Goal: Task Accomplishment & Management: Use online tool/utility

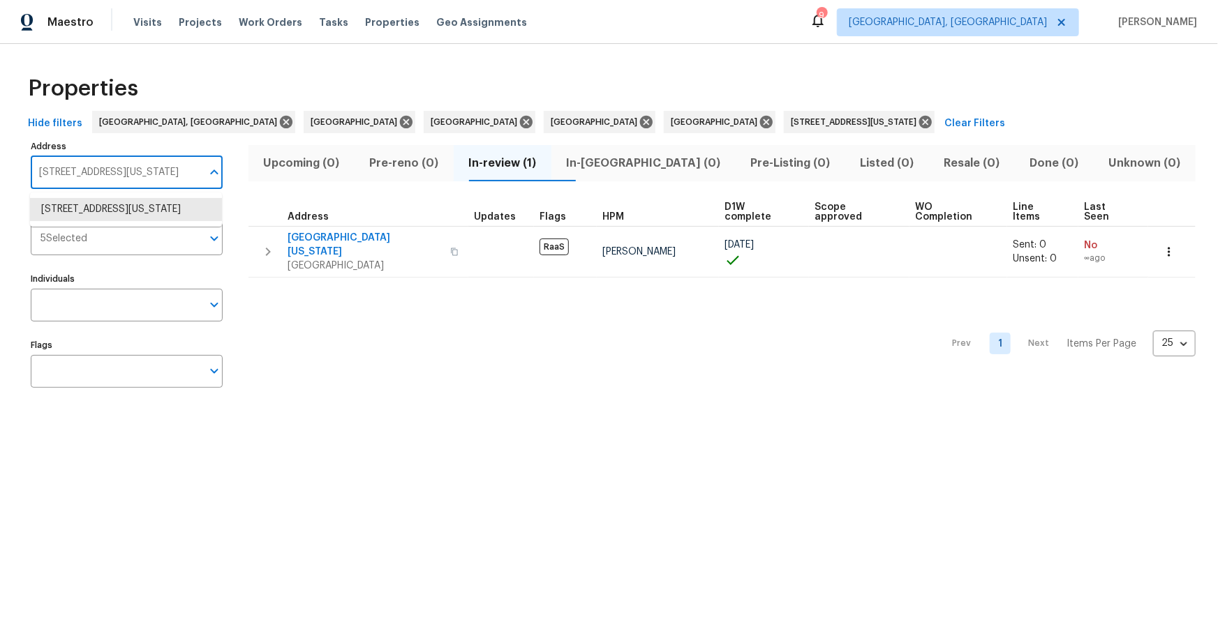
click at [133, 172] on input "[STREET_ADDRESS][US_STATE]" at bounding box center [116, 172] width 171 height 33
paste input "[STREET_ADDRESS]"
type input "[STREET_ADDRESS]"
click at [117, 211] on li "[STREET_ADDRESS]" at bounding box center [126, 209] width 192 height 23
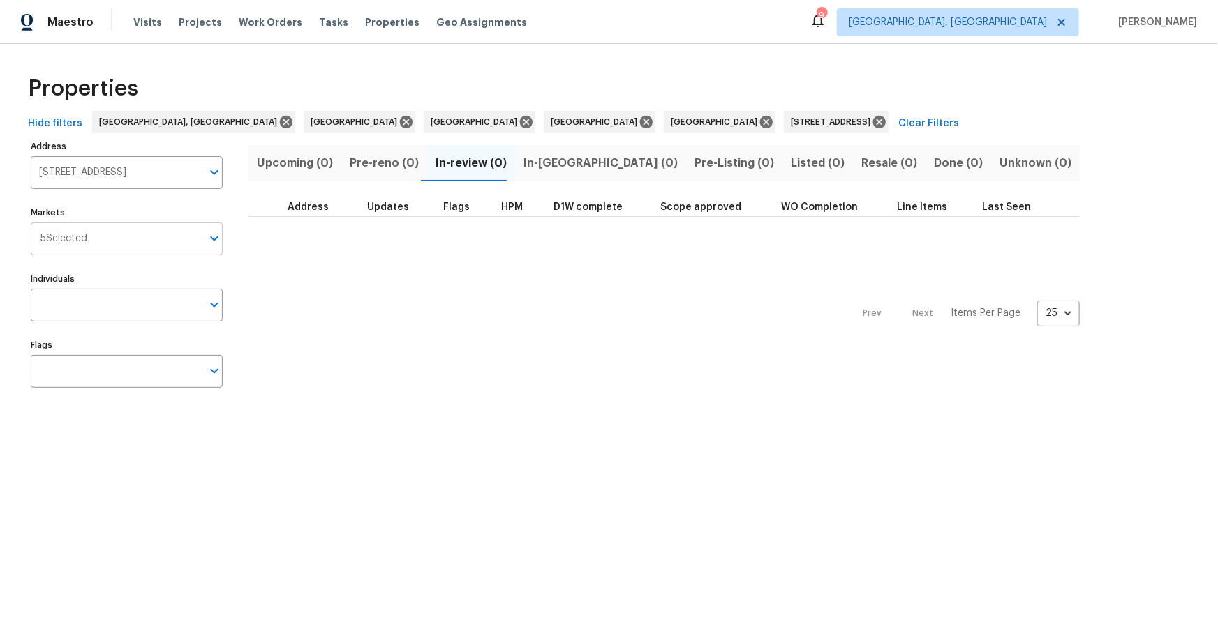
click at [165, 236] on input "Markets" at bounding box center [144, 239] width 114 height 33
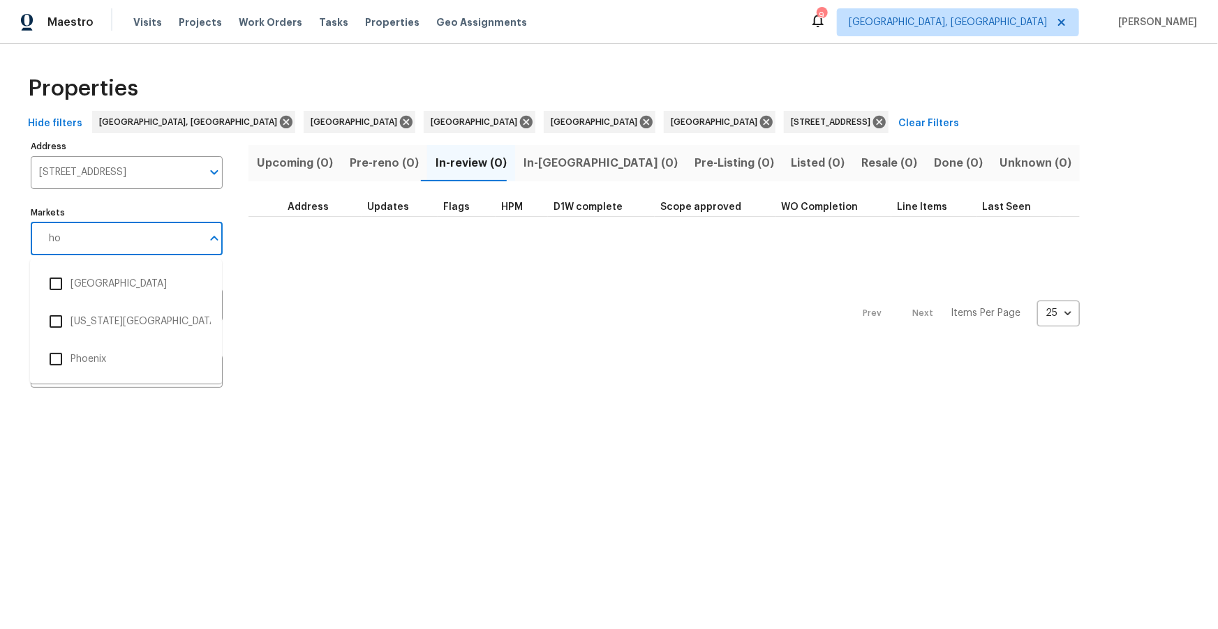
type input "hou"
click at [84, 279] on li "[GEOGRAPHIC_DATA]" at bounding box center [126, 283] width 170 height 29
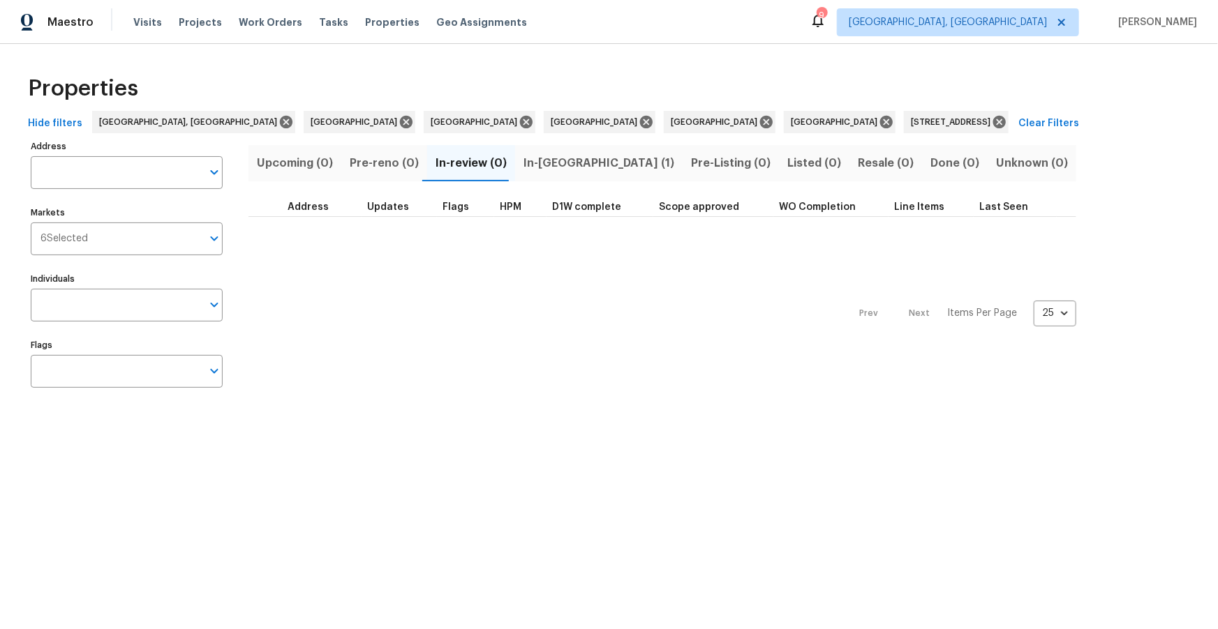
type input "[STREET_ADDRESS]"
click at [527, 163] on span "In-[GEOGRAPHIC_DATA] (1)" at bounding box center [598, 164] width 151 height 20
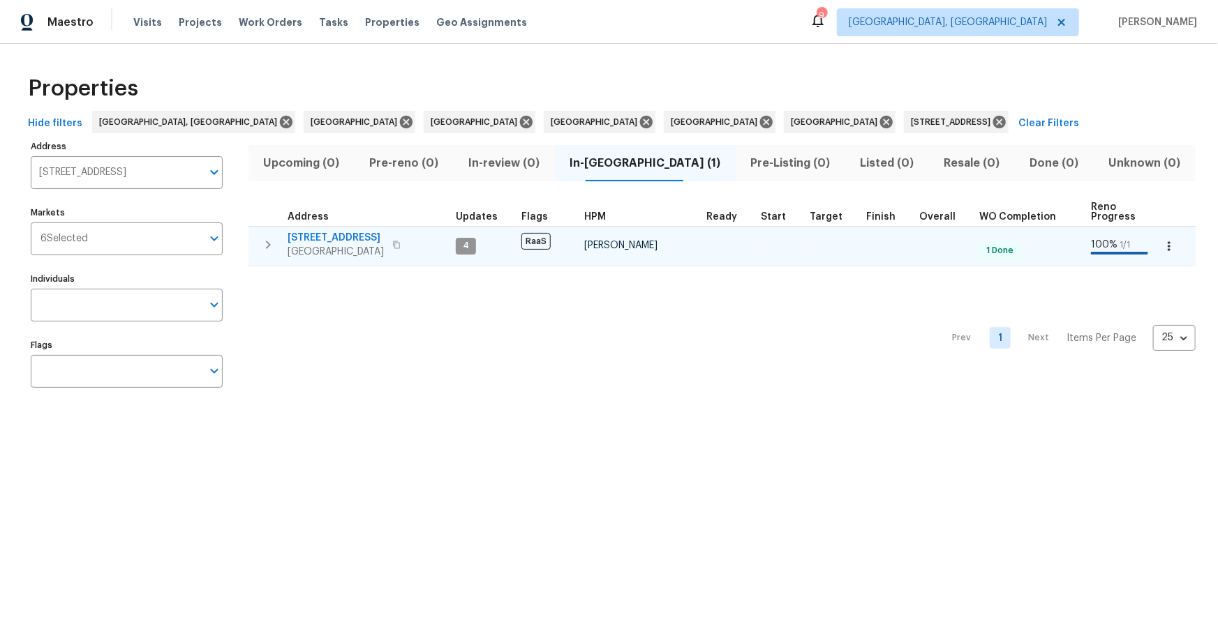
click at [338, 234] on span "21827 Silverbrook Ln" at bounding box center [335, 238] width 96 height 14
click at [399, 242] on icon "button" at bounding box center [396, 245] width 7 height 8
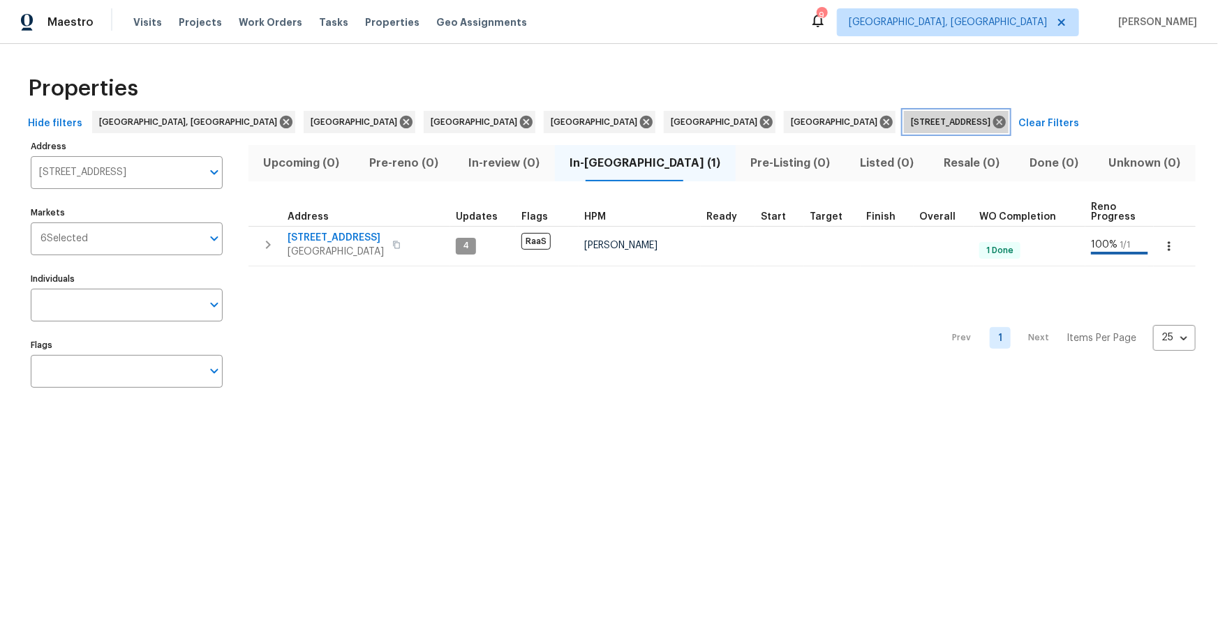
drag, startPoint x: 673, startPoint y: 121, endPoint x: 658, endPoint y: 122, distance: 14.7
click at [992, 121] on icon at bounding box center [999, 121] width 15 height 15
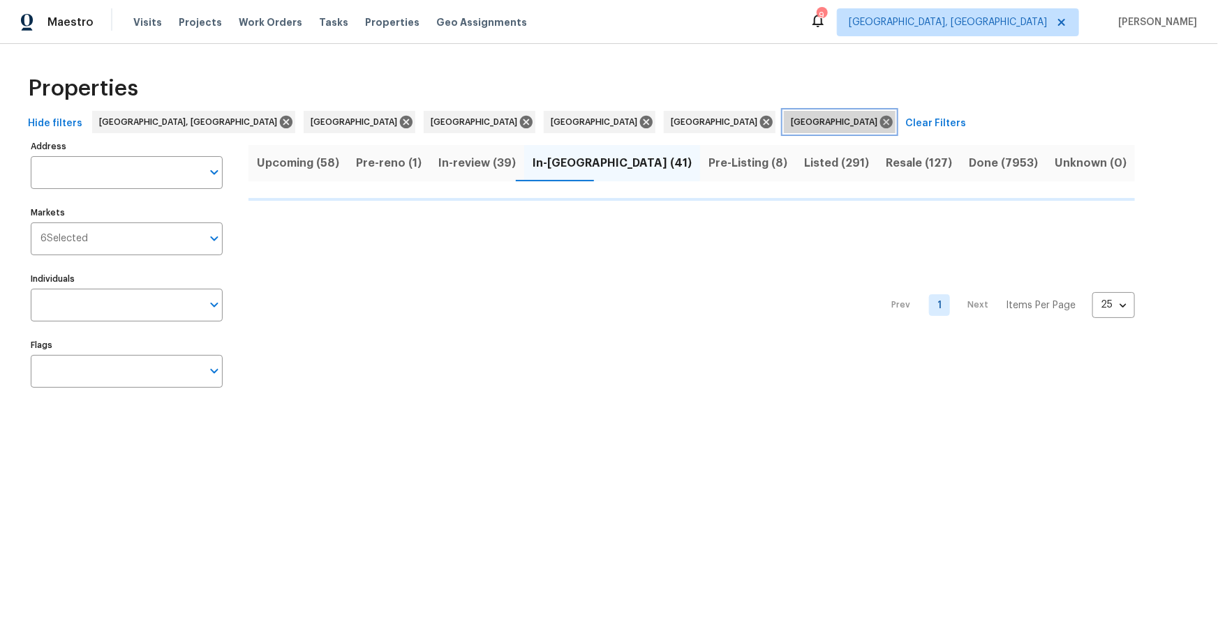
drag, startPoint x: 493, startPoint y: 121, endPoint x: 475, endPoint y: 124, distance: 18.4
click at [880, 121] on icon at bounding box center [886, 122] width 13 height 13
click at [758, 123] on icon at bounding box center [765, 121] width 15 height 15
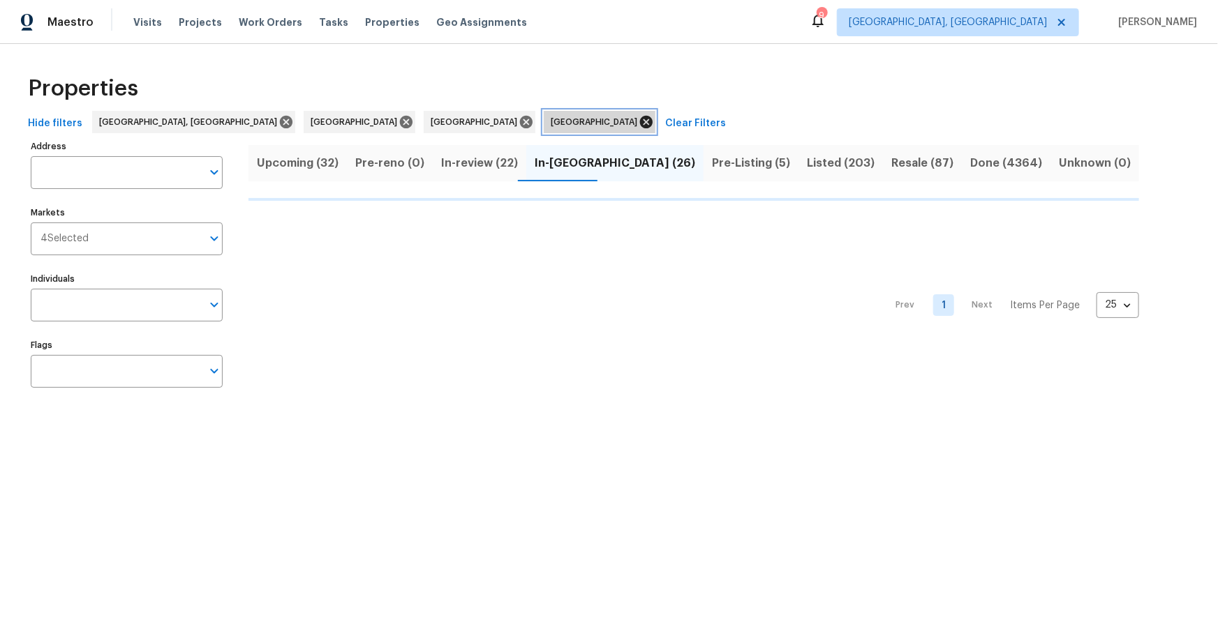
click at [638, 121] on icon at bounding box center [645, 121] width 15 height 15
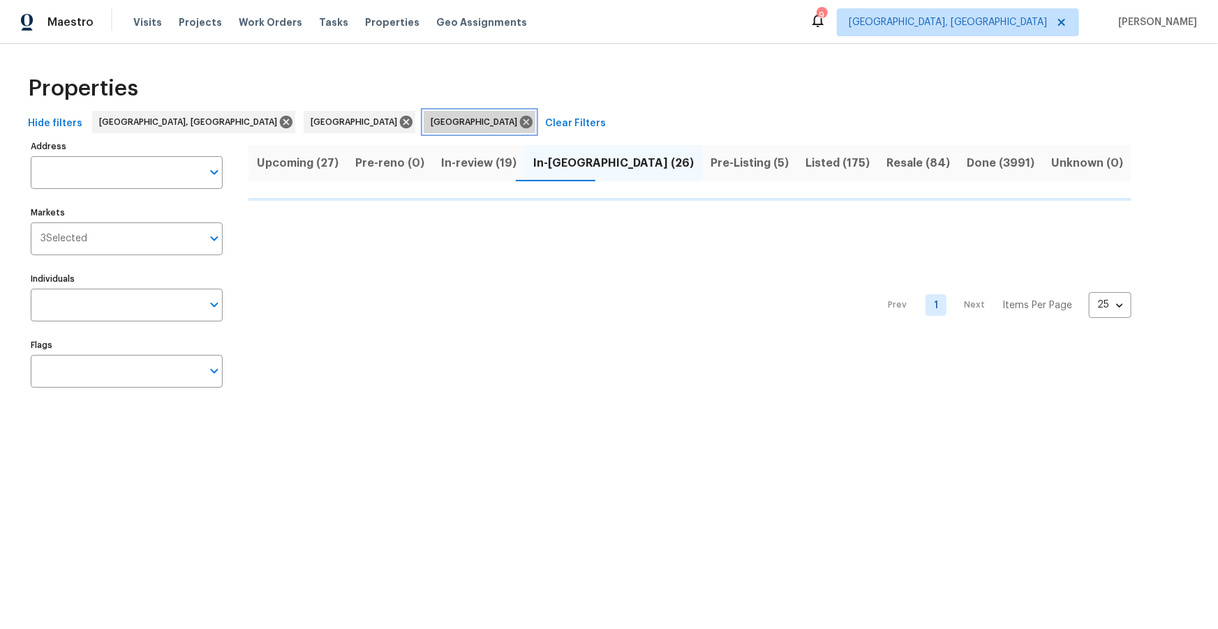
click at [518, 119] on icon at bounding box center [525, 121] width 15 height 15
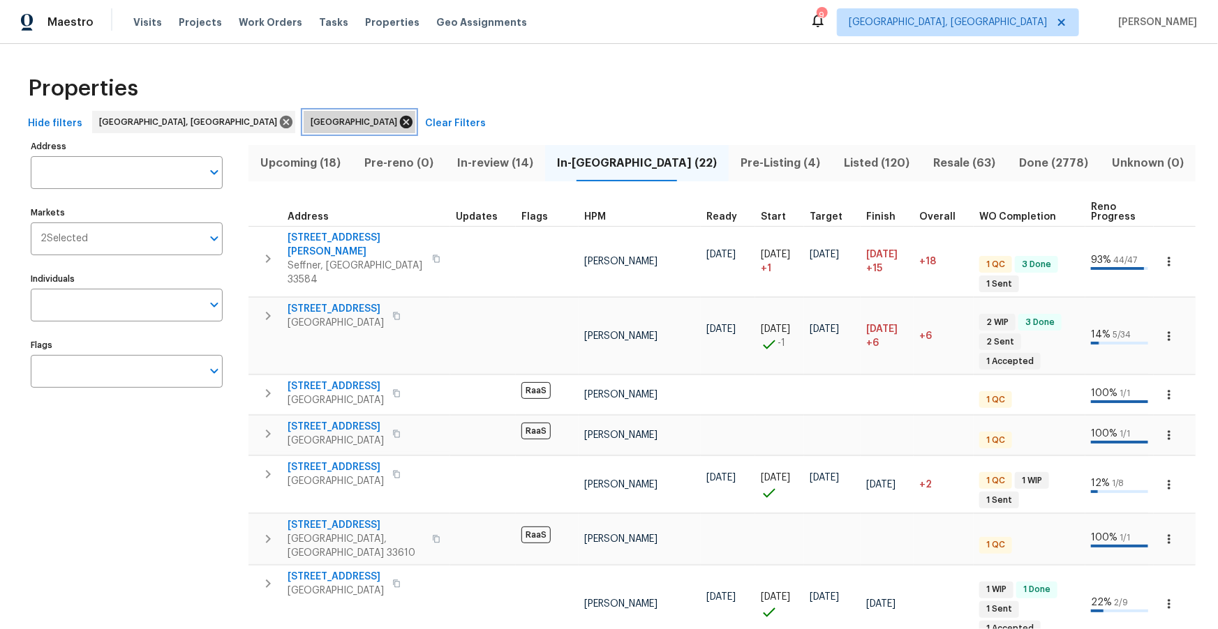
click at [398, 121] on icon at bounding box center [405, 121] width 15 height 15
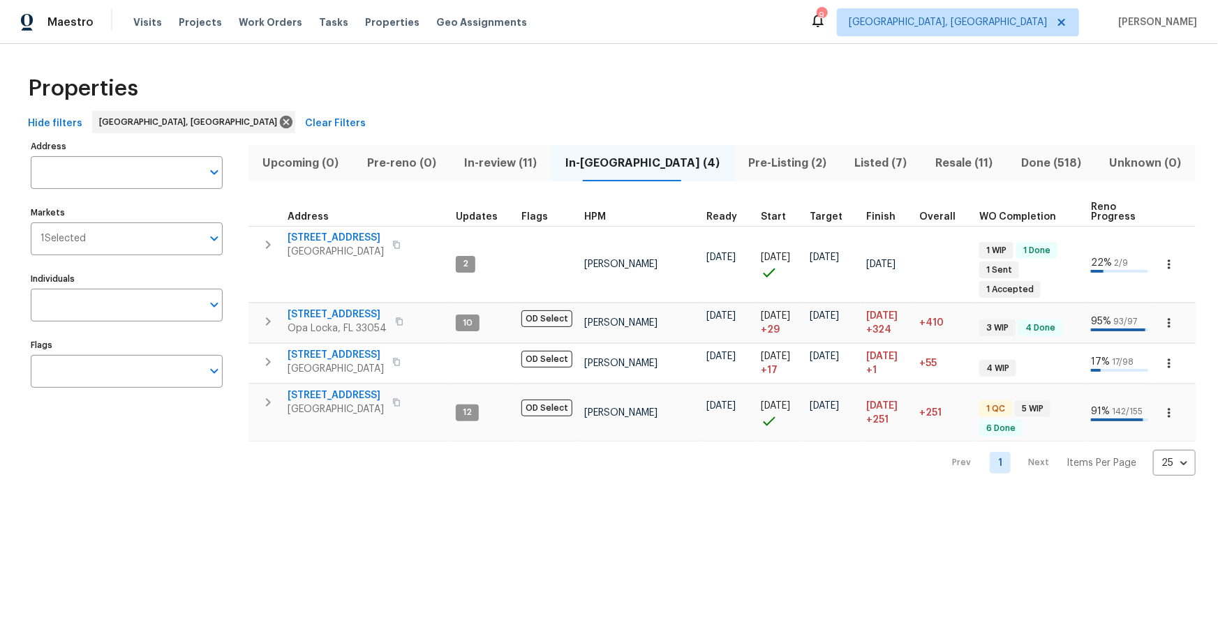
click at [742, 163] on span "Pre-Listing (2)" at bounding box center [787, 164] width 90 height 20
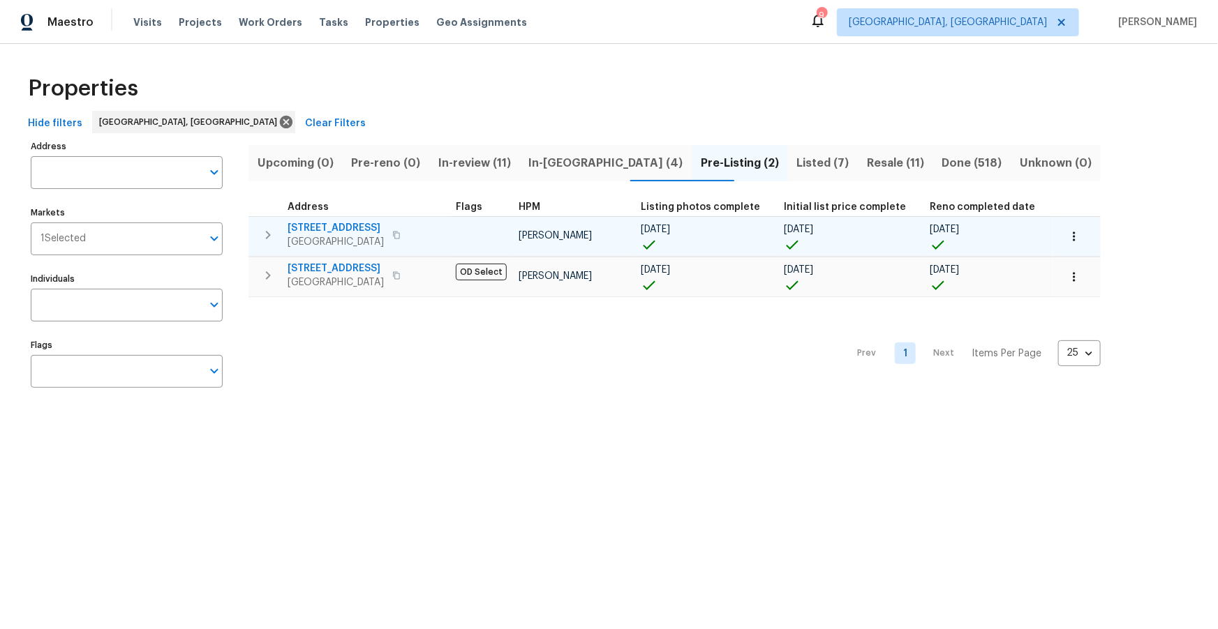
click at [338, 227] on span "22226 SW 65th Ter" at bounding box center [335, 228] width 96 height 14
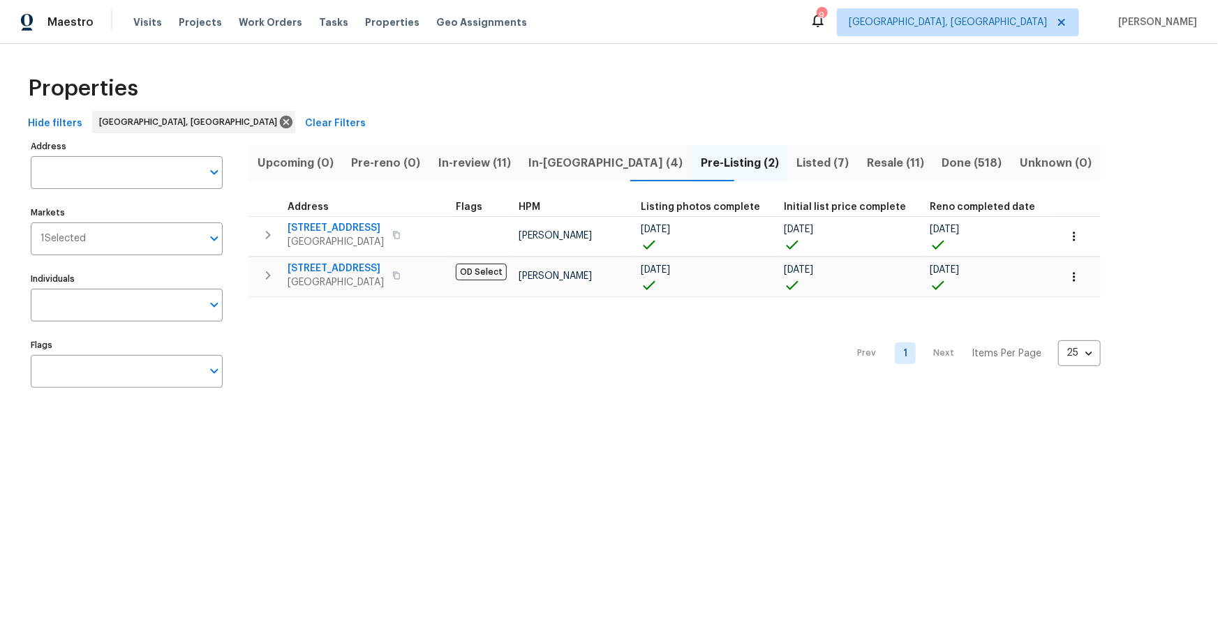
click at [501, 159] on span "In-review (11)" at bounding box center [474, 164] width 74 height 20
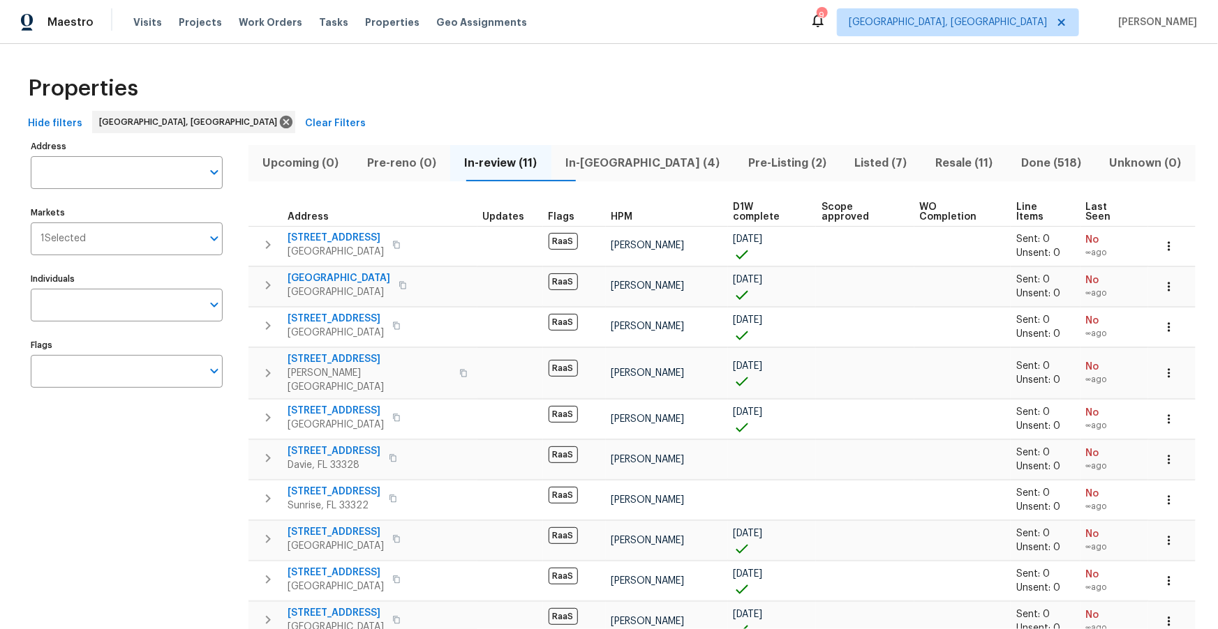
scroll to position [86, 0]
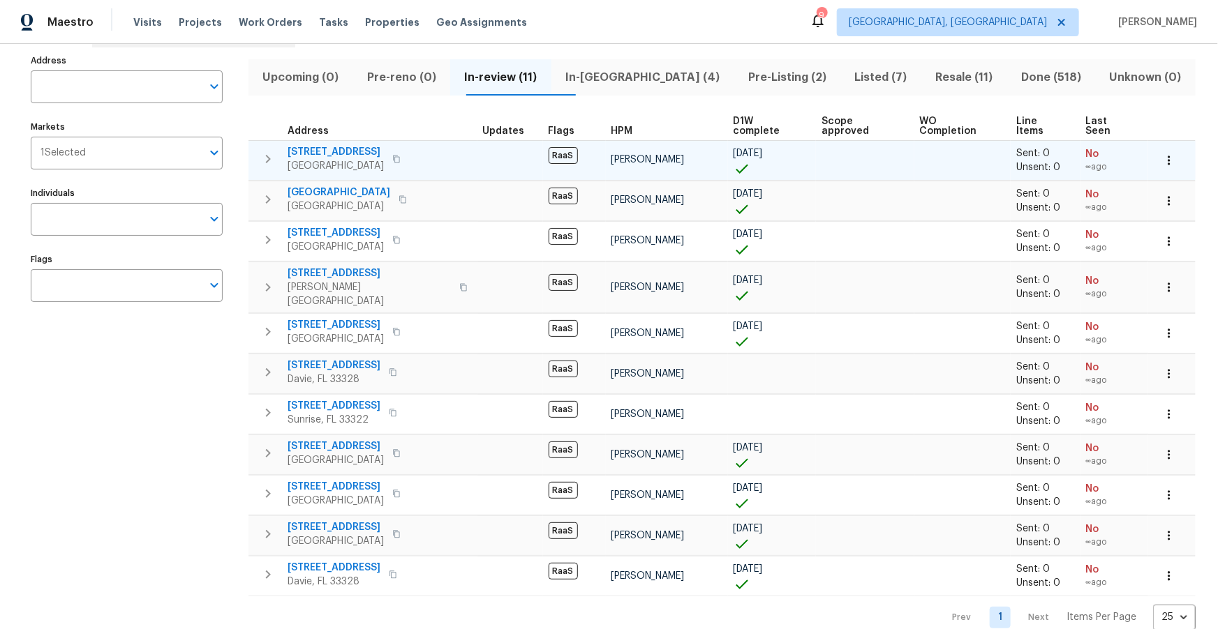
click at [375, 145] on span "11102 Alameda Bay Ct" at bounding box center [335, 152] width 96 height 14
click at [368, 145] on span "11102 Alameda Bay Ct" at bounding box center [335, 152] width 96 height 14
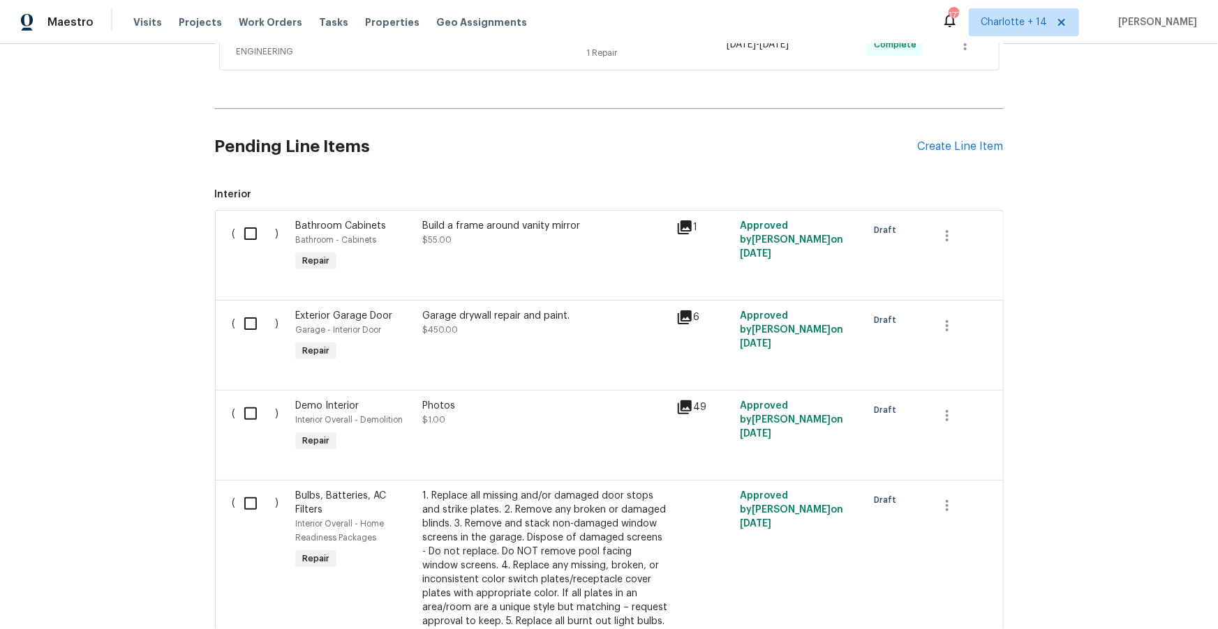
scroll to position [294, 0]
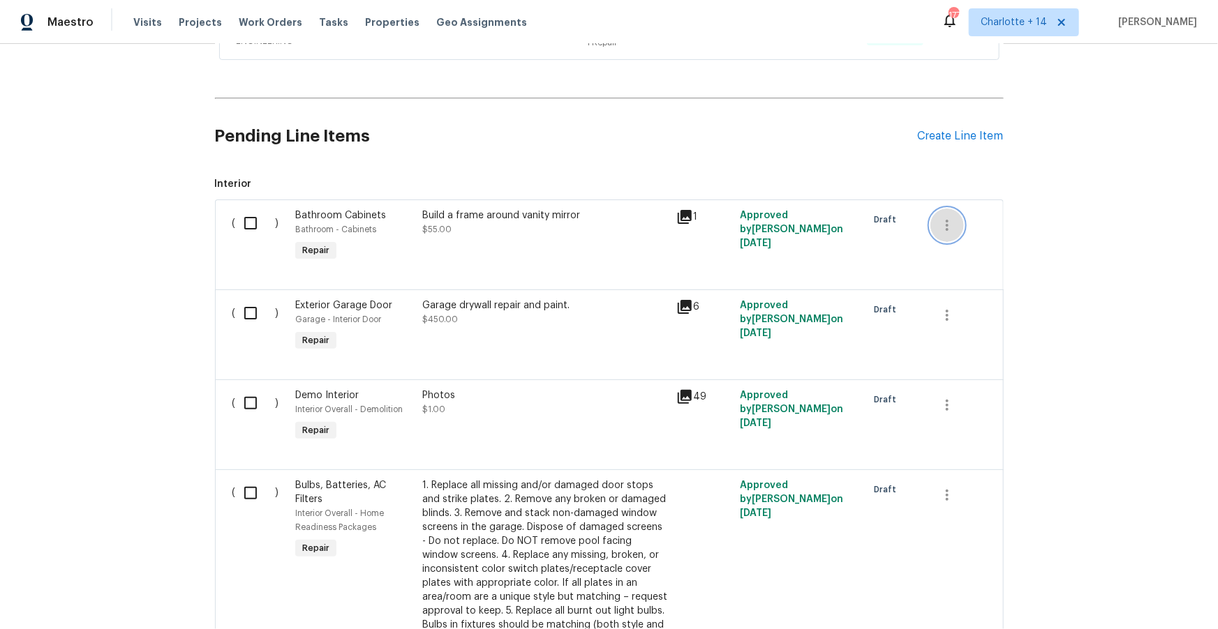
click at [955, 236] on button "button" at bounding box center [946, 225] width 33 height 33
click at [948, 226] on li "Cancel" at bounding box center [958, 222] width 54 height 23
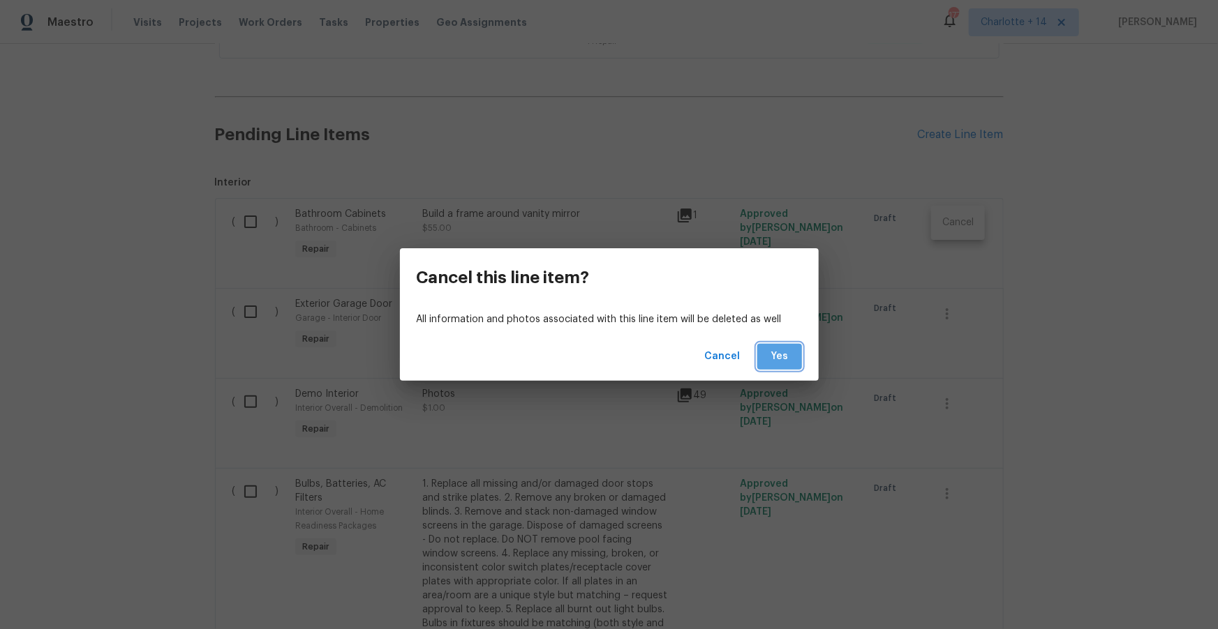
click at [770, 349] on span "Yes" at bounding box center [779, 356] width 22 height 17
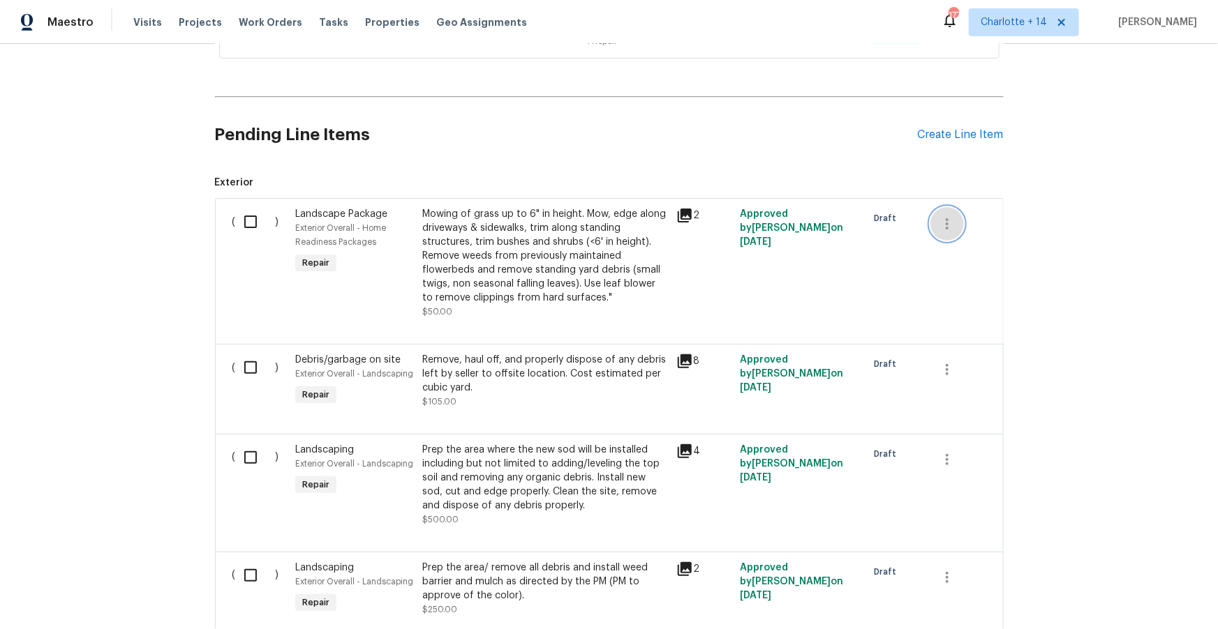
click at [949, 226] on icon "button" at bounding box center [946, 224] width 17 height 17
click at [949, 226] on li "Cancel" at bounding box center [958, 222] width 54 height 23
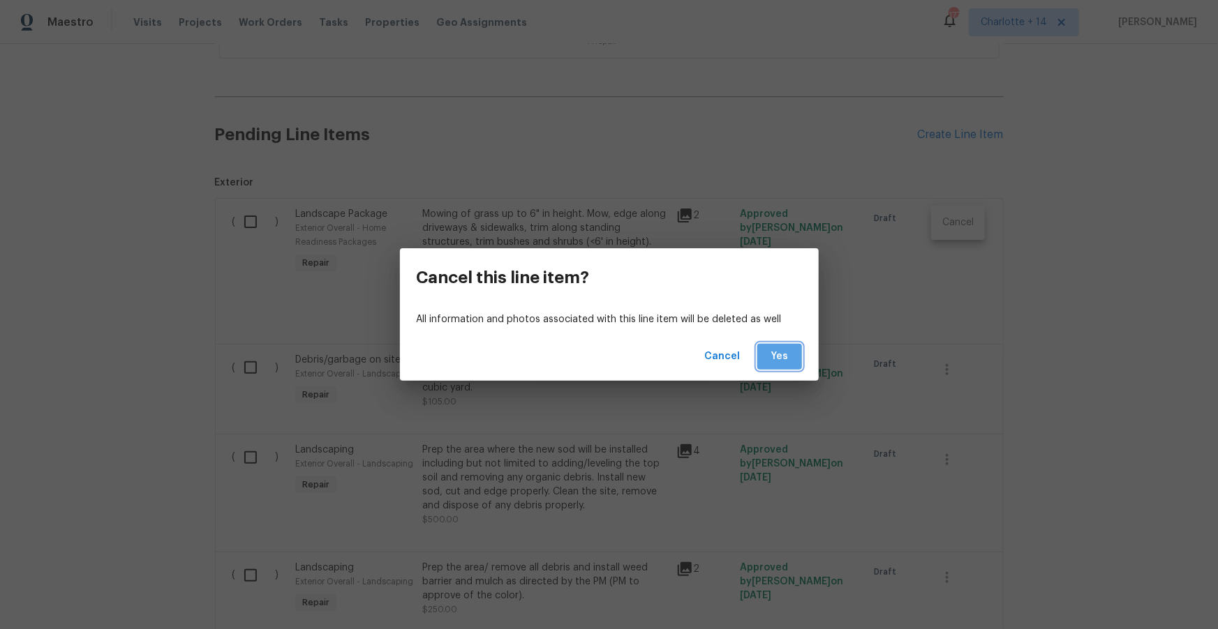
click at [777, 354] on span "Yes" at bounding box center [779, 356] width 22 height 17
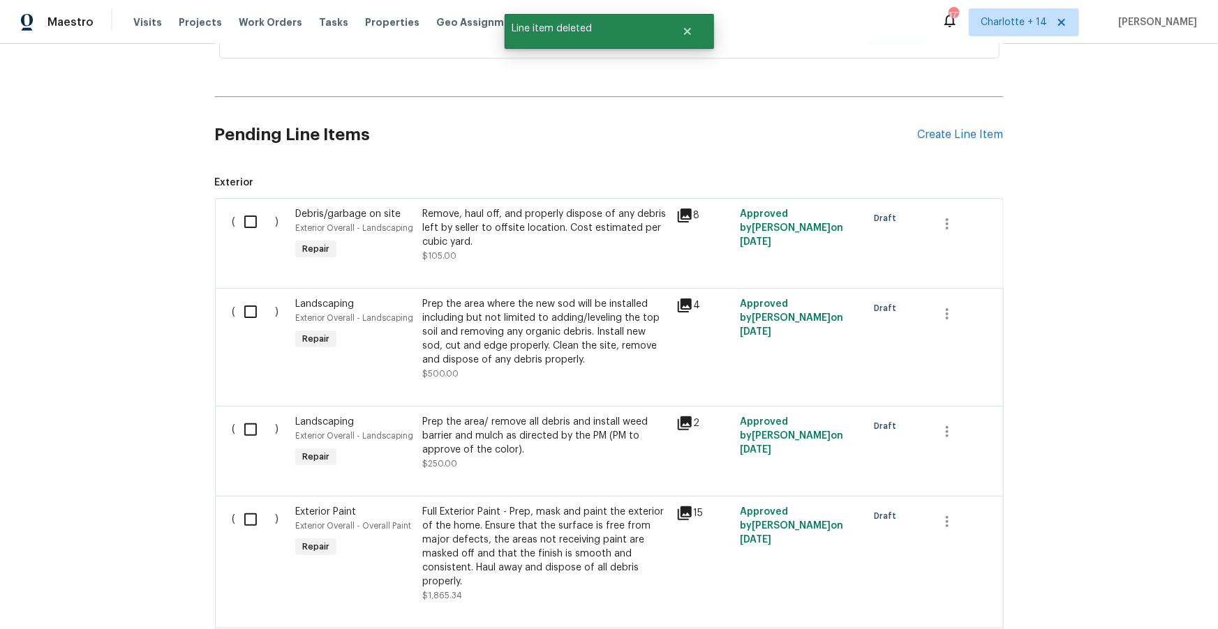
click at [686, 216] on icon at bounding box center [684, 215] width 17 height 17
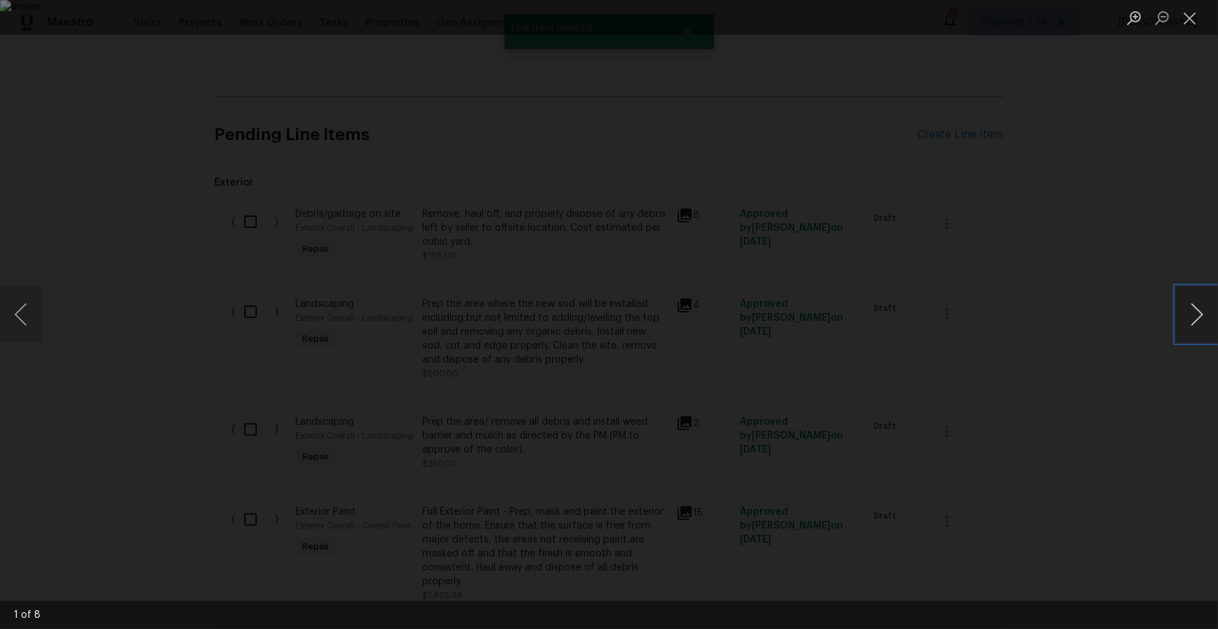
click at [1209, 306] on button "Next image" at bounding box center [1197, 315] width 42 height 56
click at [1204, 308] on button "Next image" at bounding box center [1197, 315] width 42 height 56
click at [1111, 300] on div "Lightbox" at bounding box center [609, 314] width 1218 height 629
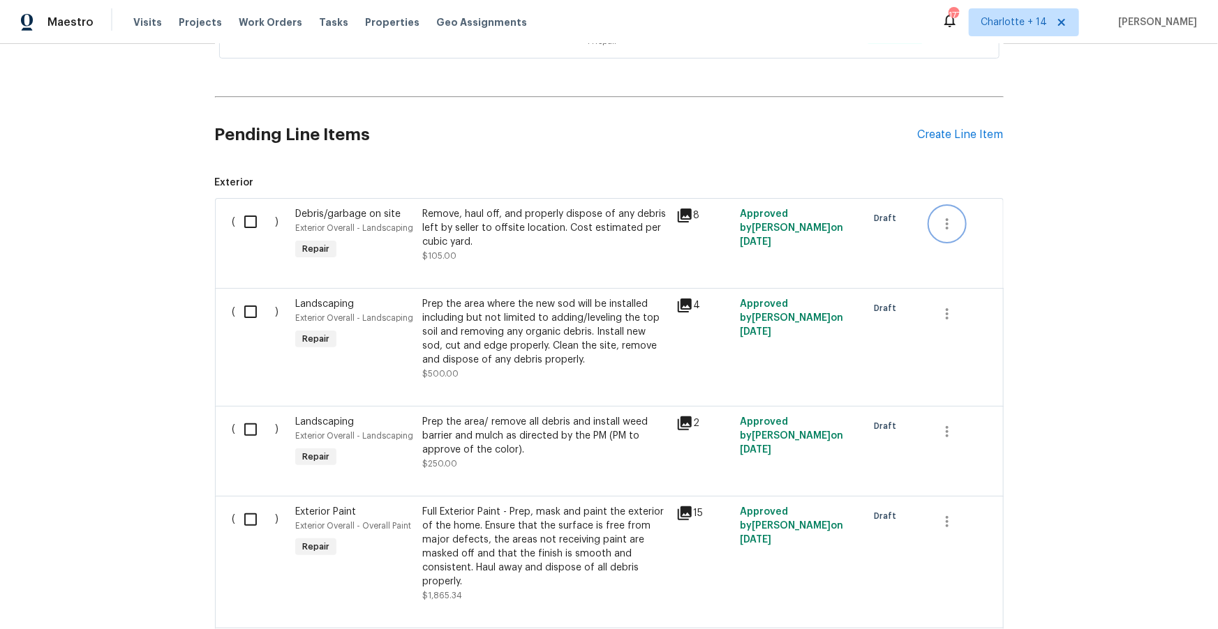
click at [947, 227] on icon "button" at bounding box center [946, 223] width 3 height 11
click at [960, 224] on li "Cancel" at bounding box center [958, 222] width 54 height 23
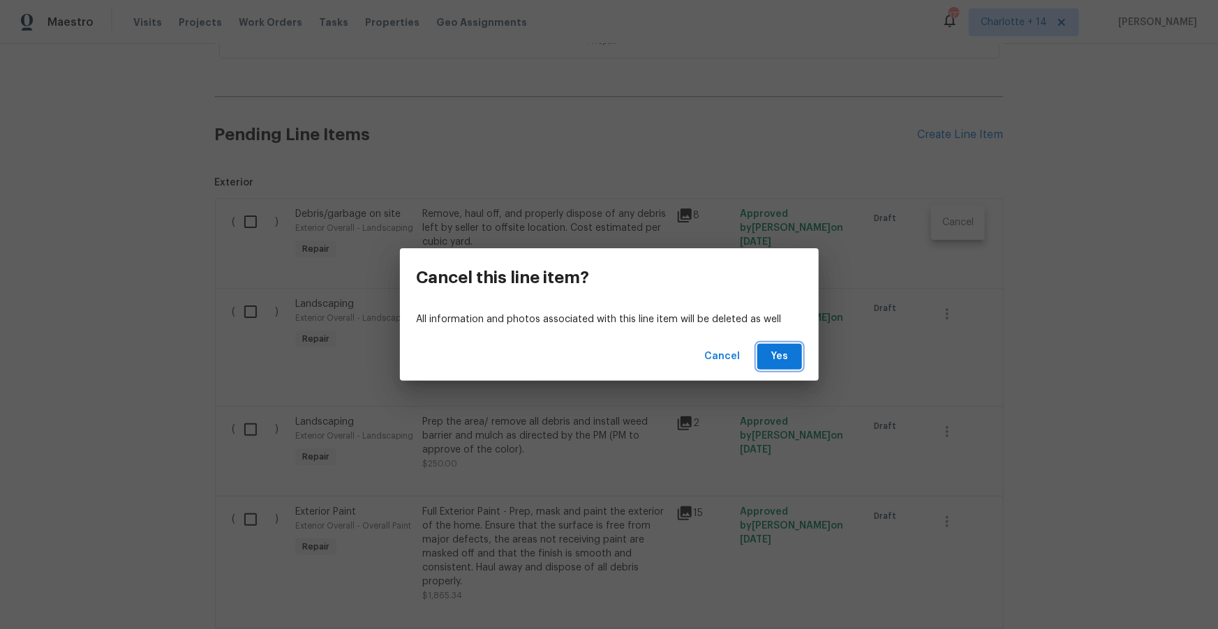
click at [770, 345] on button "Yes" at bounding box center [779, 357] width 45 height 26
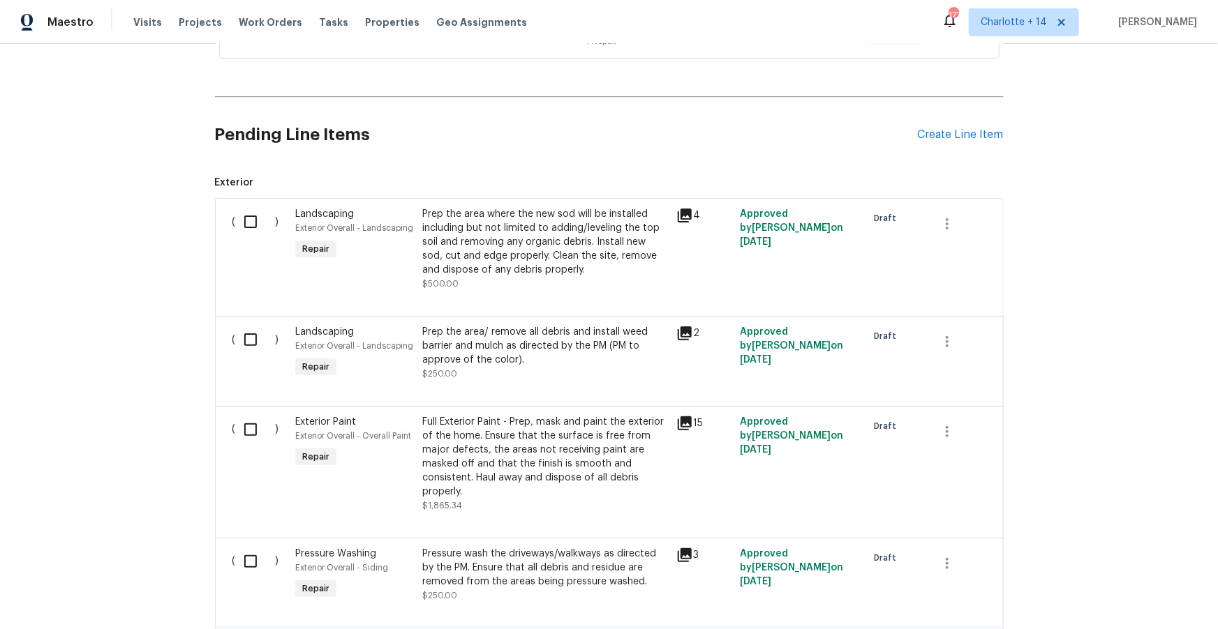
click at [576, 354] on div "Prep the area/ remove all debris and install weed barrier and mulch as directed…" at bounding box center [545, 346] width 246 height 42
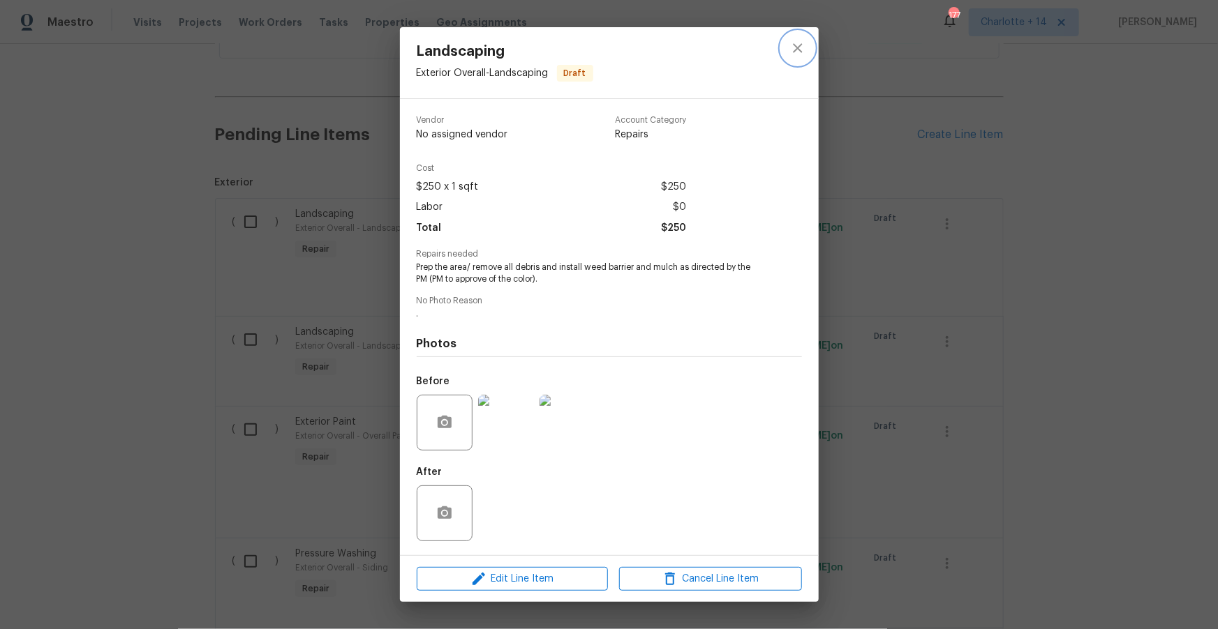
click at [800, 52] on icon "close" at bounding box center [797, 47] width 9 height 9
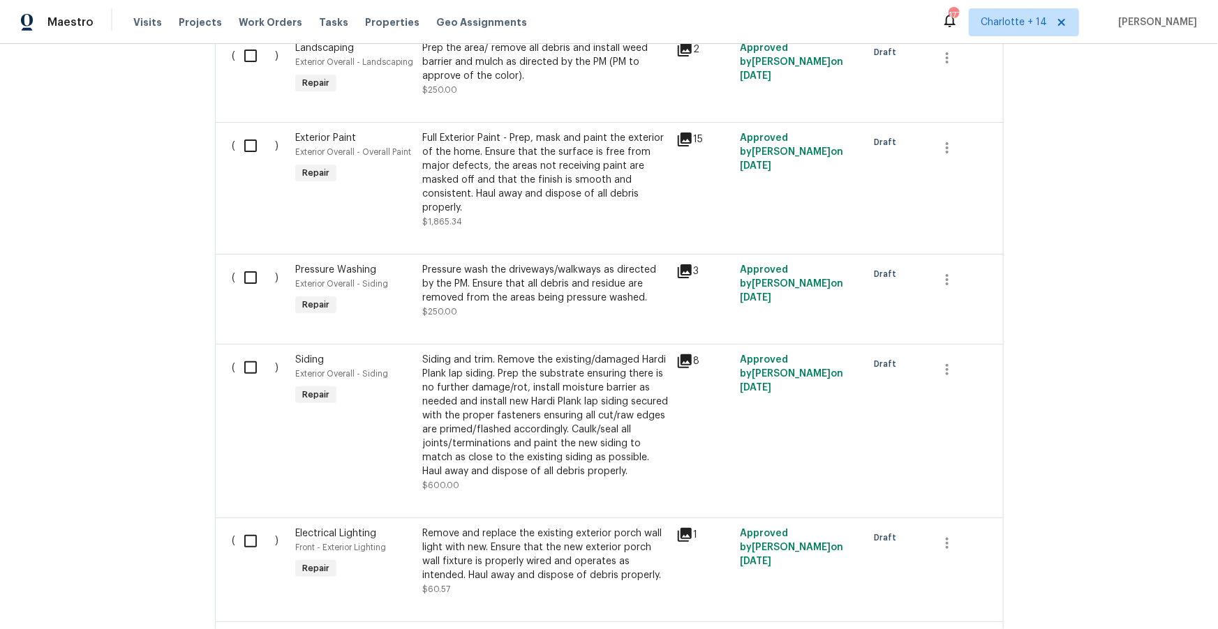
scroll to position [620, 0]
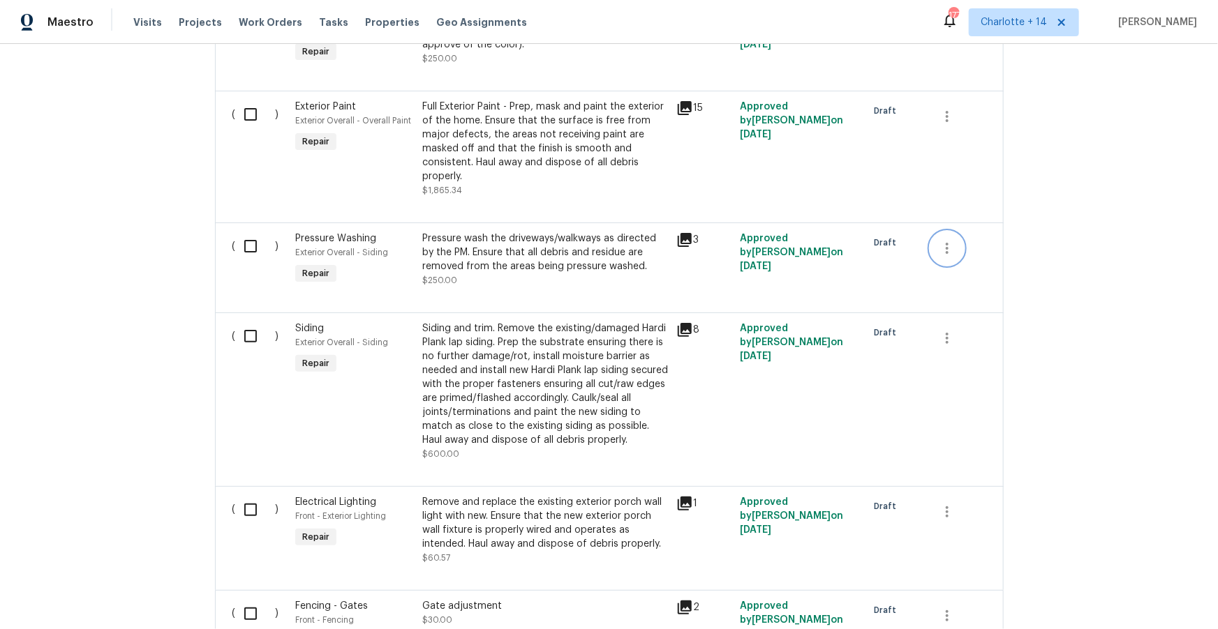
click at [951, 249] on icon "button" at bounding box center [946, 248] width 17 height 17
click at [947, 254] on li "Cancel" at bounding box center [958, 249] width 54 height 23
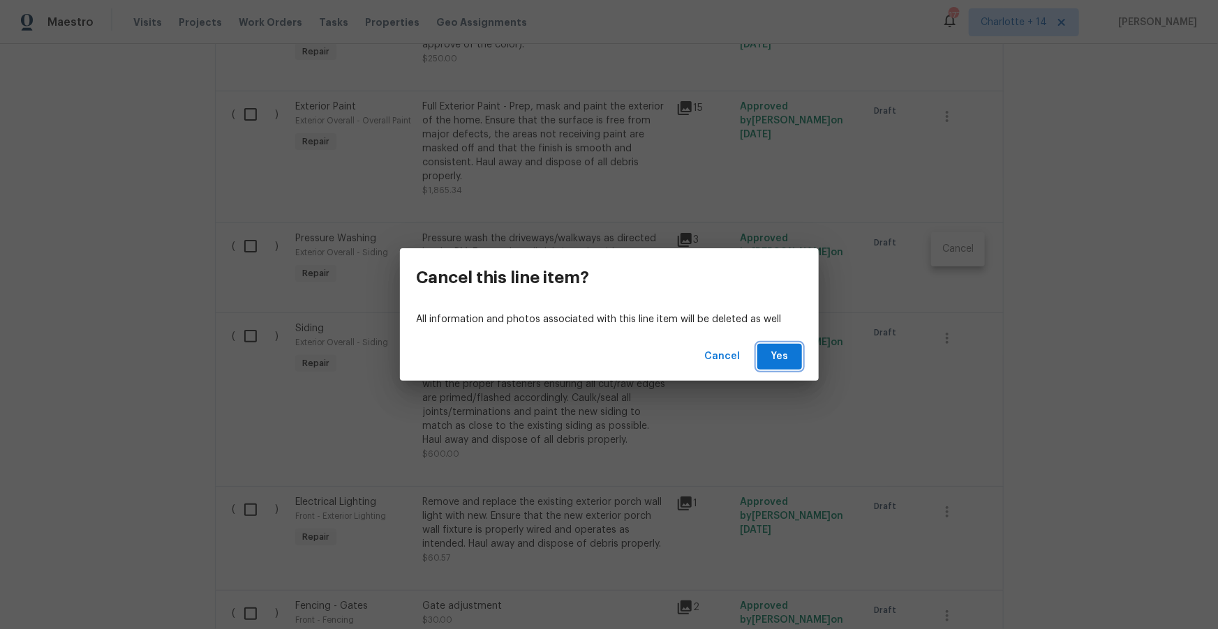
click at [777, 357] on span "Yes" at bounding box center [779, 356] width 22 height 17
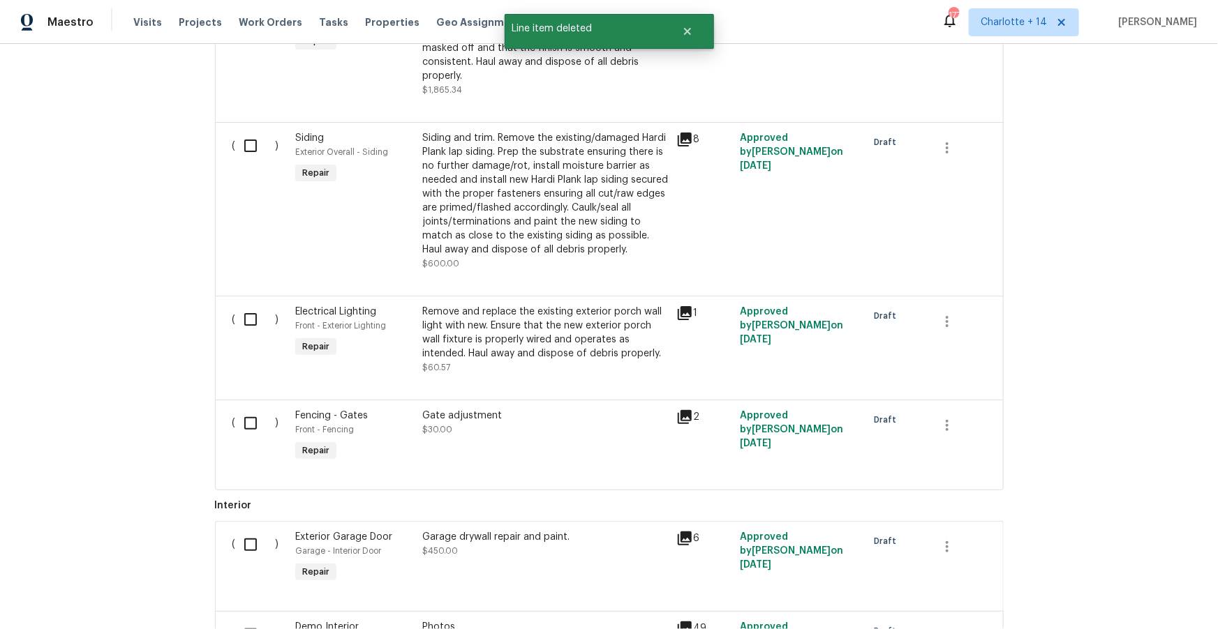
scroll to position [733, 0]
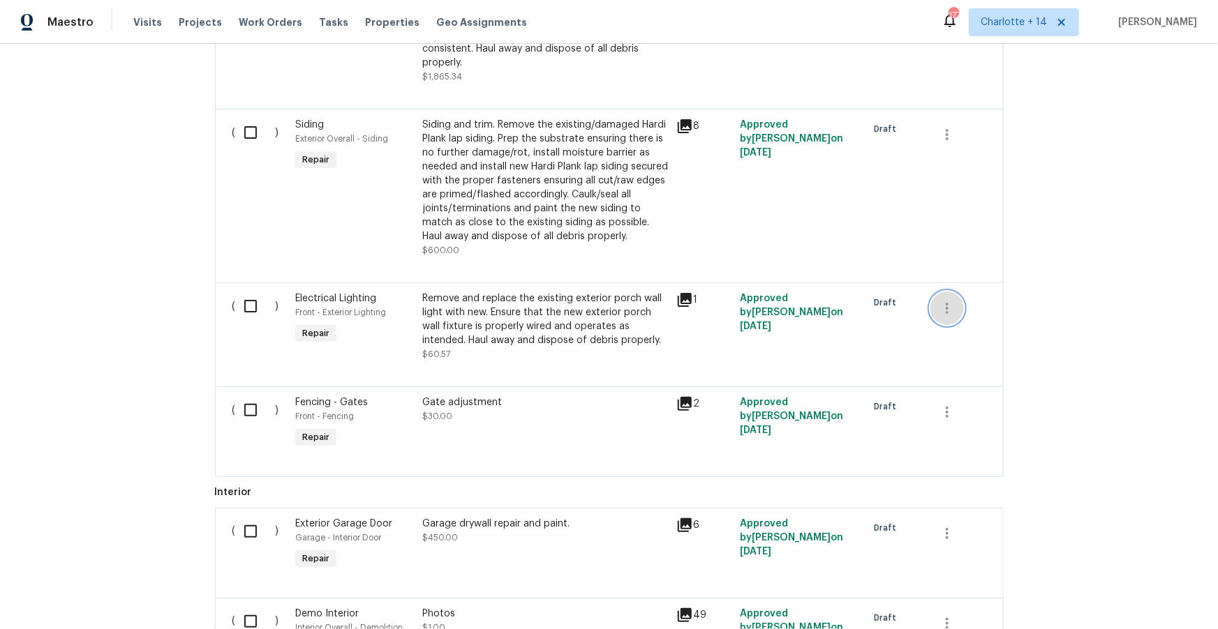
click at [943, 317] on icon "button" at bounding box center [946, 308] width 17 height 17
click at [952, 324] on li "Cancel" at bounding box center [958, 323] width 54 height 23
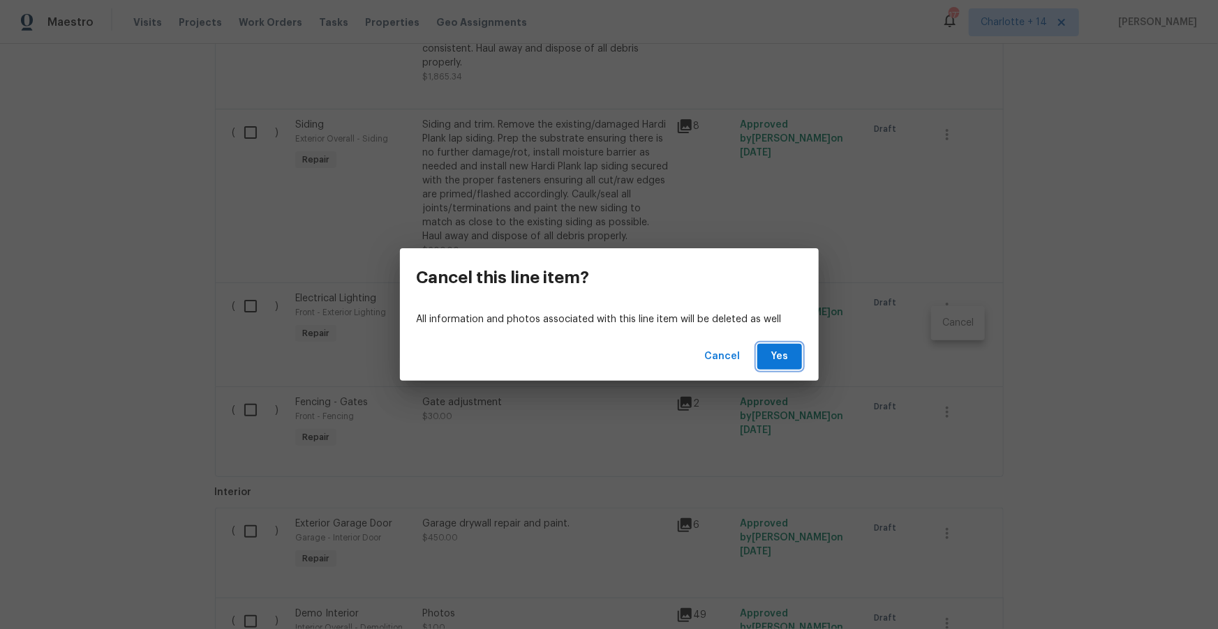
click at [784, 358] on span "Yes" at bounding box center [779, 356] width 22 height 17
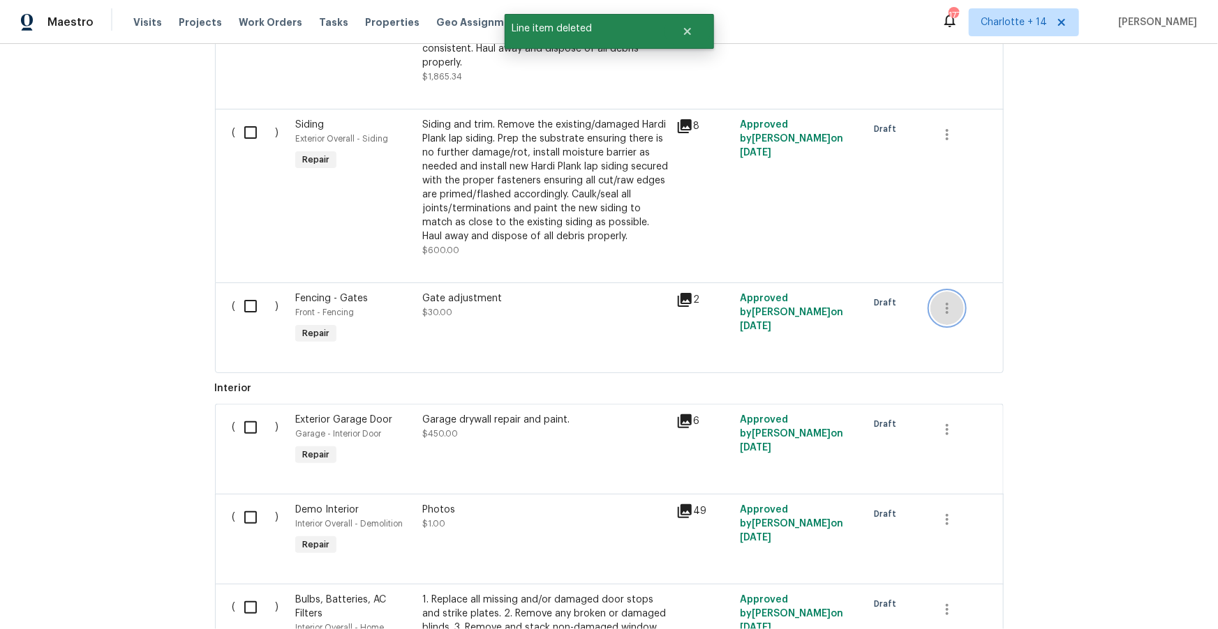
click at [947, 314] on icon "button" at bounding box center [946, 308] width 3 height 11
click at [945, 327] on li "Cancel" at bounding box center [958, 323] width 54 height 23
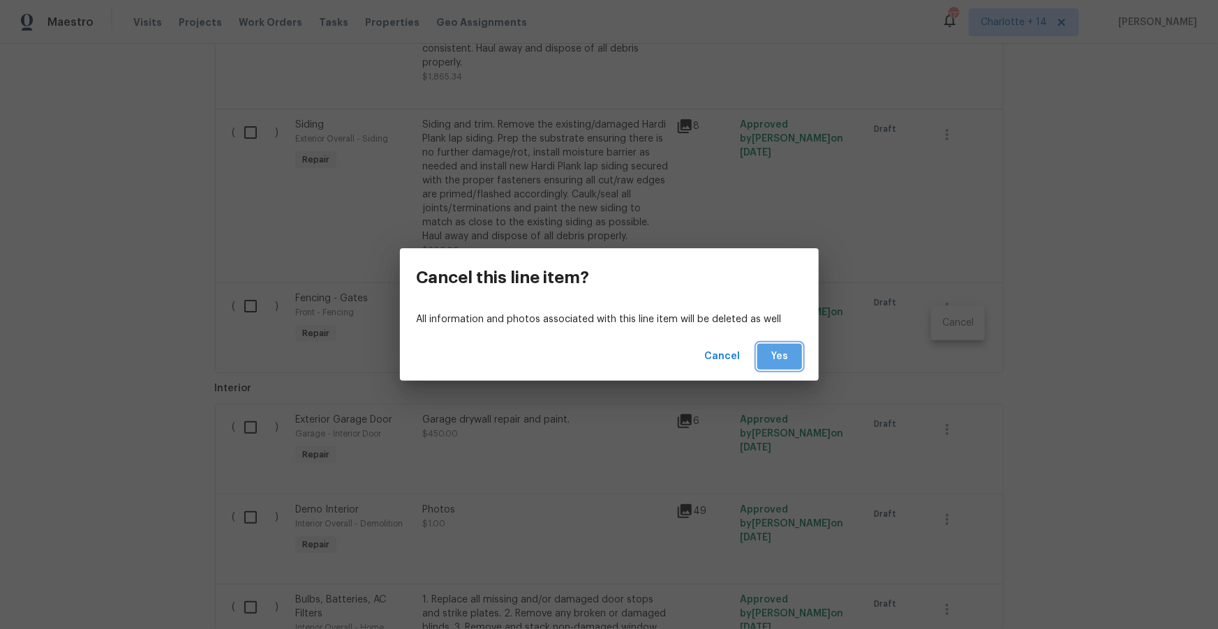
click at [770, 359] on span "Yes" at bounding box center [779, 356] width 22 height 17
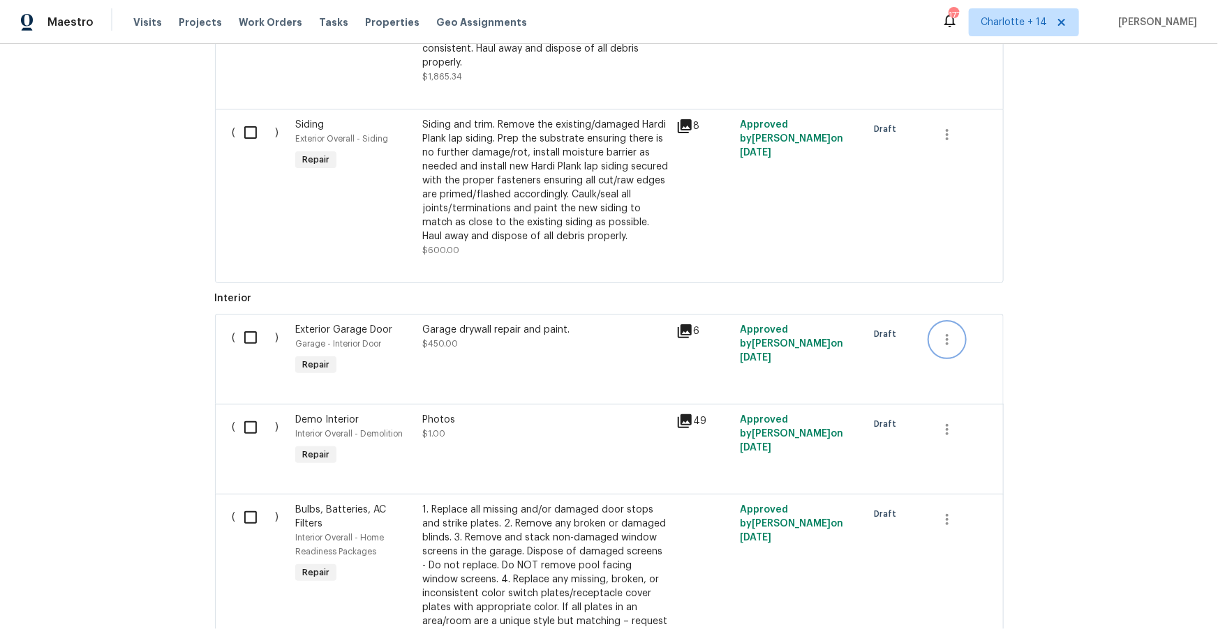
click at [948, 345] on icon "button" at bounding box center [946, 339] width 3 height 11
click at [954, 357] on li "Cancel" at bounding box center [958, 354] width 54 height 23
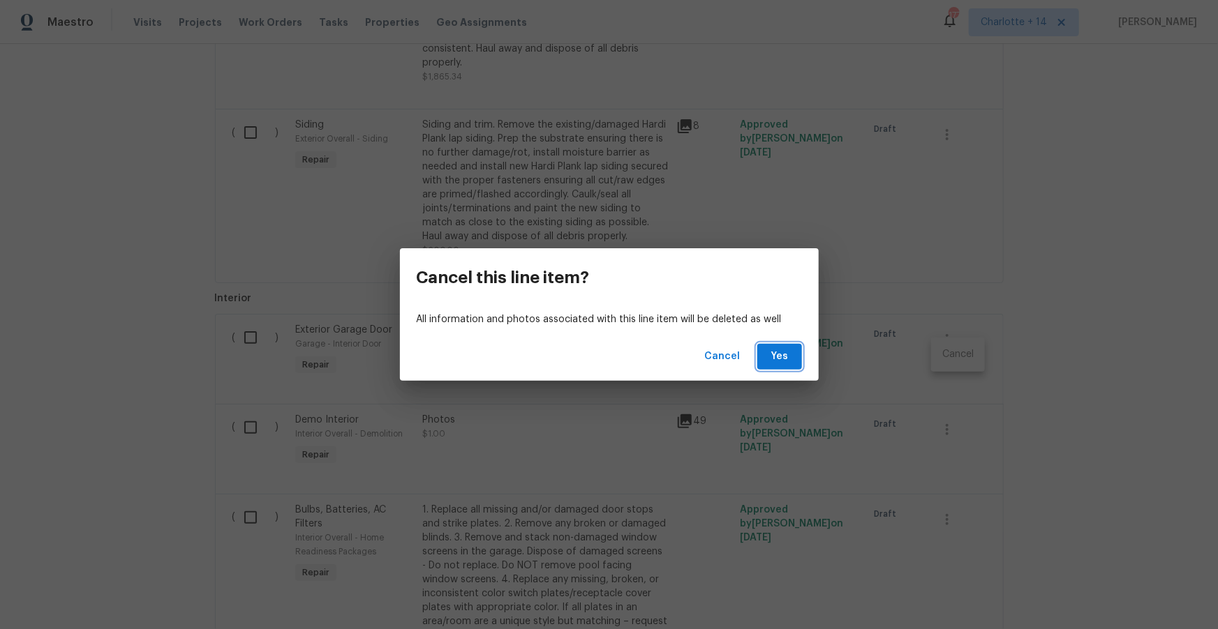
click at [781, 354] on span "Yes" at bounding box center [779, 356] width 22 height 17
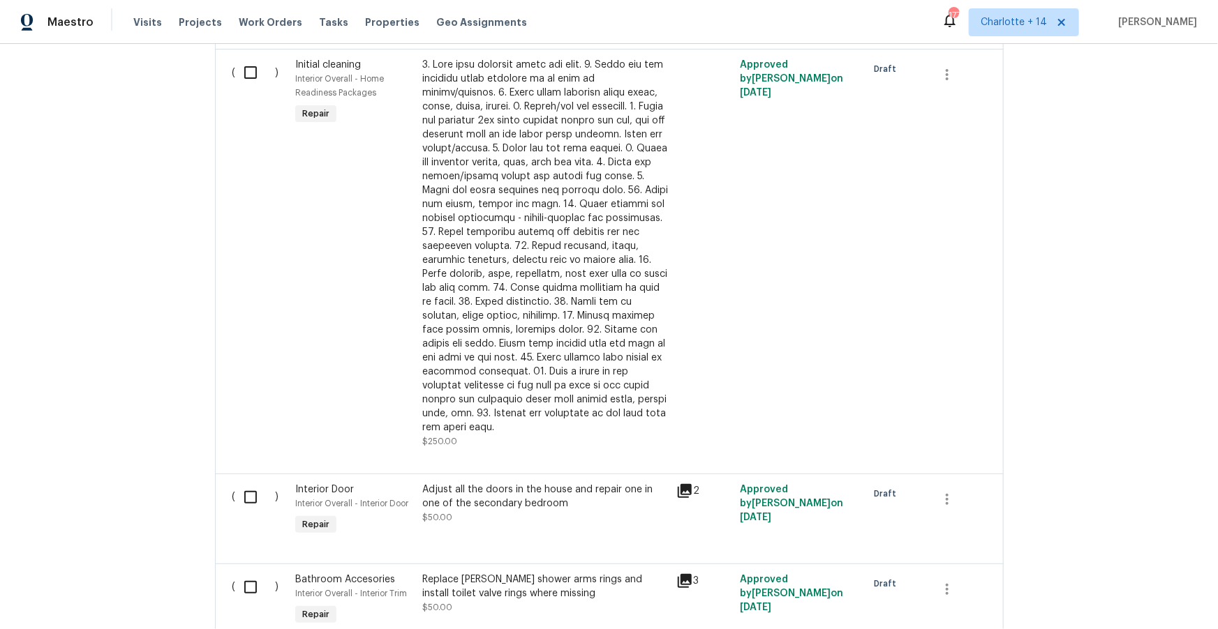
scroll to position [1557, 0]
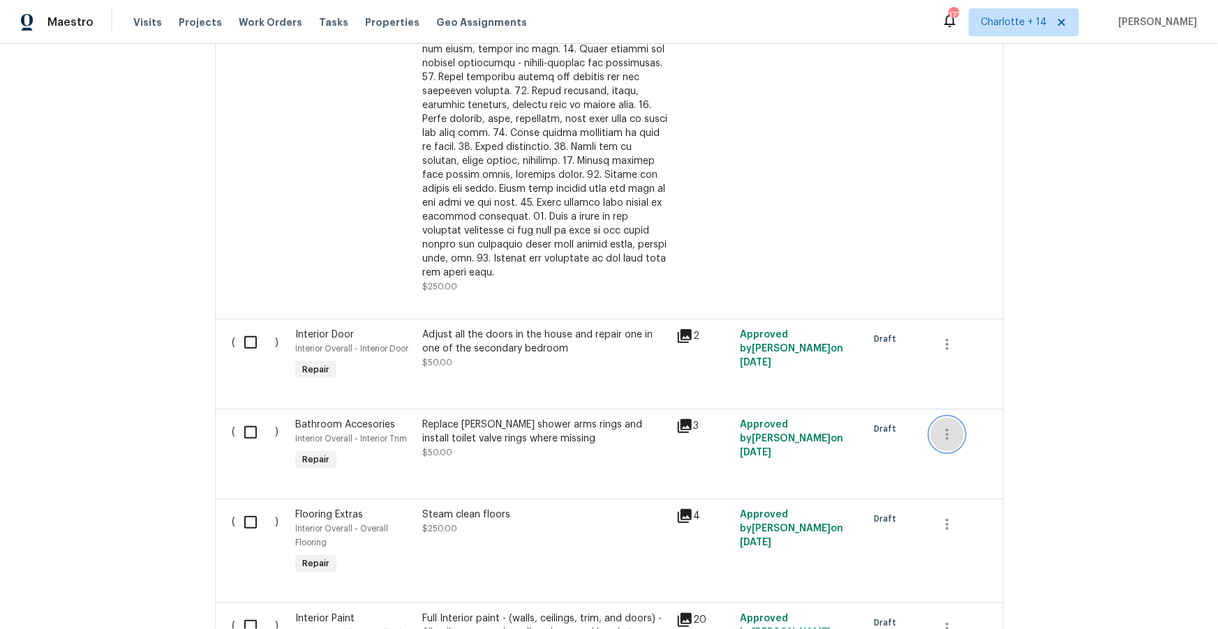
click at [944, 443] on icon "button" at bounding box center [946, 434] width 17 height 17
click at [969, 442] on li "Cancel" at bounding box center [958, 437] width 54 height 23
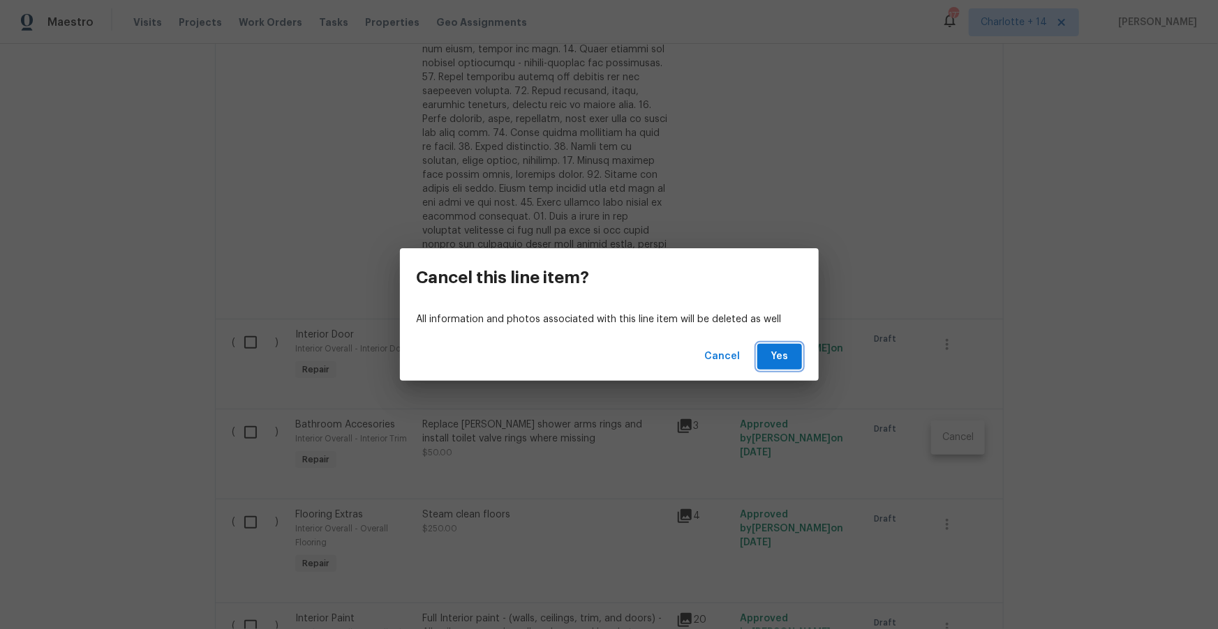
click at [784, 356] on span "Yes" at bounding box center [779, 356] width 22 height 17
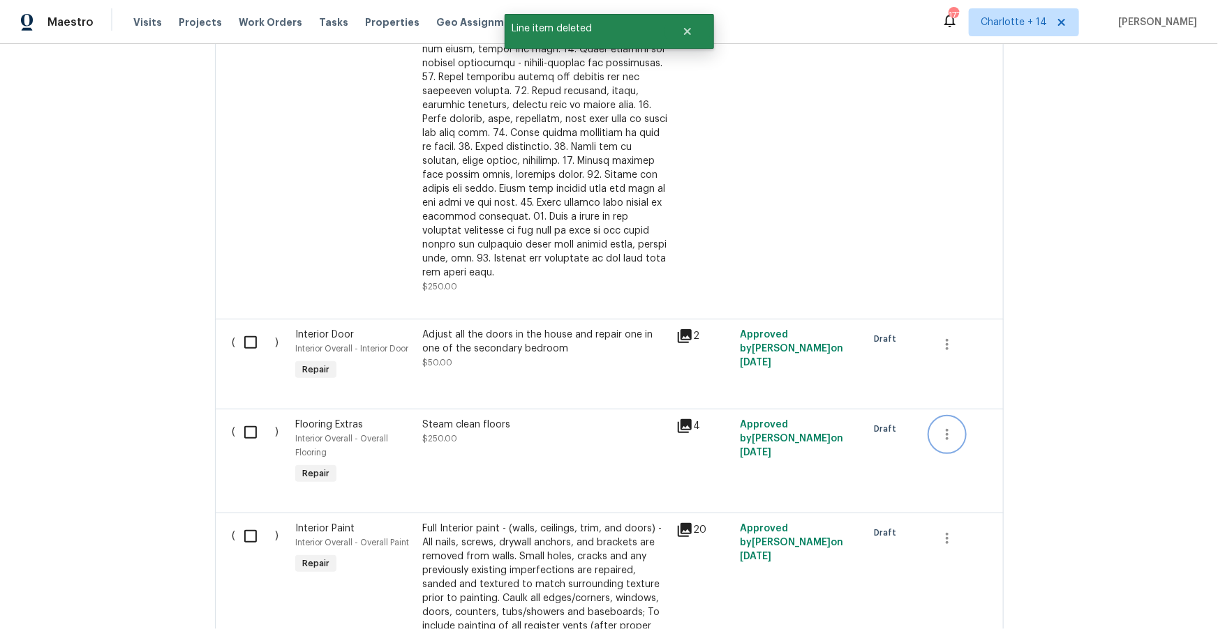
click at [950, 436] on icon "button" at bounding box center [946, 434] width 17 height 17
click at [948, 438] on li "Cancel" at bounding box center [958, 437] width 54 height 23
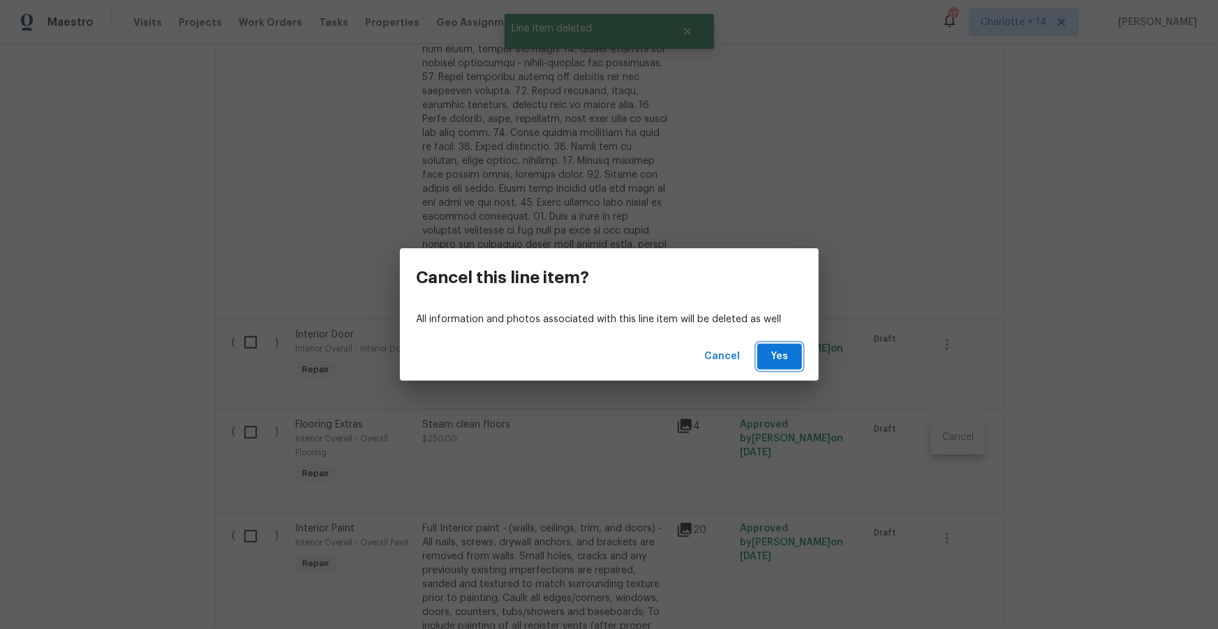
click at [782, 361] on span "Yes" at bounding box center [779, 356] width 22 height 17
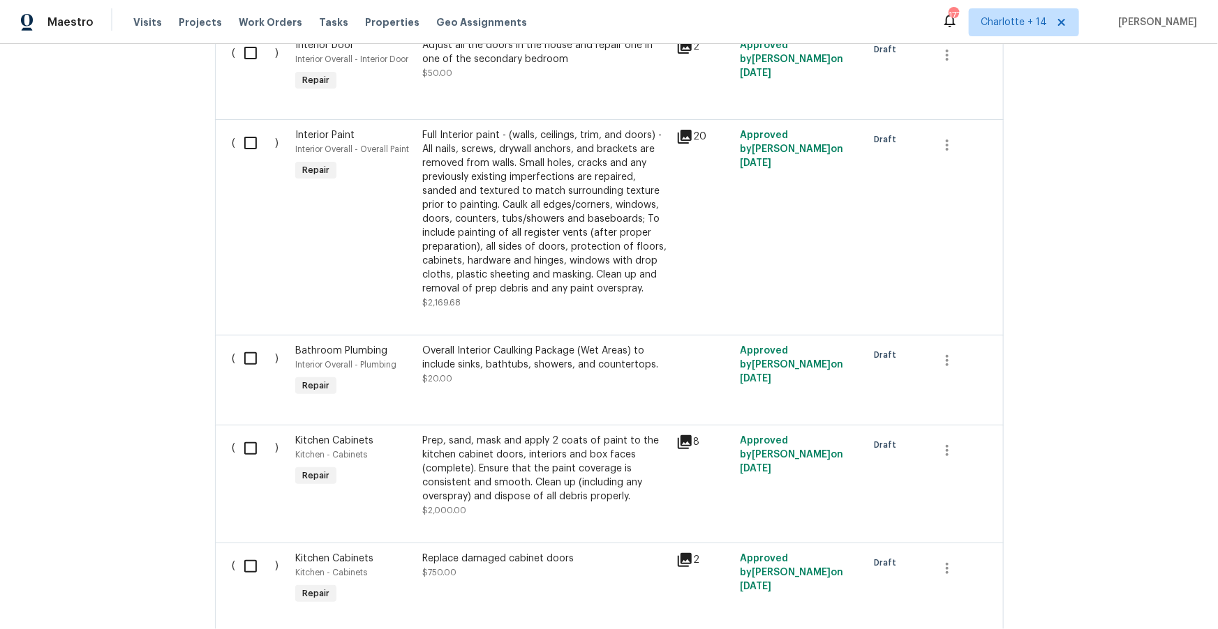
scroll to position [1869, 0]
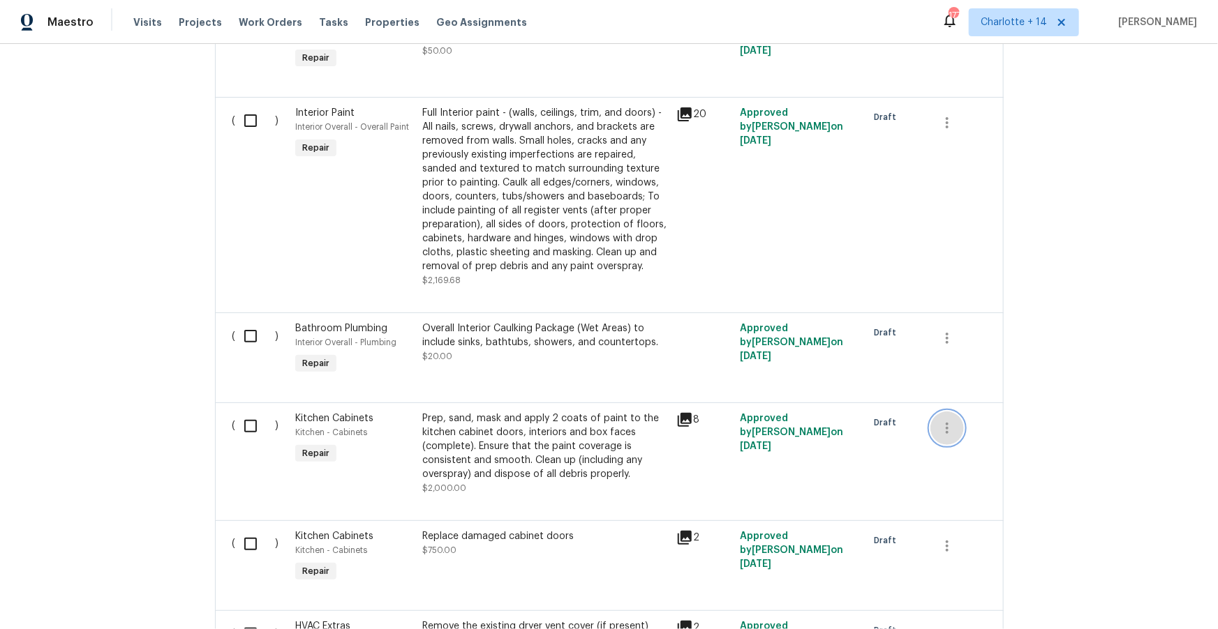
click at [946, 435] on icon "button" at bounding box center [946, 428] width 17 height 17
click at [944, 438] on li "Cancel" at bounding box center [958, 432] width 54 height 23
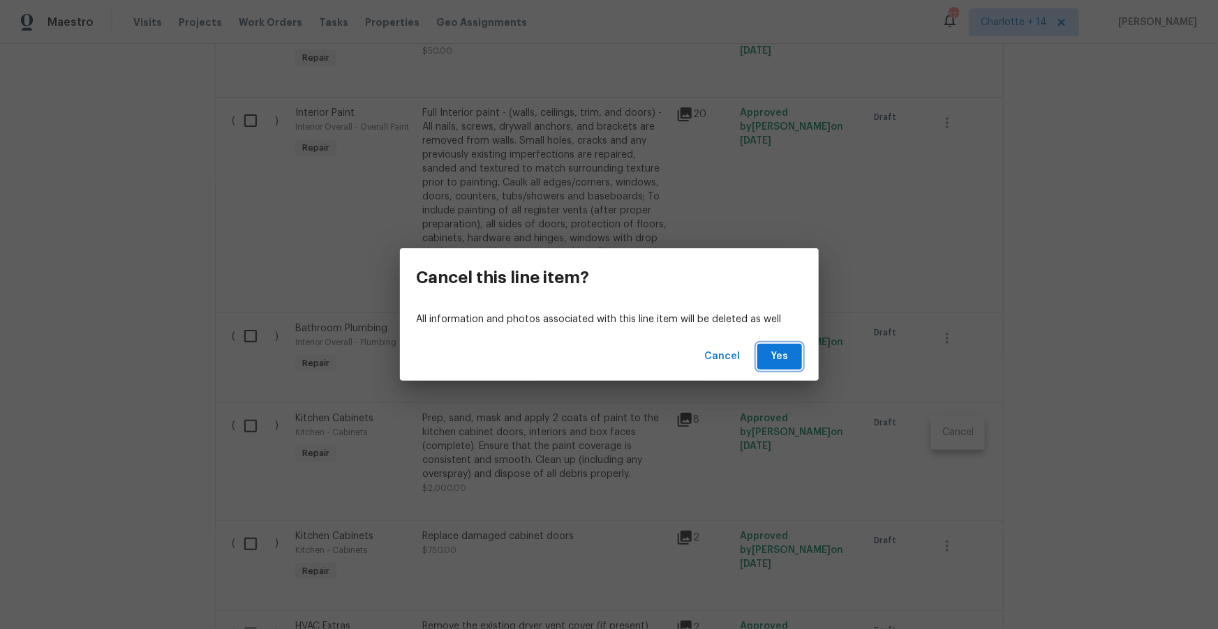
click at [779, 353] on span "Yes" at bounding box center [779, 356] width 22 height 17
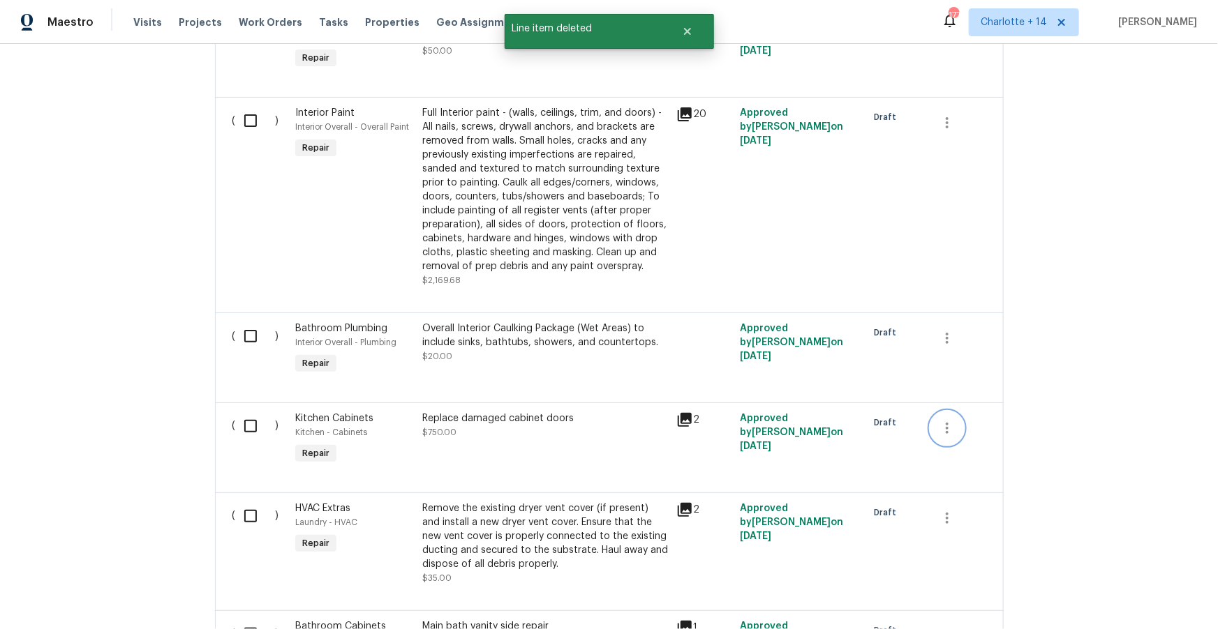
click at [946, 434] on icon "button" at bounding box center [946, 428] width 17 height 17
click at [963, 431] on li "Cancel" at bounding box center [958, 432] width 54 height 23
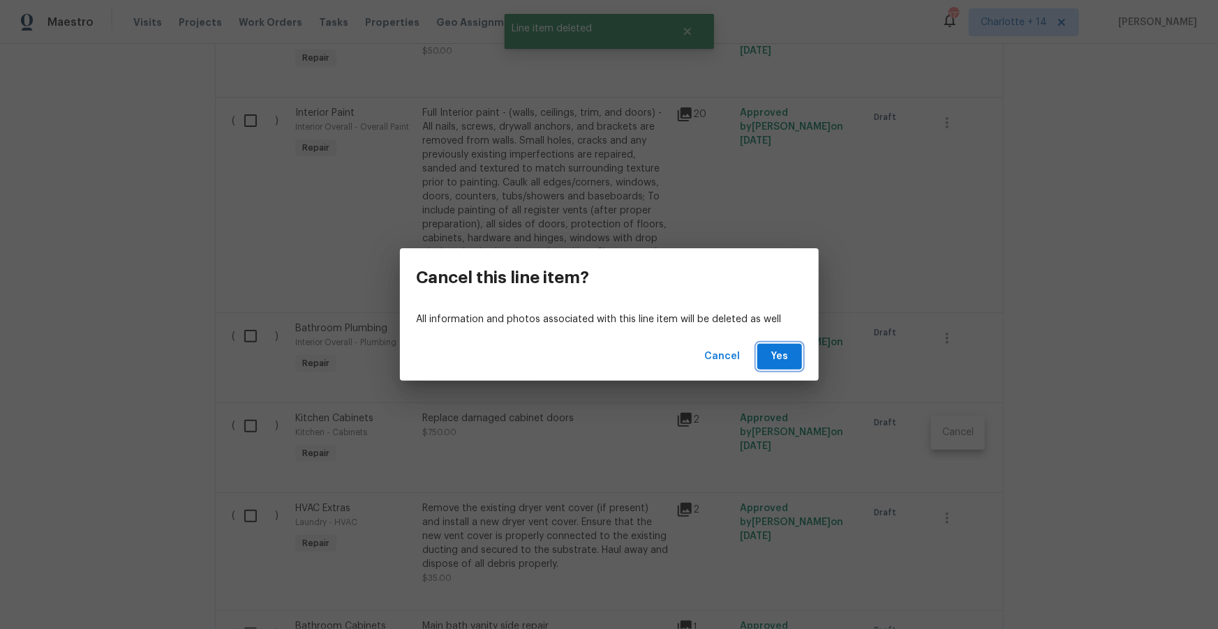
click at [772, 362] on span "Yes" at bounding box center [779, 356] width 22 height 17
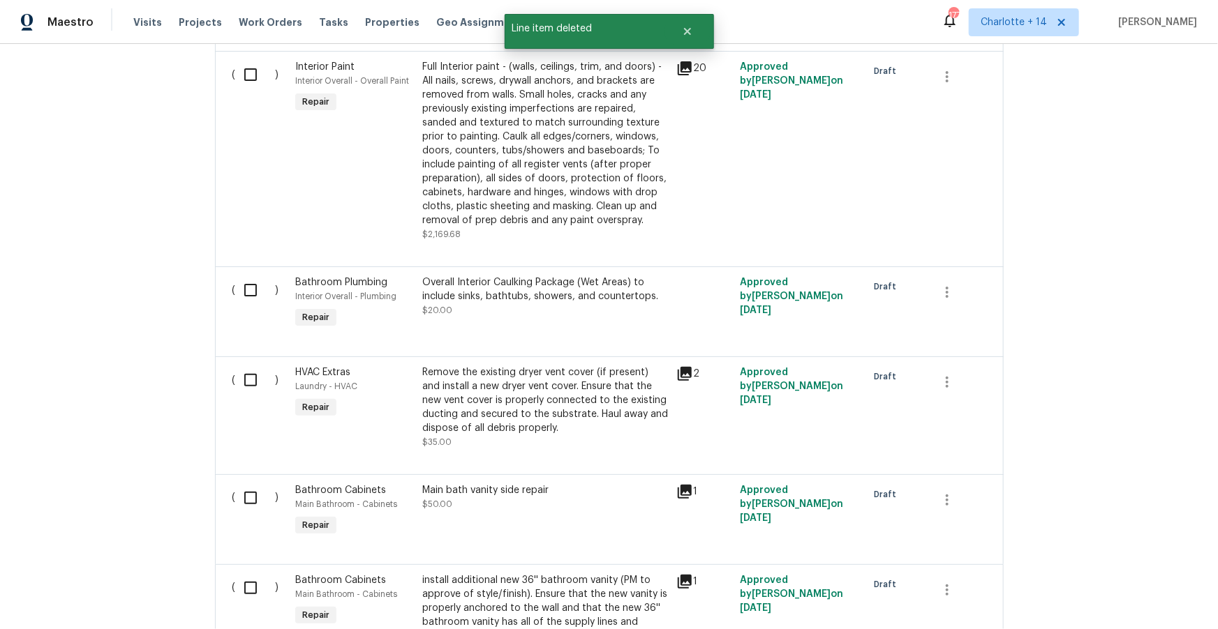
scroll to position [1917, 0]
click at [943, 384] on icon "button" at bounding box center [946, 380] width 17 height 17
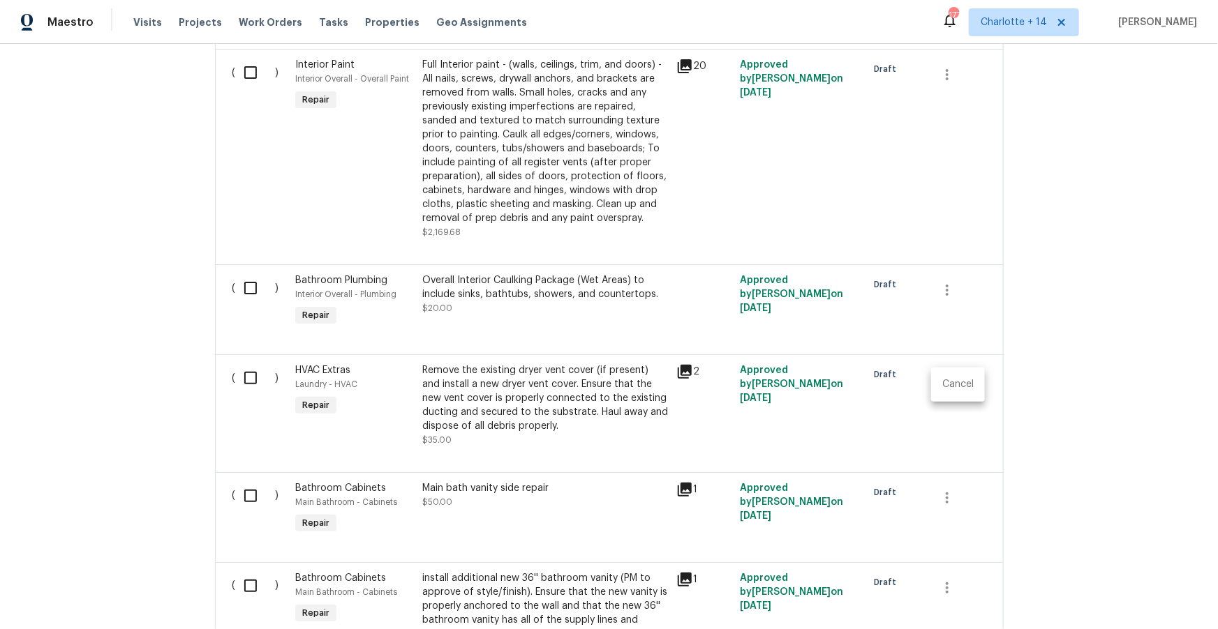
click at [943, 382] on li "Cancel" at bounding box center [958, 384] width 54 height 23
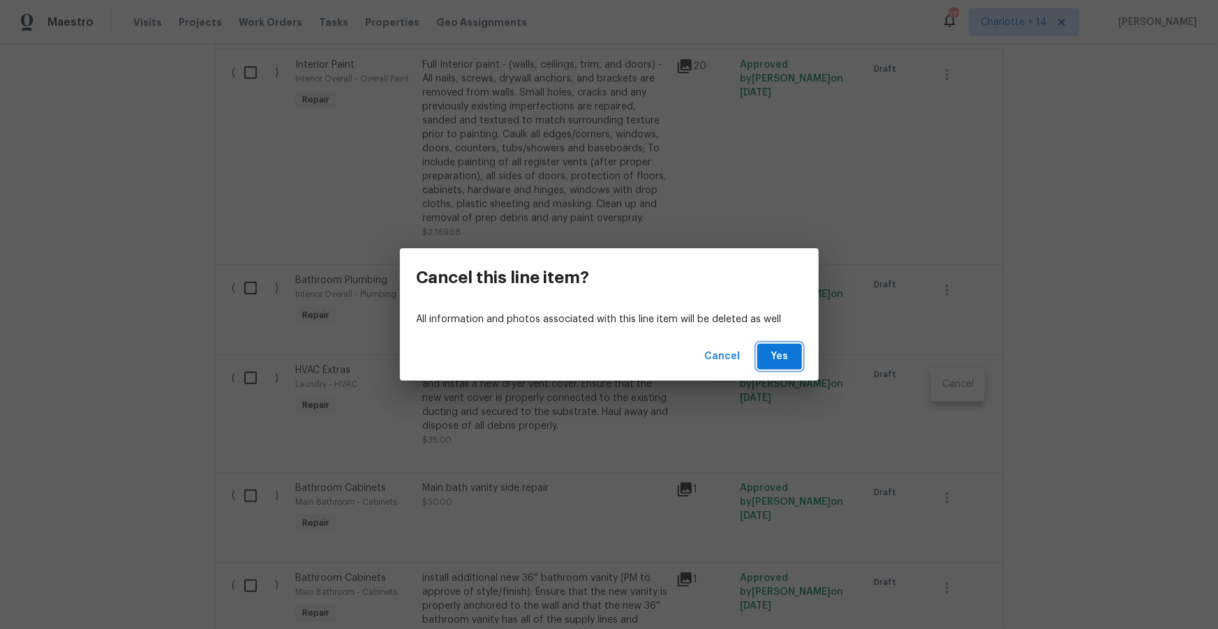
click at [779, 354] on span "Yes" at bounding box center [779, 356] width 22 height 17
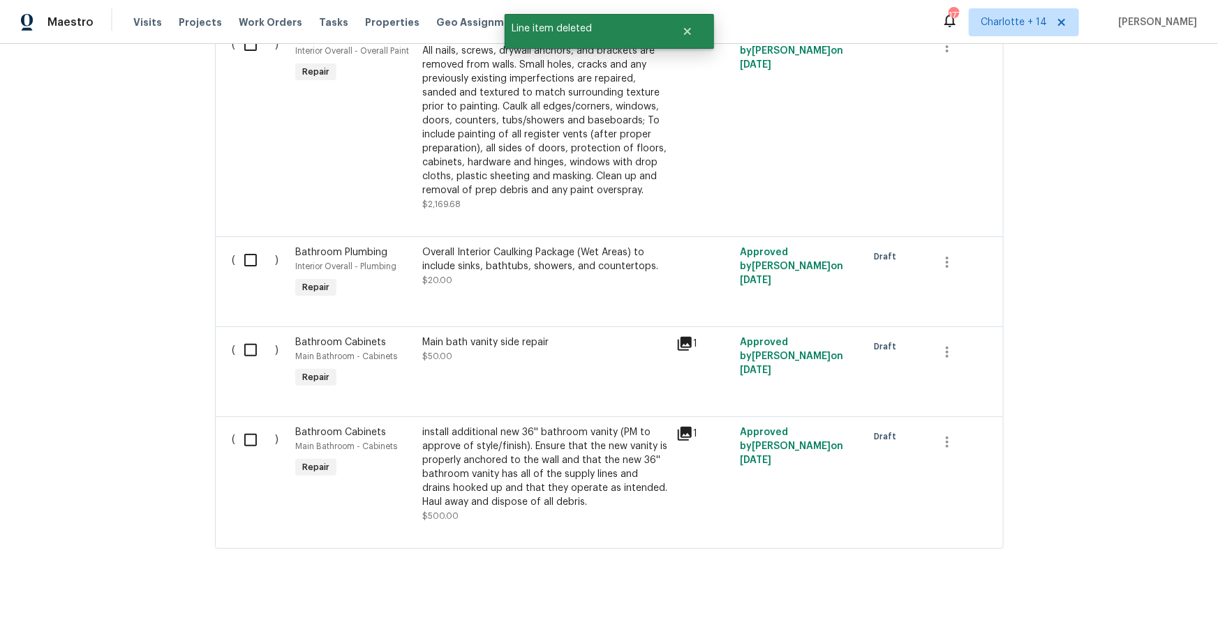
scroll to position [1947, 0]
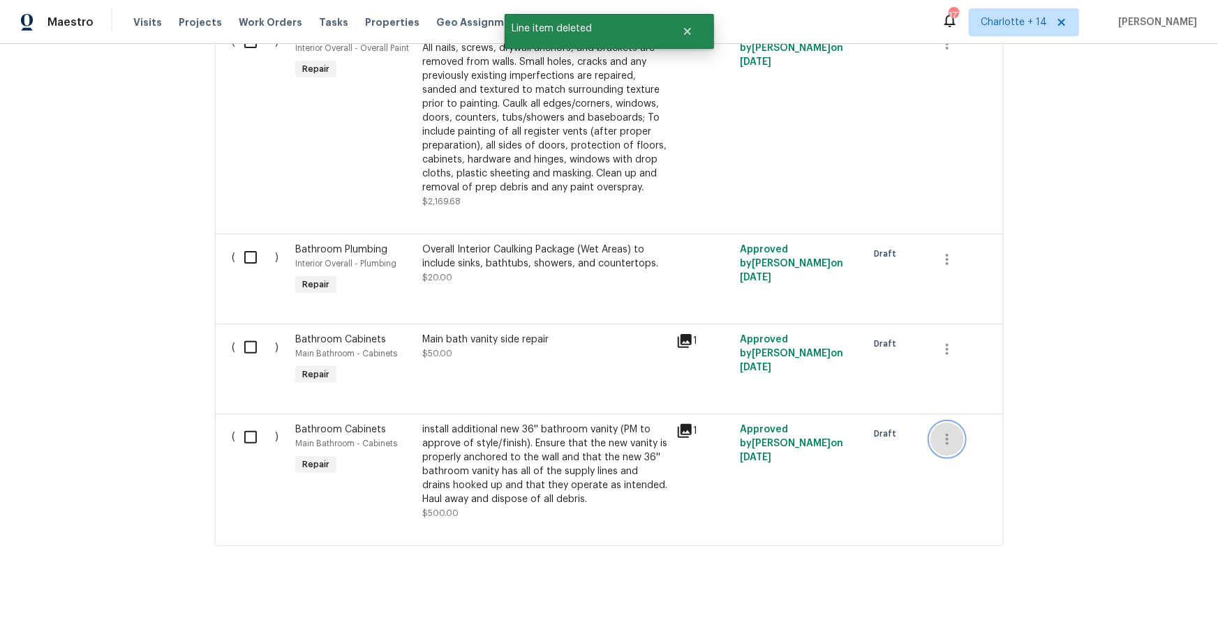
click at [947, 444] on icon "button" at bounding box center [946, 439] width 3 height 11
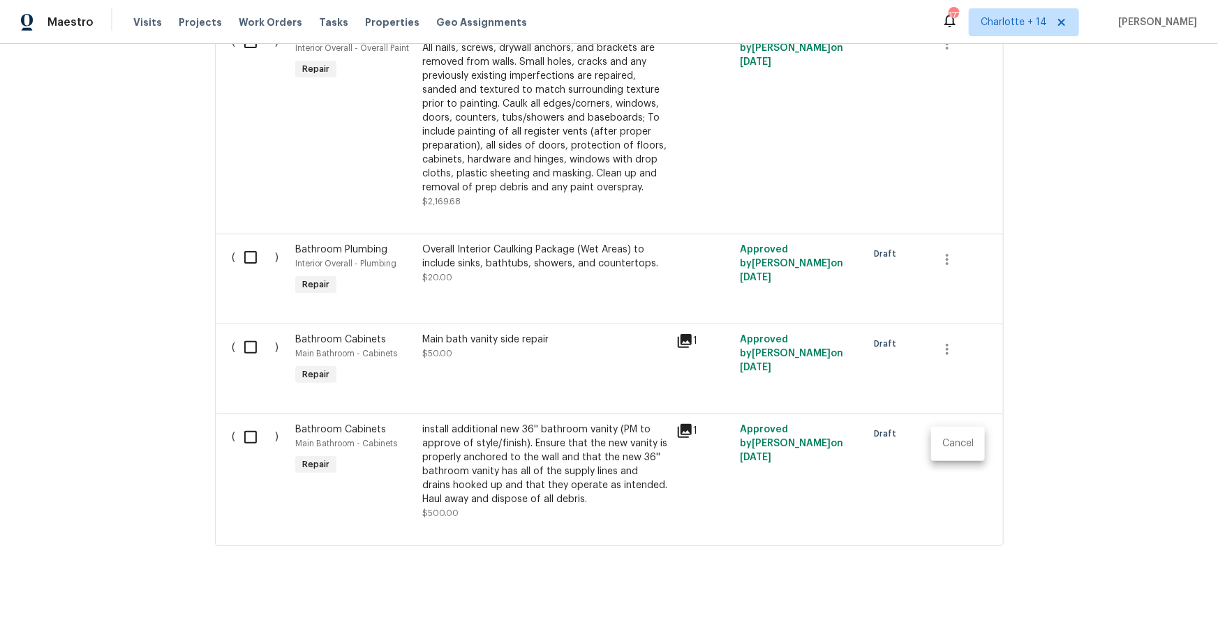
click at [957, 446] on li "Cancel" at bounding box center [958, 444] width 54 height 23
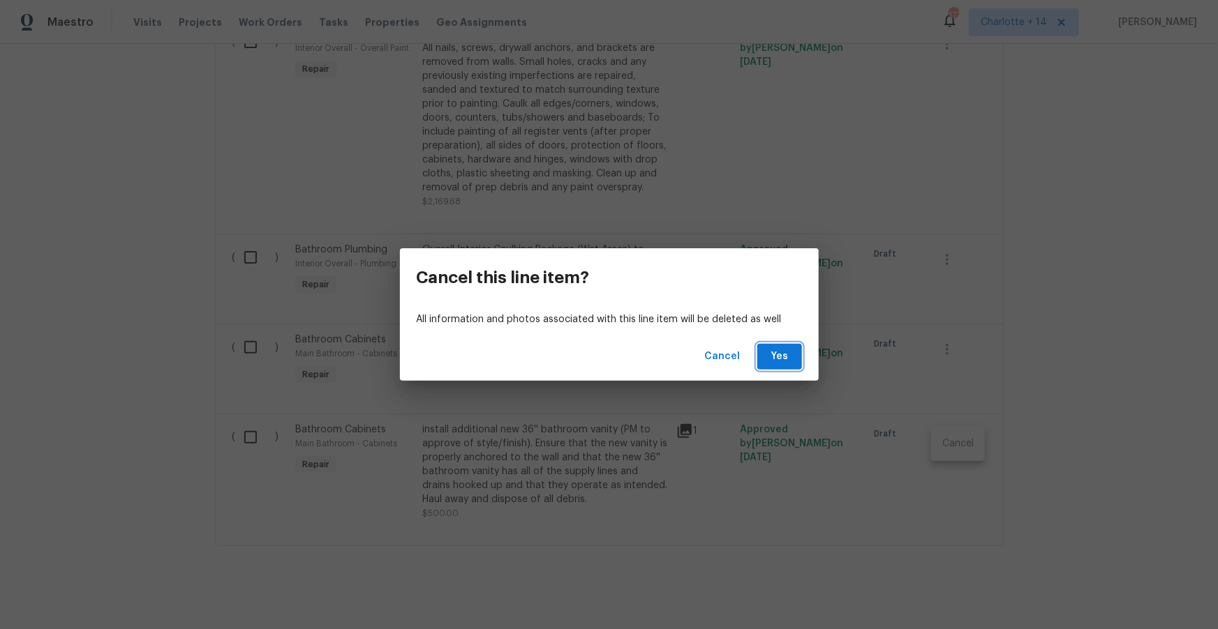
click at [773, 361] on span "Yes" at bounding box center [779, 356] width 22 height 17
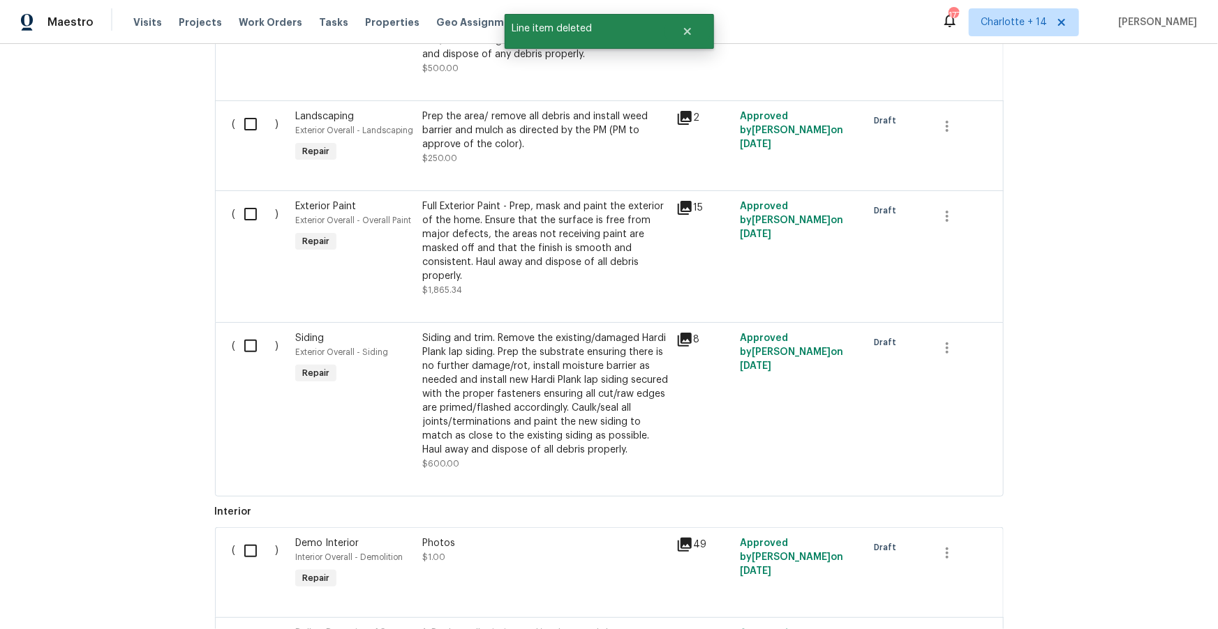
scroll to position [1832, 0]
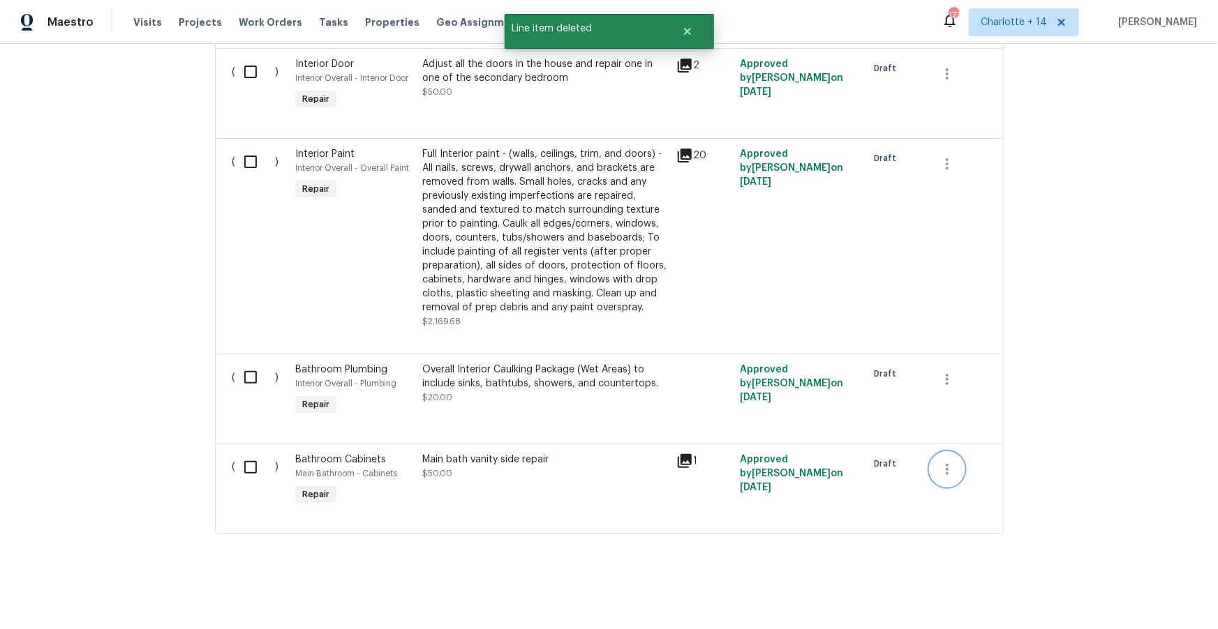
click at [946, 468] on icon "button" at bounding box center [946, 469] width 3 height 11
click at [948, 471] on li "Cancel" at bounding box center [958, 469] width 54 height 23
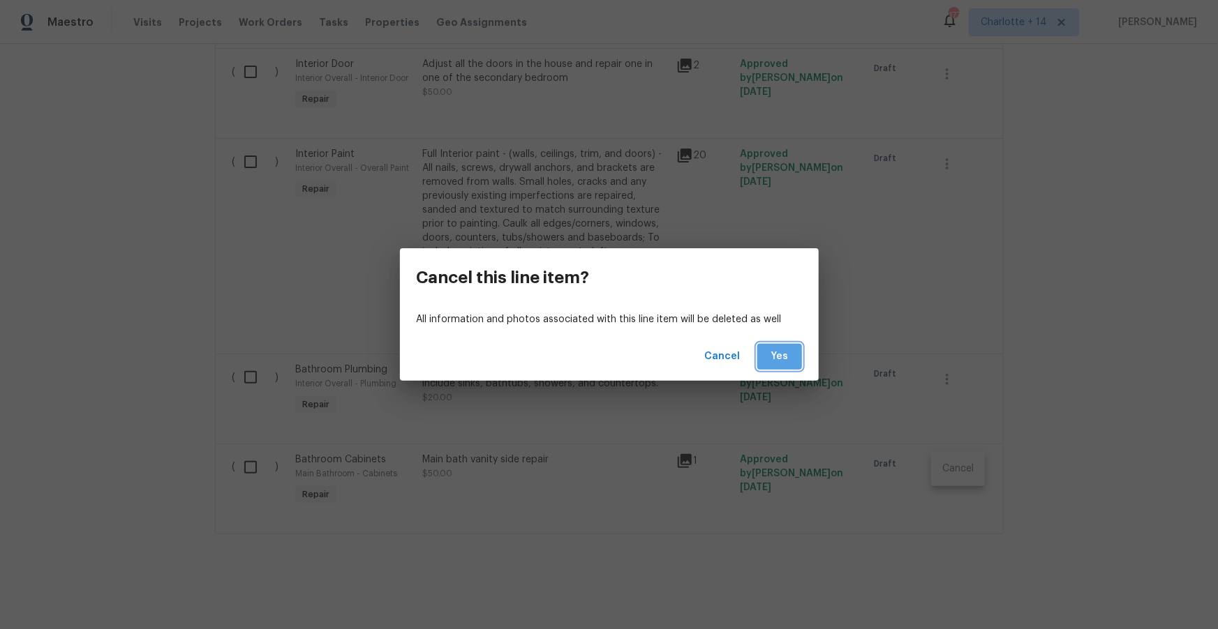
click at [794, 356] on button "Yes" at bounding box center [779, 357] width 45 height 26
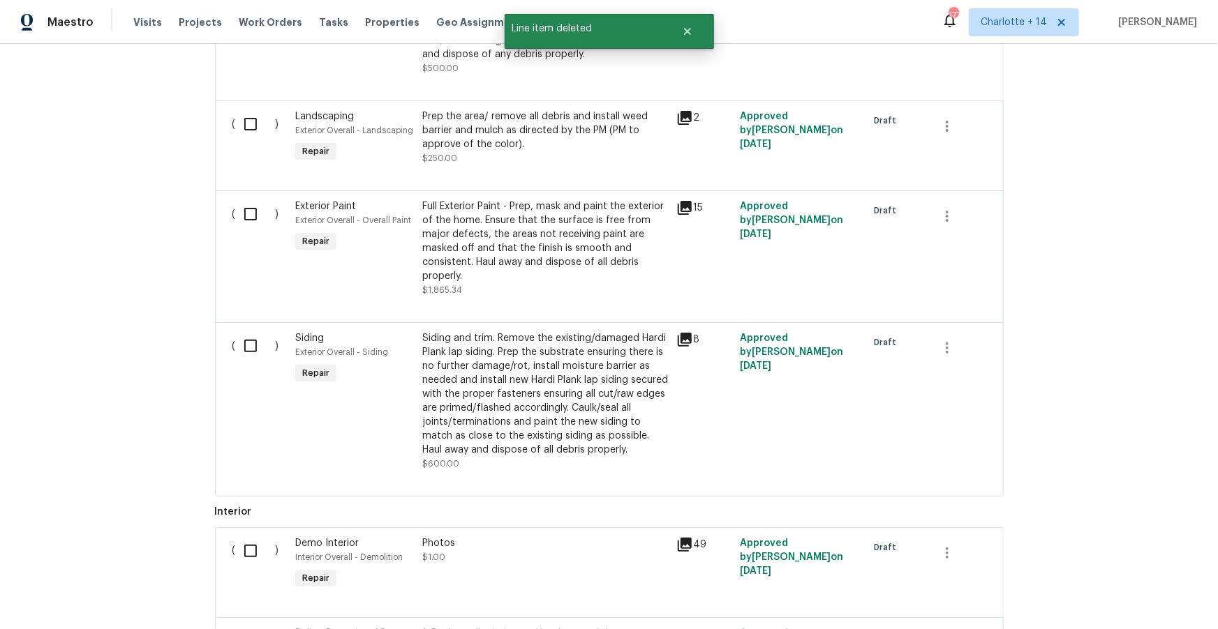
scroll to position [1742, 0]
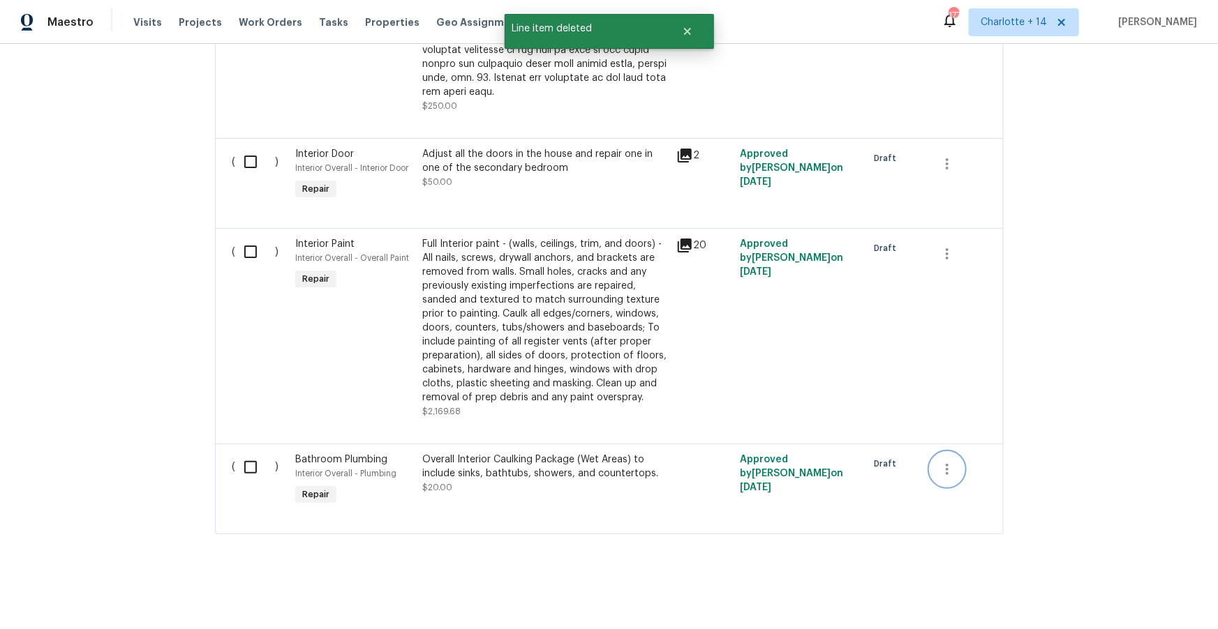
click at [952, 472] on icon "button" at bounding box center [946, 469] width 17 height 17
click at [957, 477] on li "Cancel" at bounding box center [958, 469] width 54 height 23
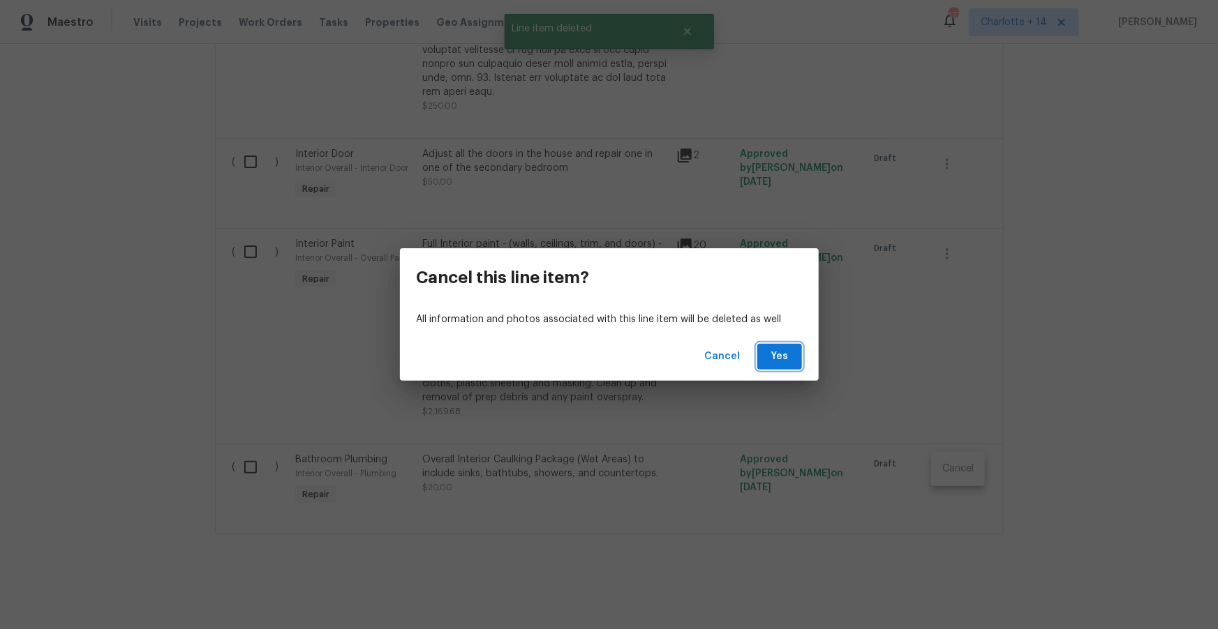
click at [787, 363] on span "Yes" at bounding box center [779, 356] width 22 height 17
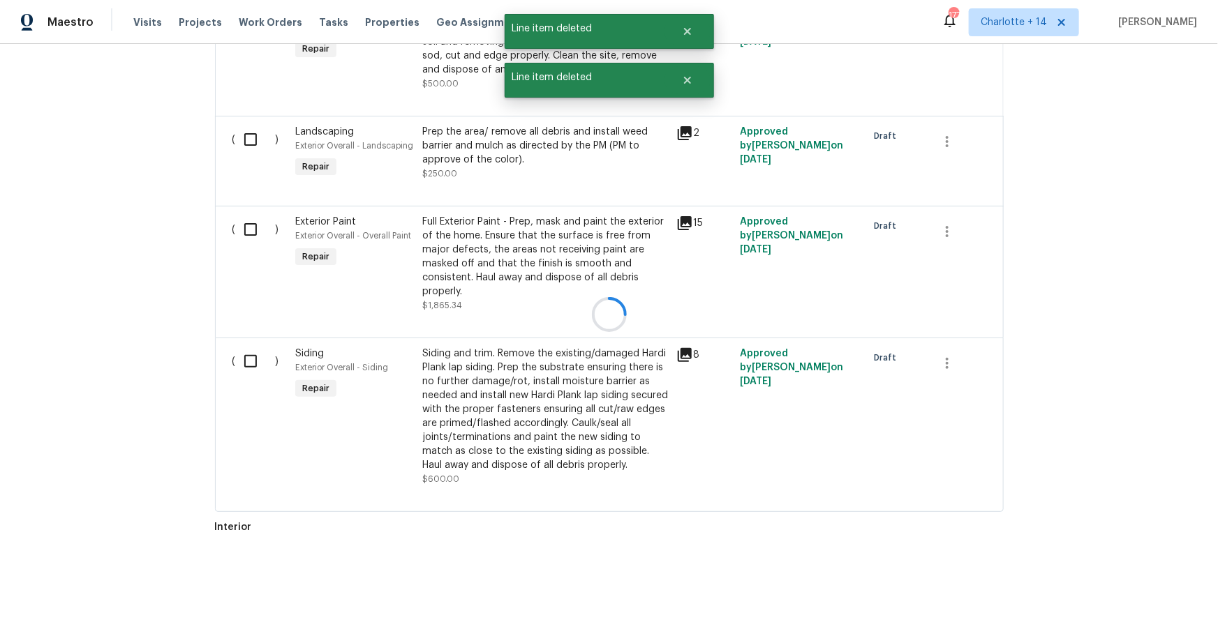
scroll to position [1652, 0]
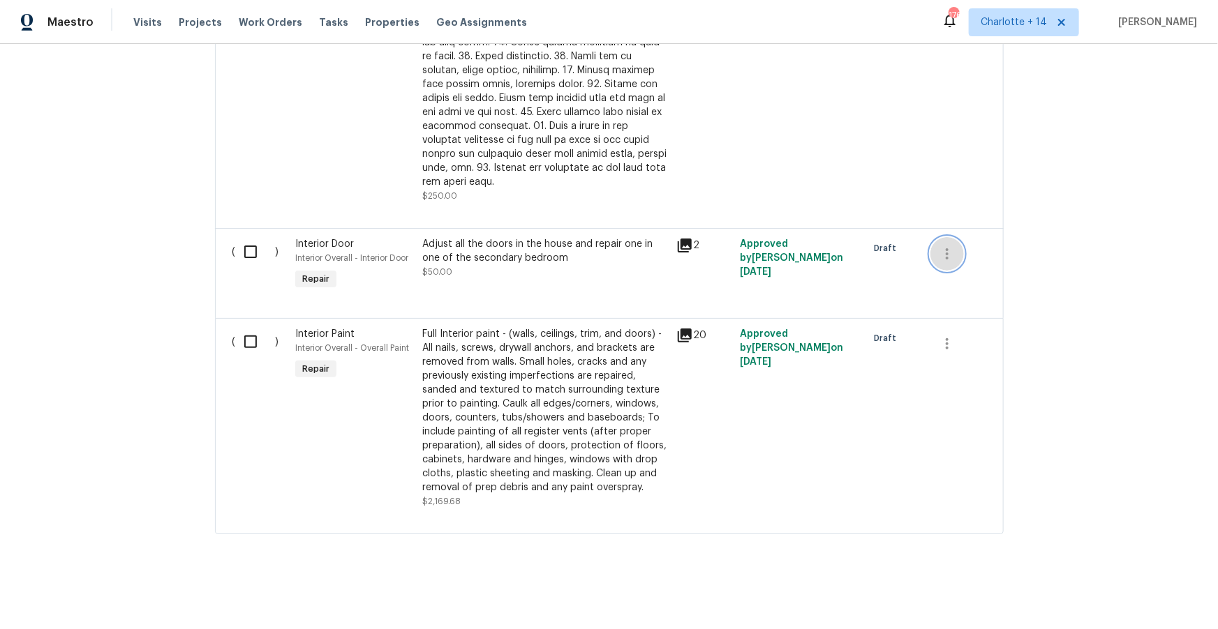
click at [953, 253] on icon "button" at bounding box center [946, 254] width 17 height 17
click at [962, 250] on li "Cancel" at bounding box center [958, 252] width 54 height 23
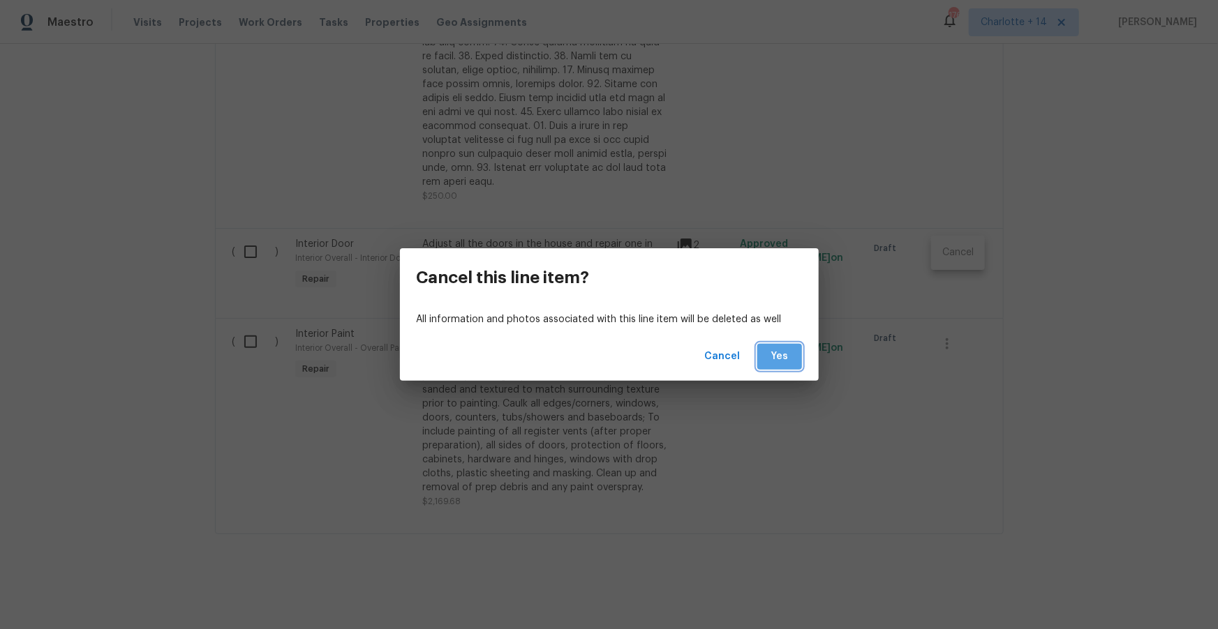
click at [773, 353] on span "Yes" at bounding box center [779, 356] width 22 height 17
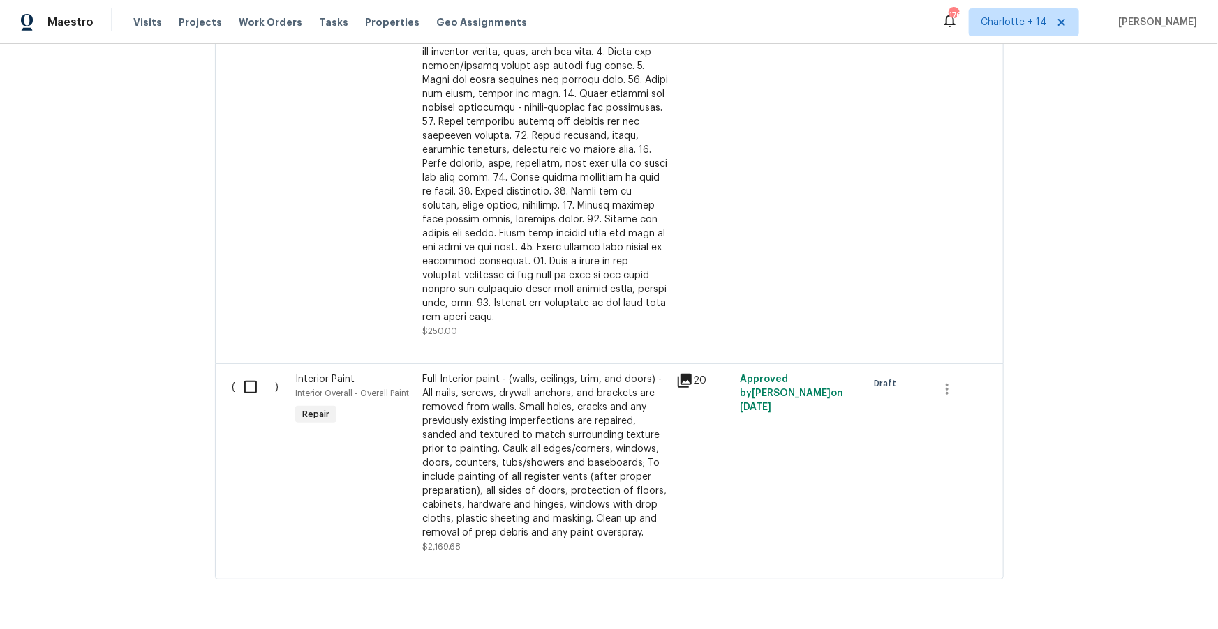
scroll to position [1561, 0]
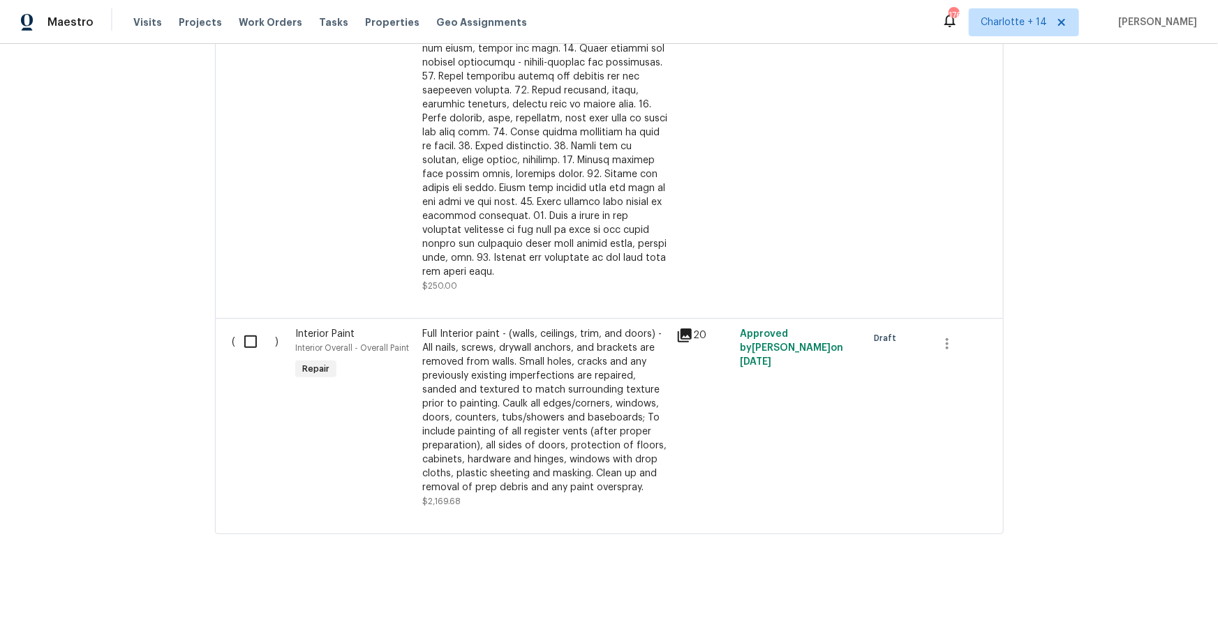
click at [558, 360] on div "Full Interior paint - (walls, ceilings, trim, and doors) -All nails, screws, dr…" at bounding box center [545, 410] width 246 height 167
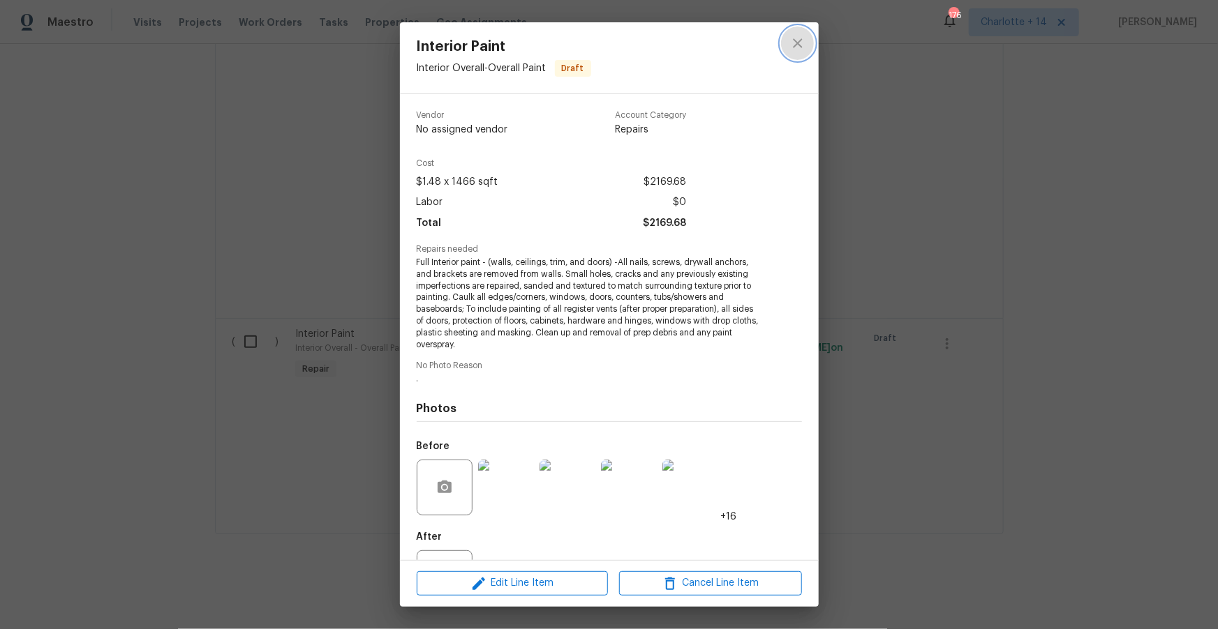
click at [798, 45] on icon "close" at bounding box center [797, 42] width 9 height 9
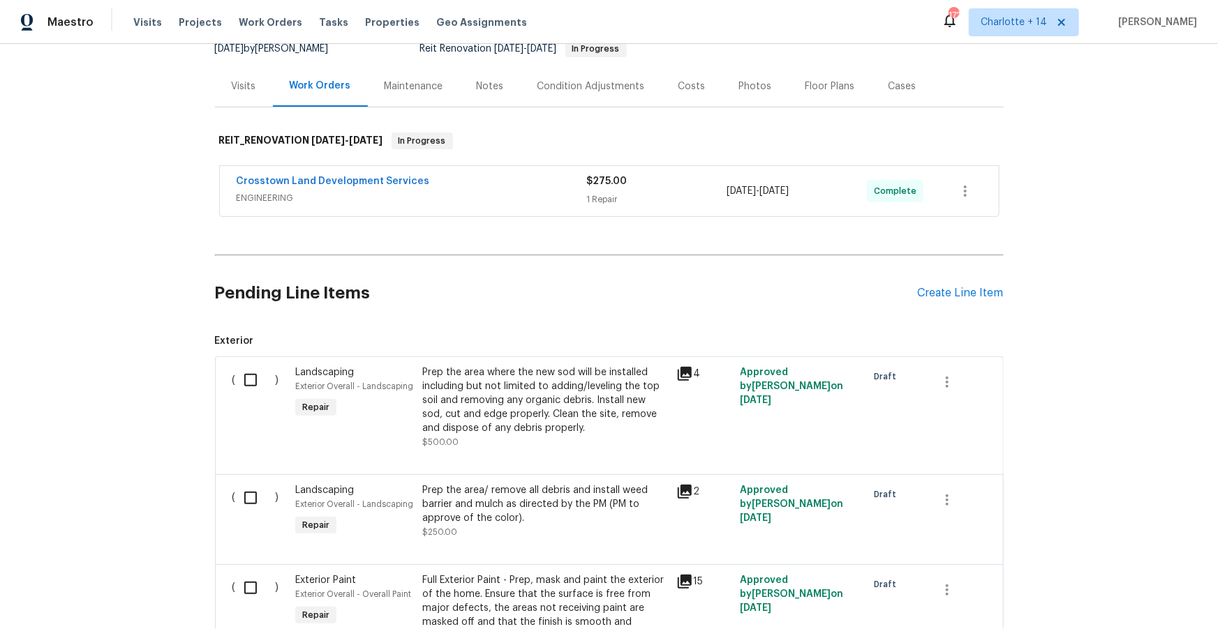
scroll to position [0, 0]
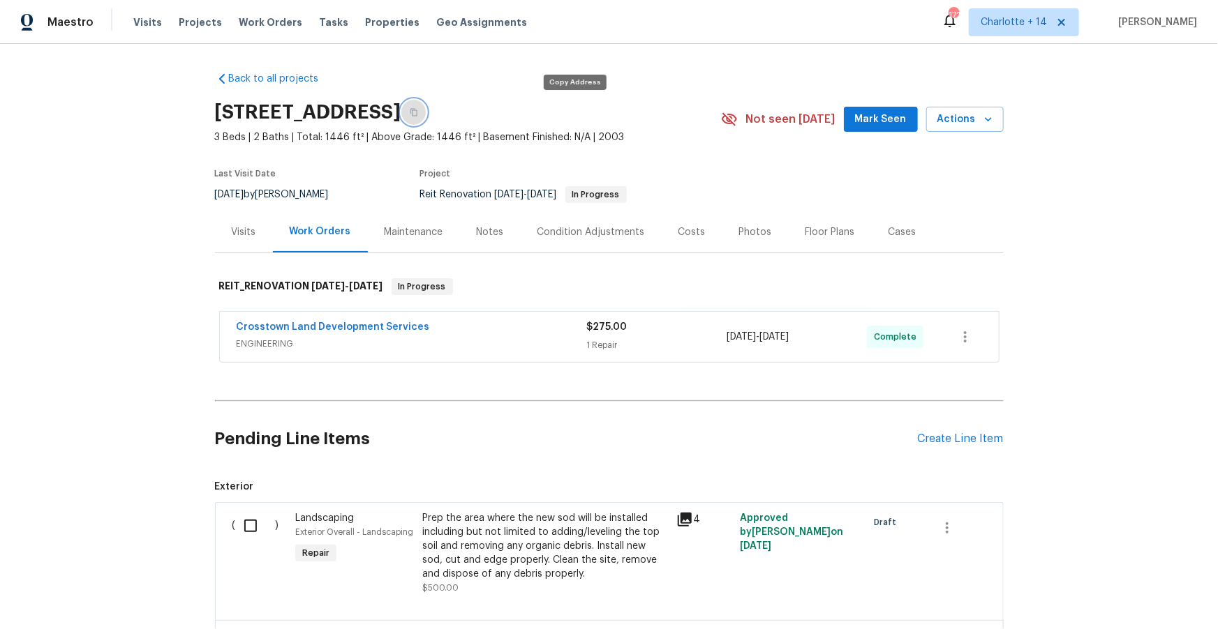
click at [417, 112] on icon "button" at bounding box center [413, 113] width 7 height 8
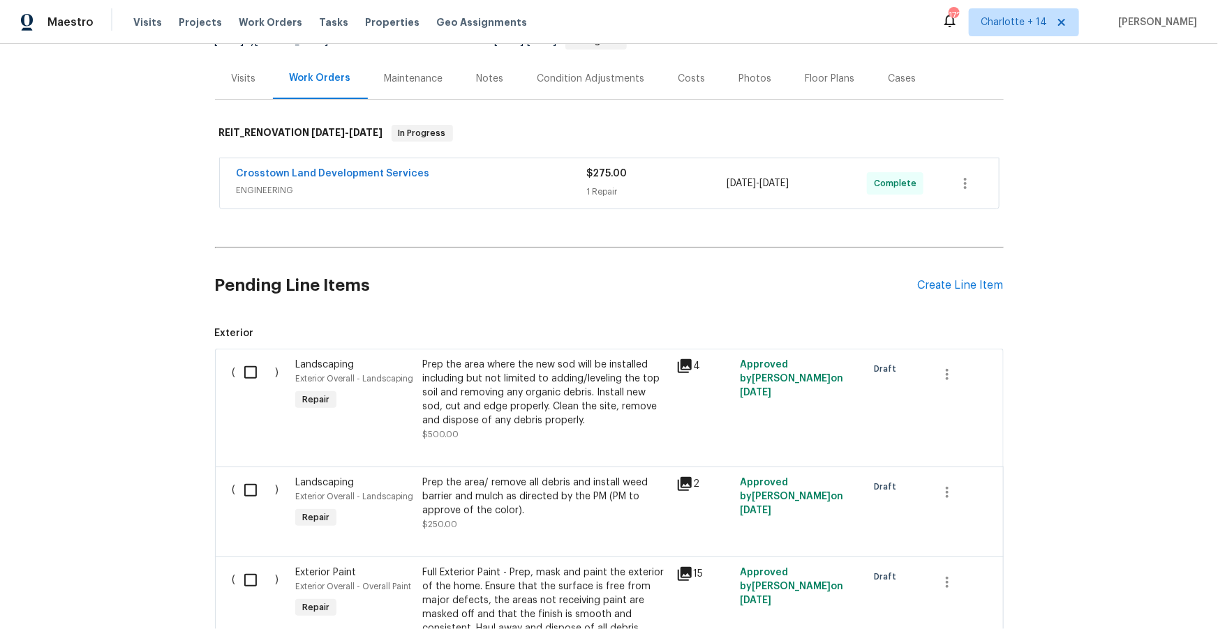
scroll to position [110, 0]
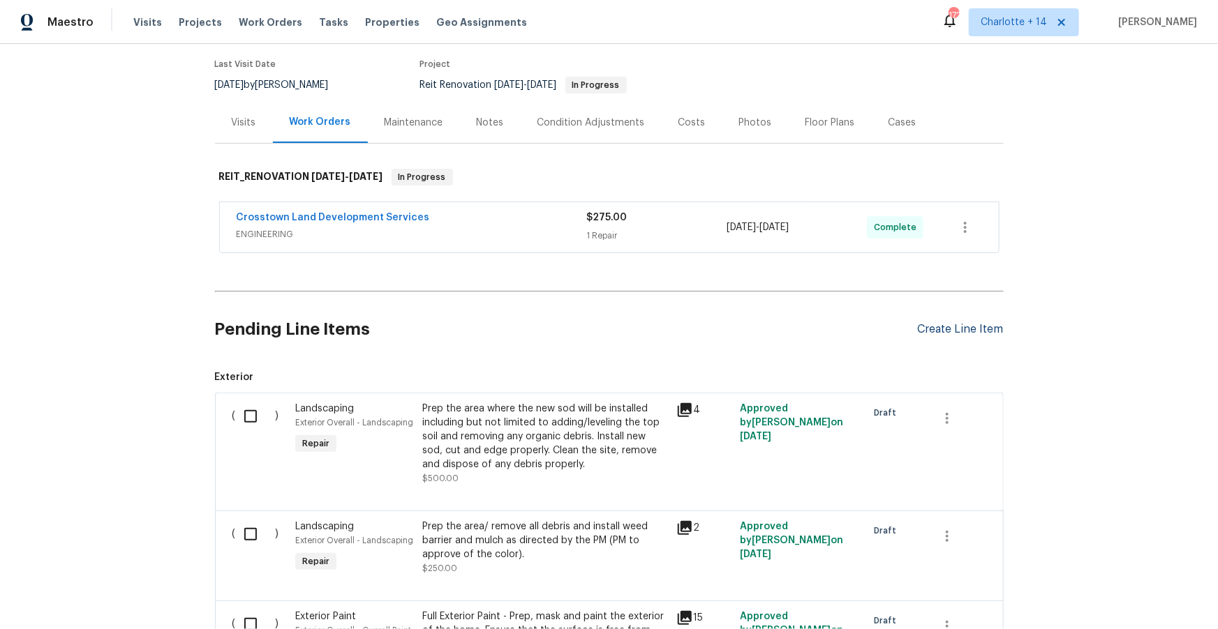
click at [940, 331] on div "Create Line Item" at bounding box center [961, 329] width 86 height 13
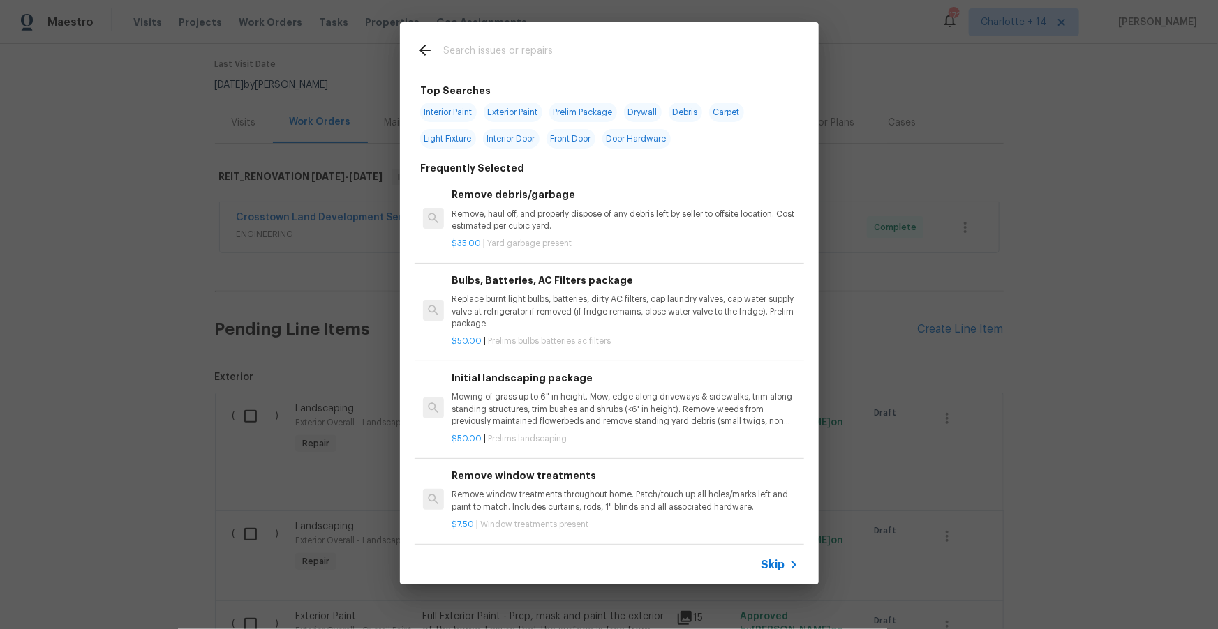
click at [463, 54] on input "text" at bounding box center [591, 52] width 296 height 21
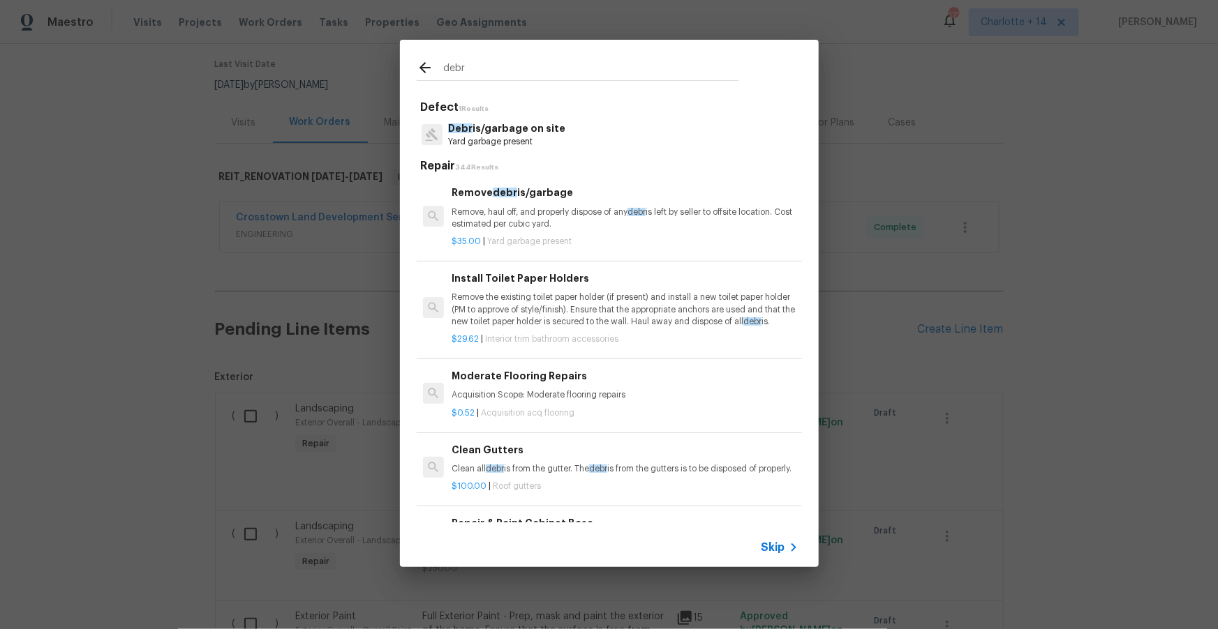
type input "debr"
click at [493, 130] on p "Debr is/garbage on site" at bounding box center [506, 128] width 117 height 15
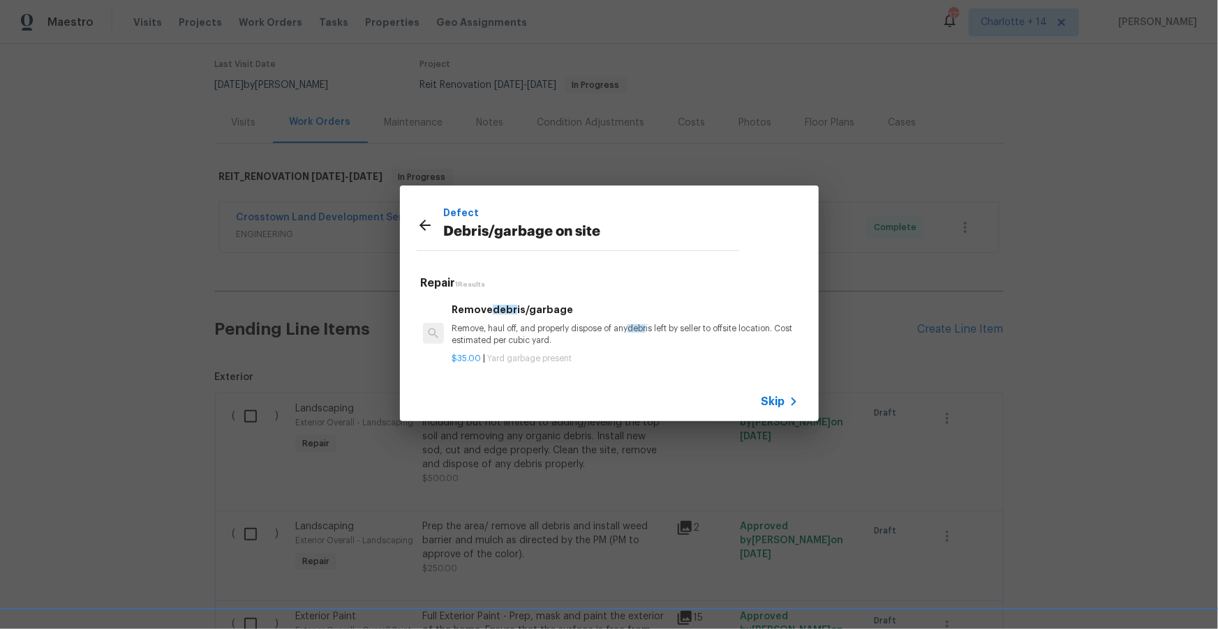
click at [553, 334] on p "Remove, haul off, and properly dispose of any debr is left by seller to offsite…" at bounding box center [624, 335] width 346 height 24
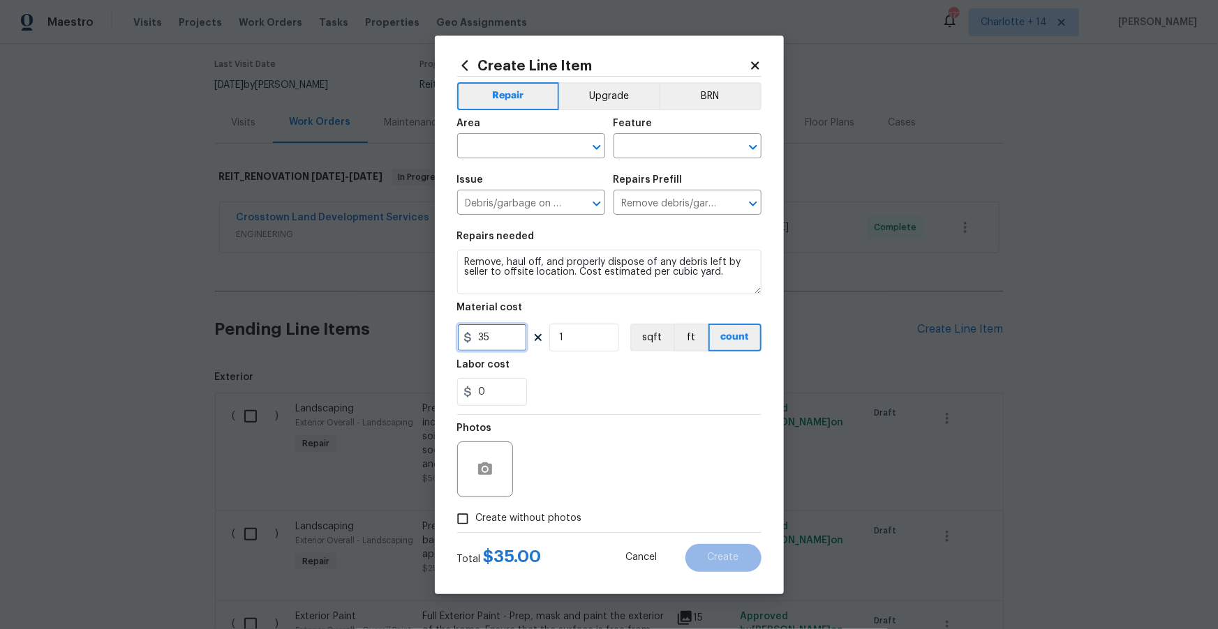
click at [515, 337] on input "35" at bounding box center [492, 338] width 70 height 28
type input "105"
click at [500, 523] on span "Create without photos" at bounding box center [529, 518] width 106 height 15
click at [476, 523] on input "Create without photos" at bounding box center [462, 519] width 27 height 27
checkbox input "true"
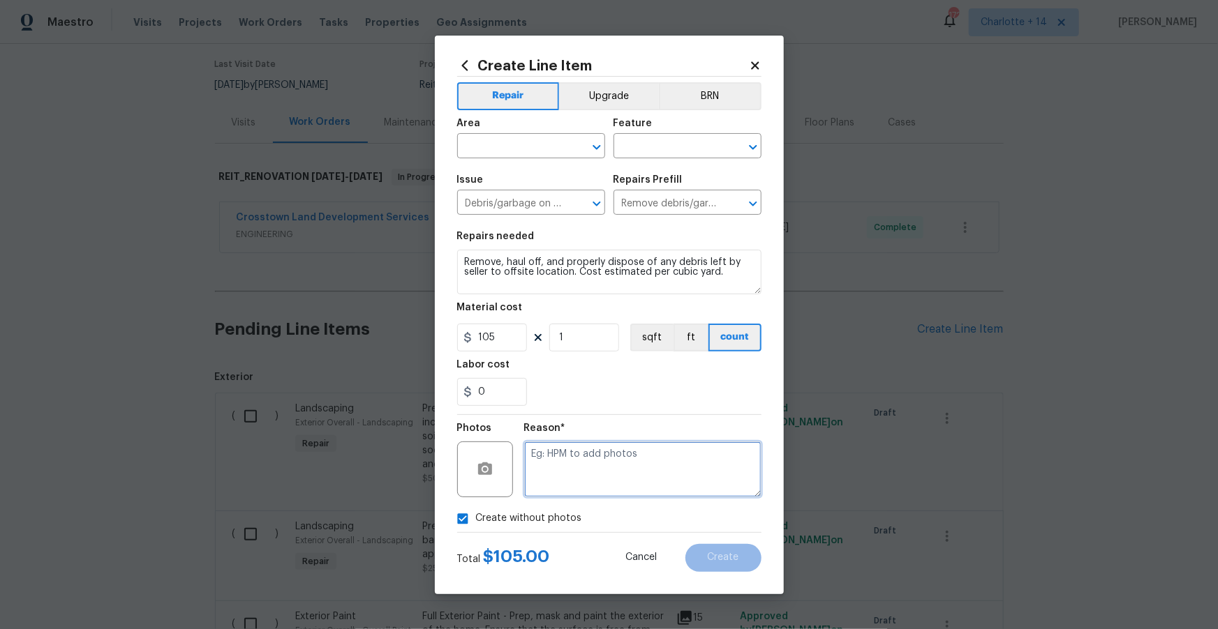
click at [570, 479] on textarea at bounding box center [642, 470] width 237 height 56
type textarea "N/A"
click at [627, 512] on div "Create without photos" at bounding box center [609, 519] width 304 height 27
click at [657, 484] on textarea "N/A" at bounding box center [642, 470] width 237 height 56
click at [572, 149] on icon "Clear" at bounding box center [578, 147] width 14 height 14
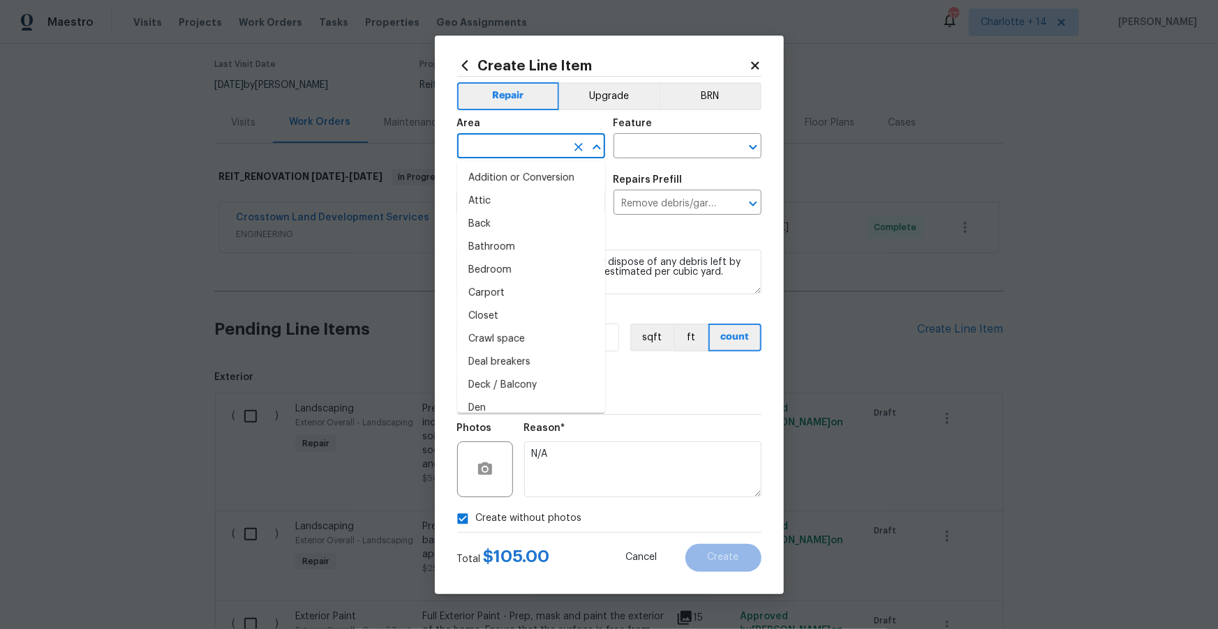
click at [541, 144] on input "text" at bounding box center [511, 148] width 109 height 22
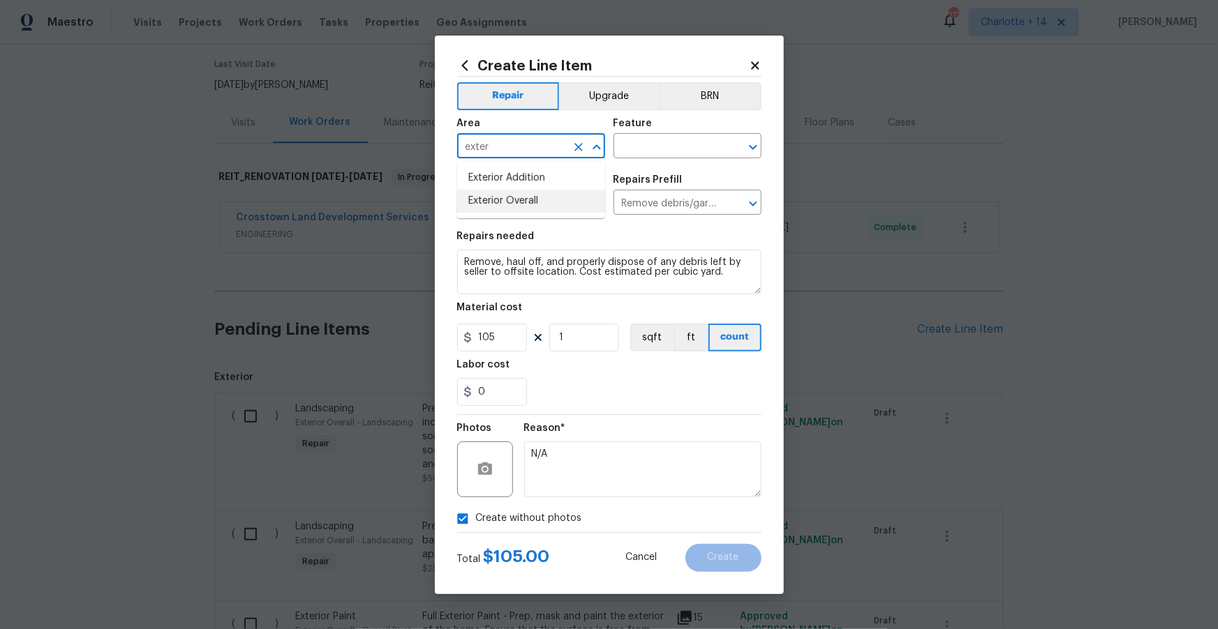
drag, startPoint x: 528, startPoint y: 199, endPoint x: 537, endPoint y: 195, distance: 9.4
click at [528, 199] on li "Exterior Overall" at bounding box center [531, 201] width 148 height 23
type input "Exterior Overall"
click at [659, 145] on input "text" at bounding box center [667, 148] width 109 height 22
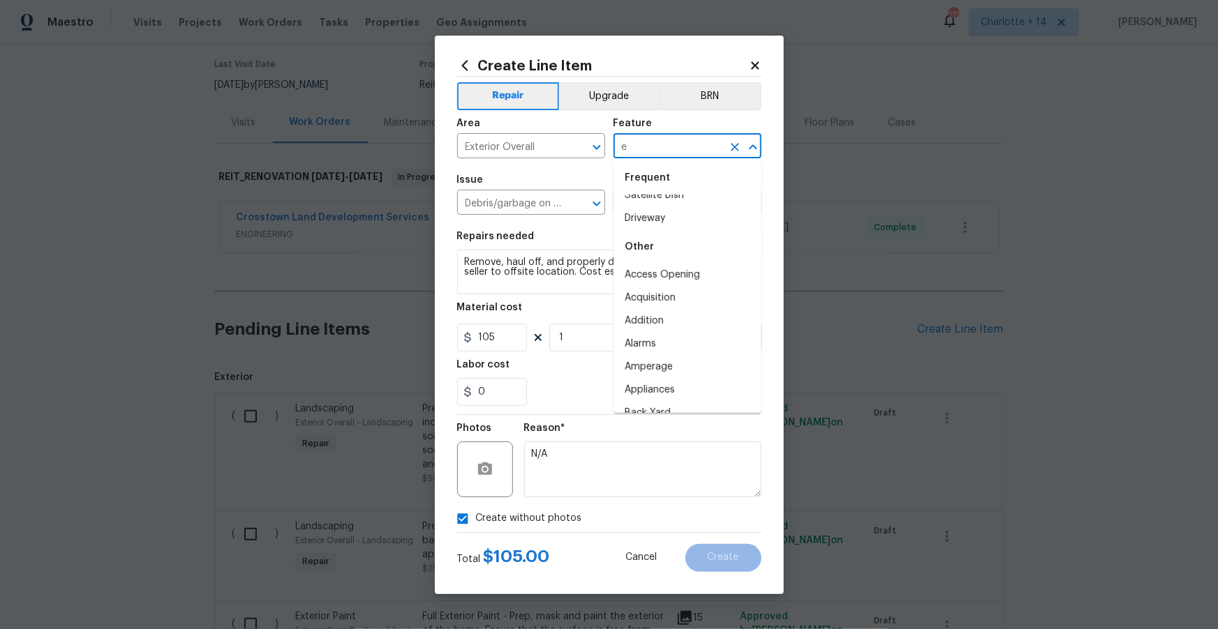
scroll to position [0, 0]
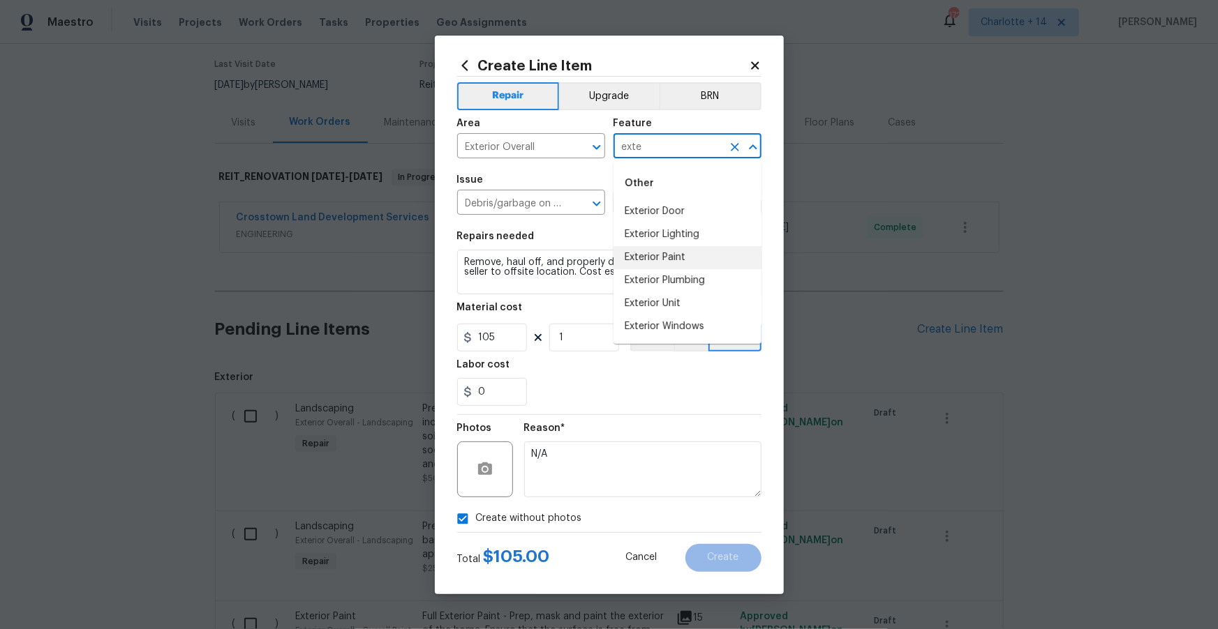
type input "exter"
drag, startPoint x: 733, startPoint y: 146, endPoint x: 715, endPoint y: 146, distance: 18.1
click at [733, 147] on icon "Clear" at bounding box center [735, 147] width 8 height 8
click at [698, 143] on input "text" at bounding box center [667, 148] width 109 height 22
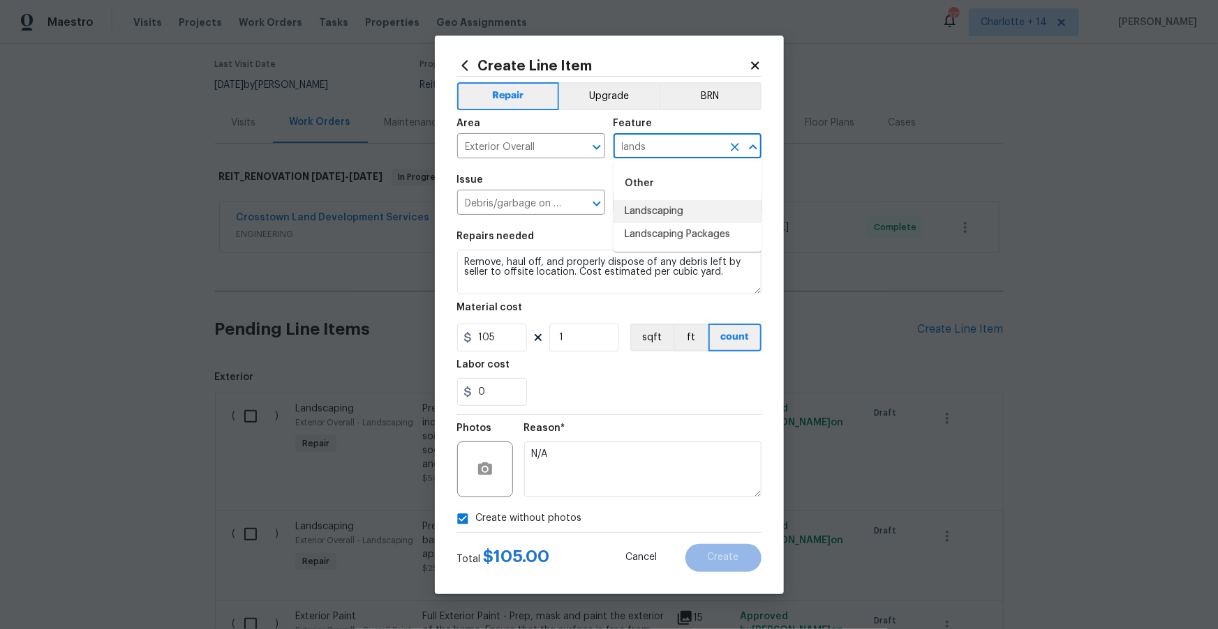
click at [666, 209] on li "Landscaping" at bounding box center [687, 211] width 148 height 23
type input "Landscaping"
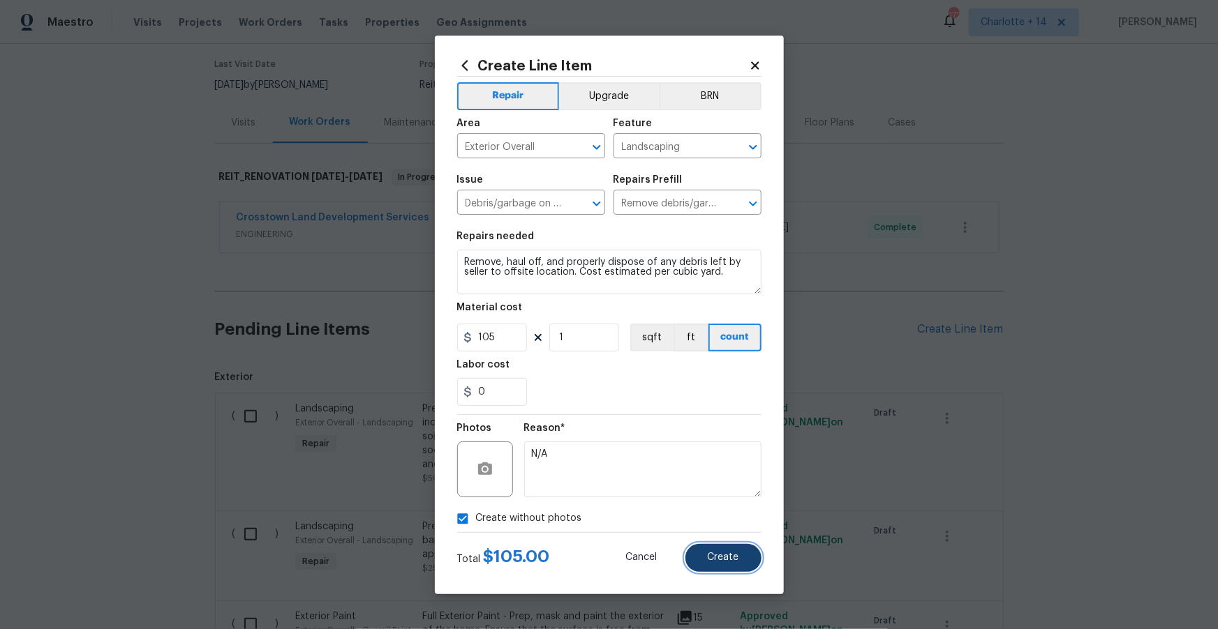
click at [717, 550] on button "Create" at bounding box center [723, 558] width 76 height 28
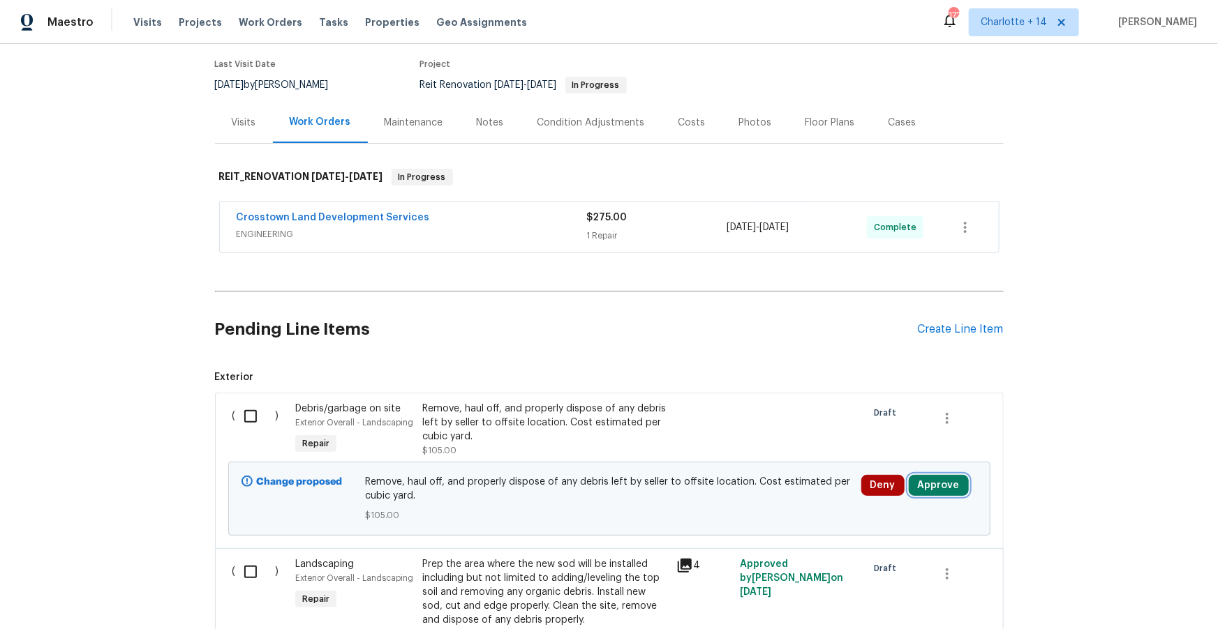
click at [925, 487] on button "Approve" at bounding box center [938, 485] width 60 height 21
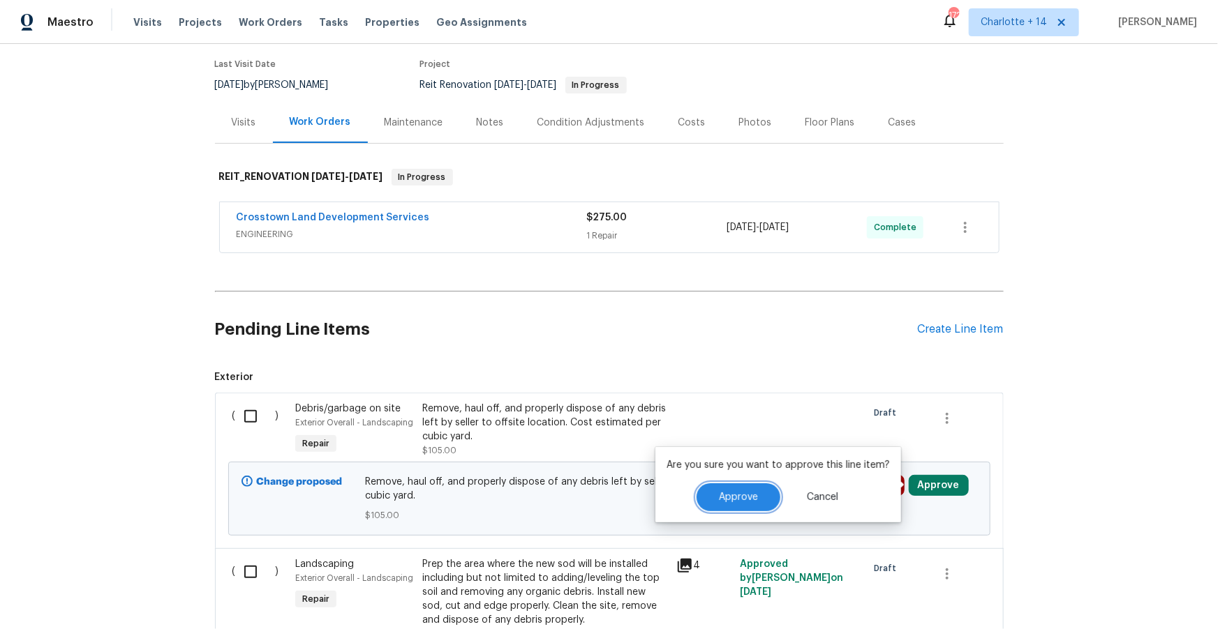
click at [726, 498] on span "Approve" at bounding box center [738, 498] width 39 height 10
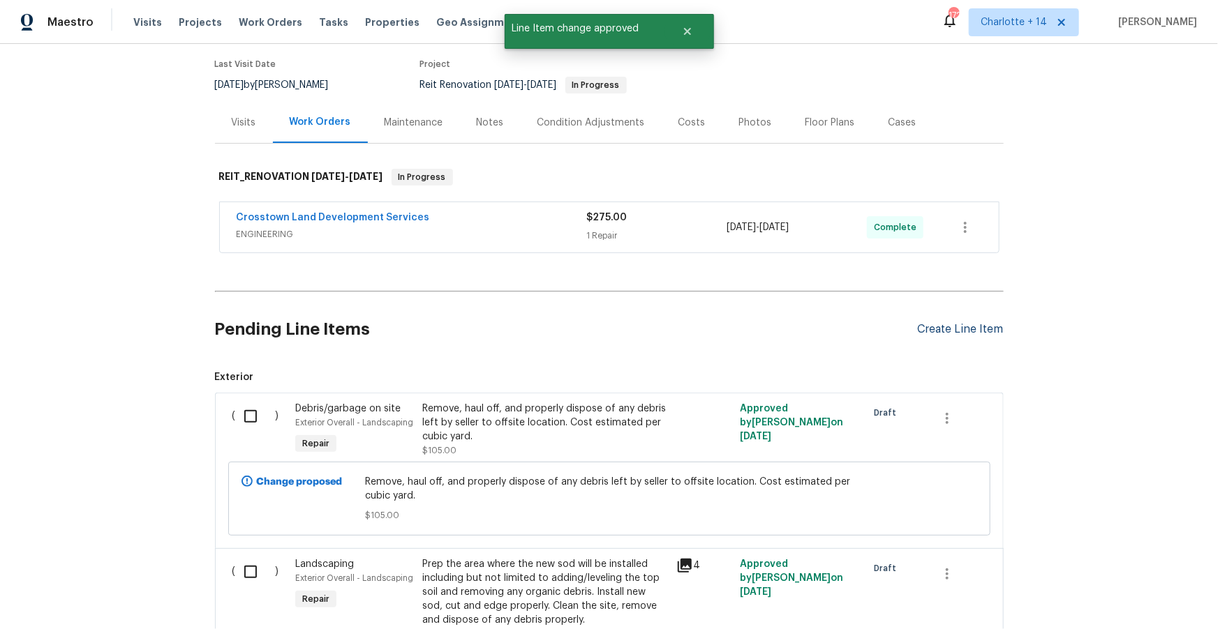
click at [965, 333] on div "Create Line Item" at bounding box center [961, 329] width 86 height 13
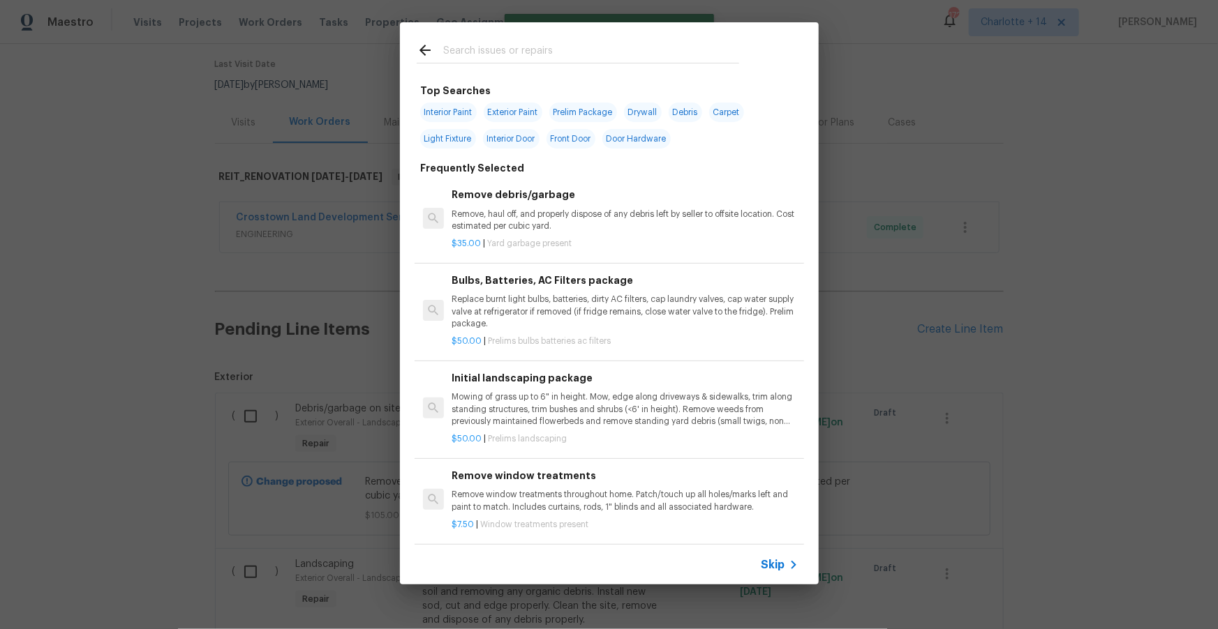
scroll to position [14, 0]
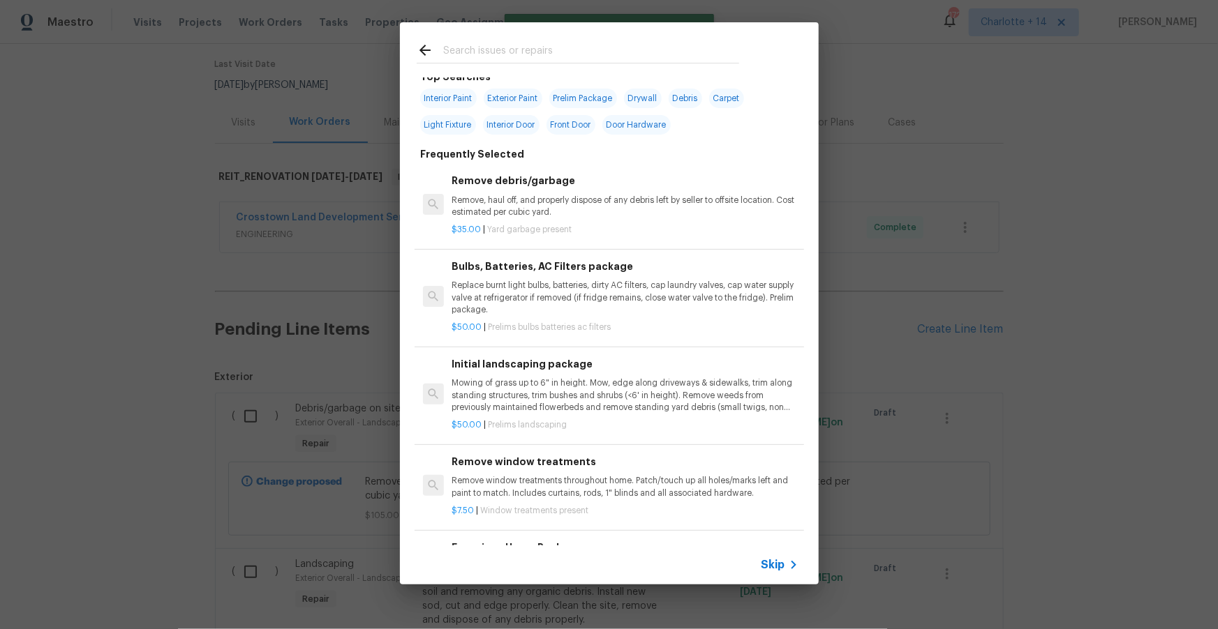
click at [602, 387] on p "Mowing of grass up to 6" in height. Mow, edge along driveways & sidewalks, trim…" at bounding box center [624, 395] width 346 height 36
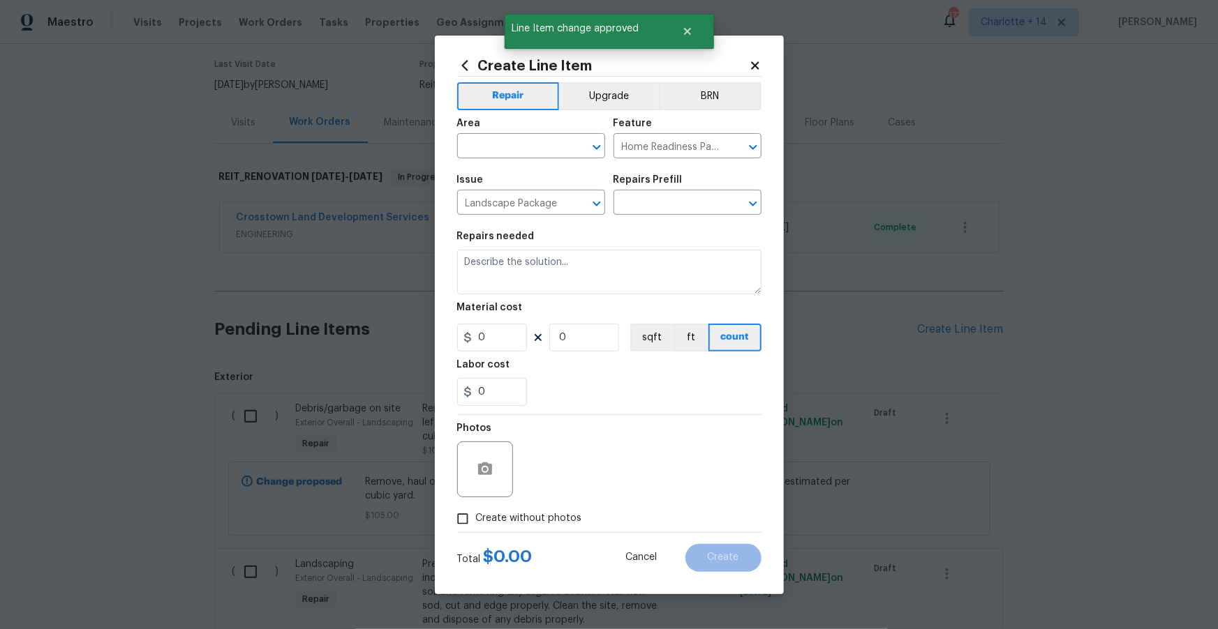
type textarea "Mowing of grass up to 6" in height. Mow, edge along driveways & sidewalks, trim…"
type input "1"
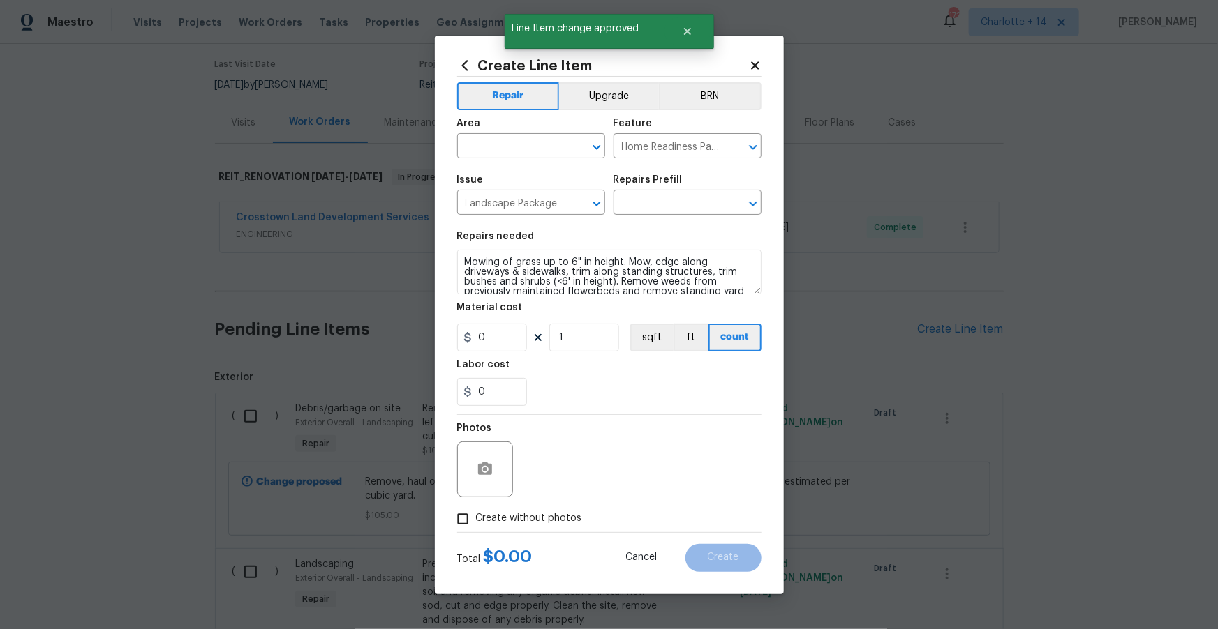
type input "Initial landscaping package $50.00"
type input "50"
click at [503, 151] on input "text" at bounding box center [511, 148] width 109 height 22
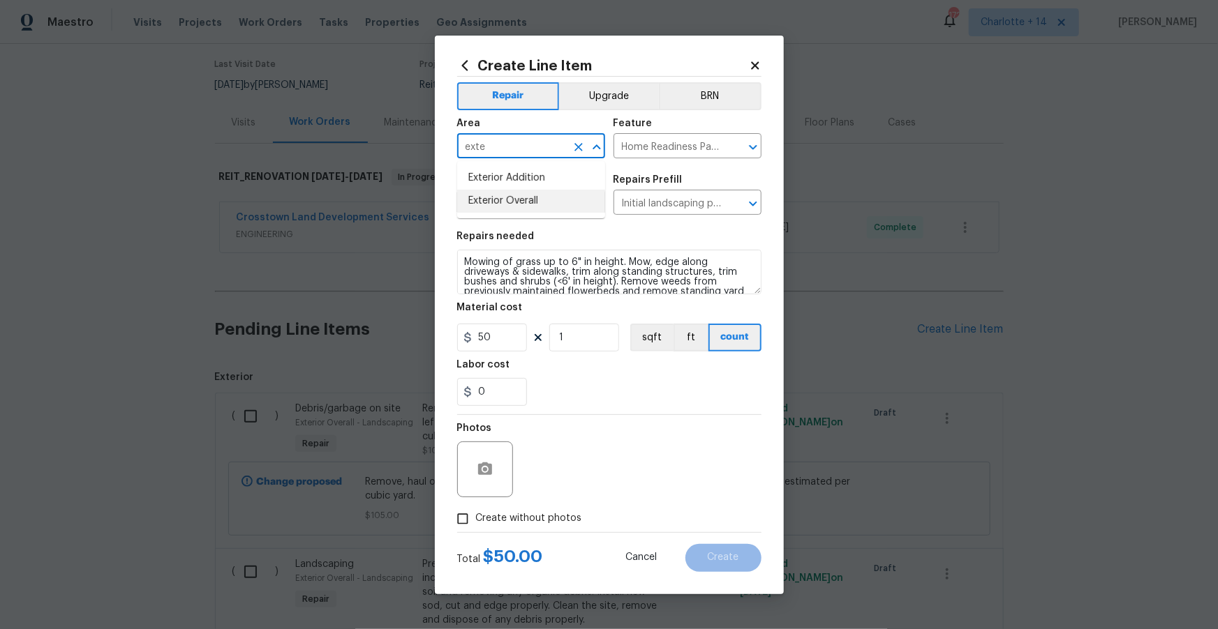
click at [532, 199] on li "Exterior Overall" at bounding box center [531, 201] width 148 height 23
type input "Exterior Overall"
click at [502, 521] on span "Create without photos" at bounding box center [529, 518] width 106 height 15
click at [476, 521] on input "Create without photos" at bounding box center [462, 519] width 27 height 27
checkbox input "true"
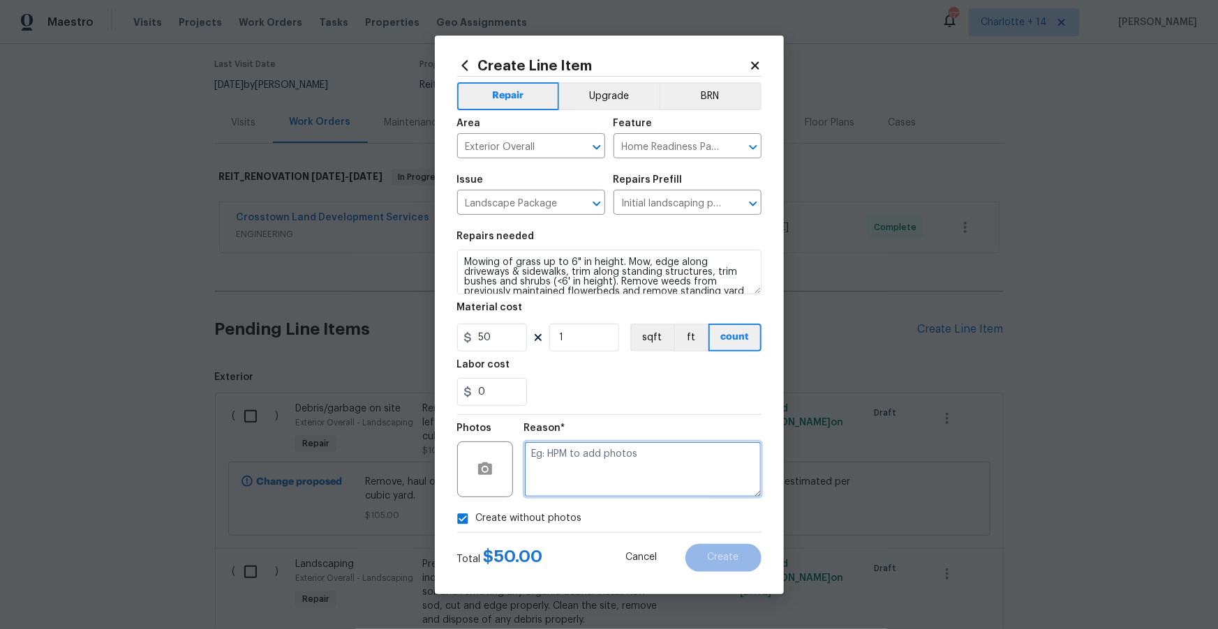
click at [555, 476] on textarea at bounding box center [642, 470] width 237 height 56
type textarea "N/A"
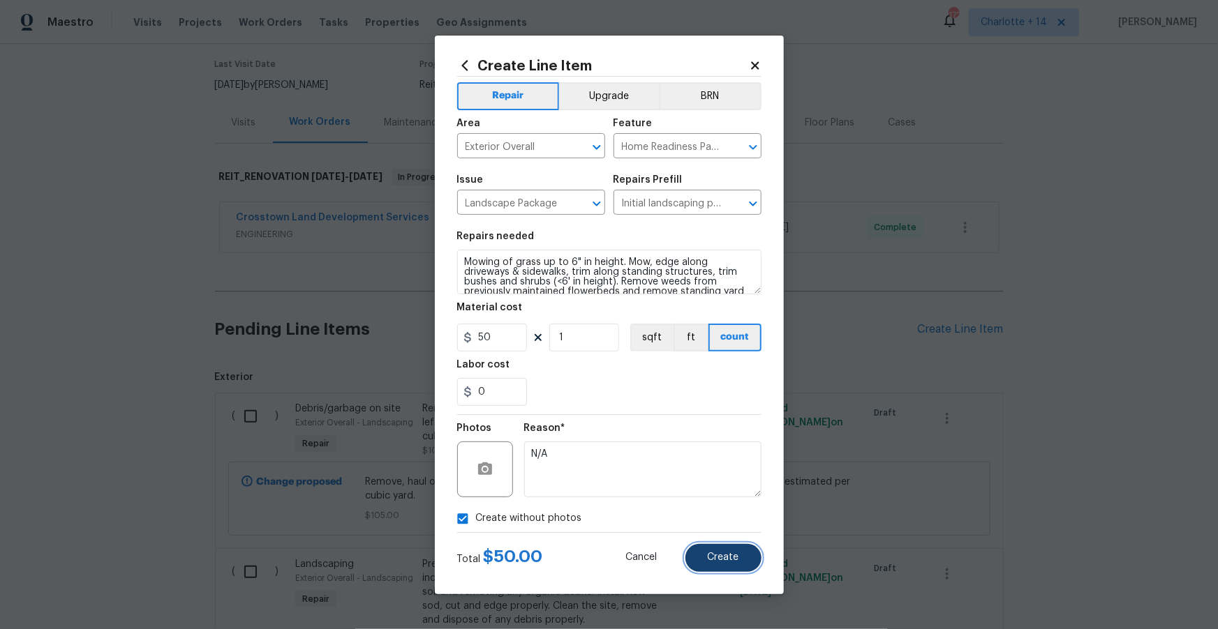
click at [733, 565] on button "Create" at bounding box center [723, 558] width 76 height 28
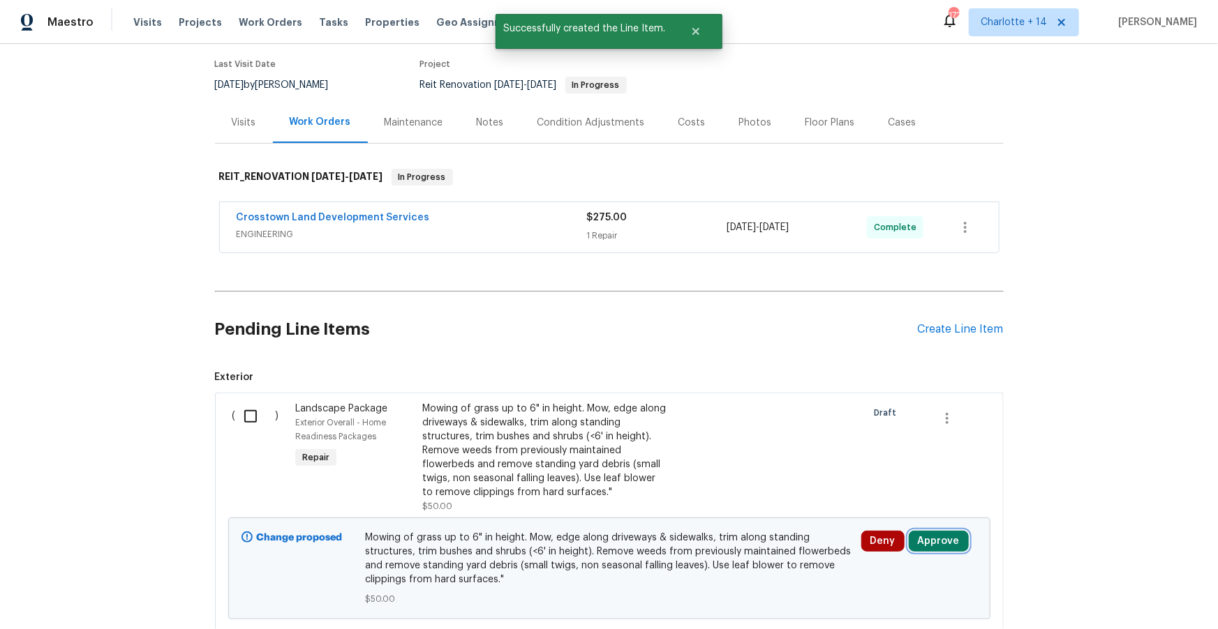
click at [943, 541] on button "Approve" at bounding box center [938, 541] width 60 height 21
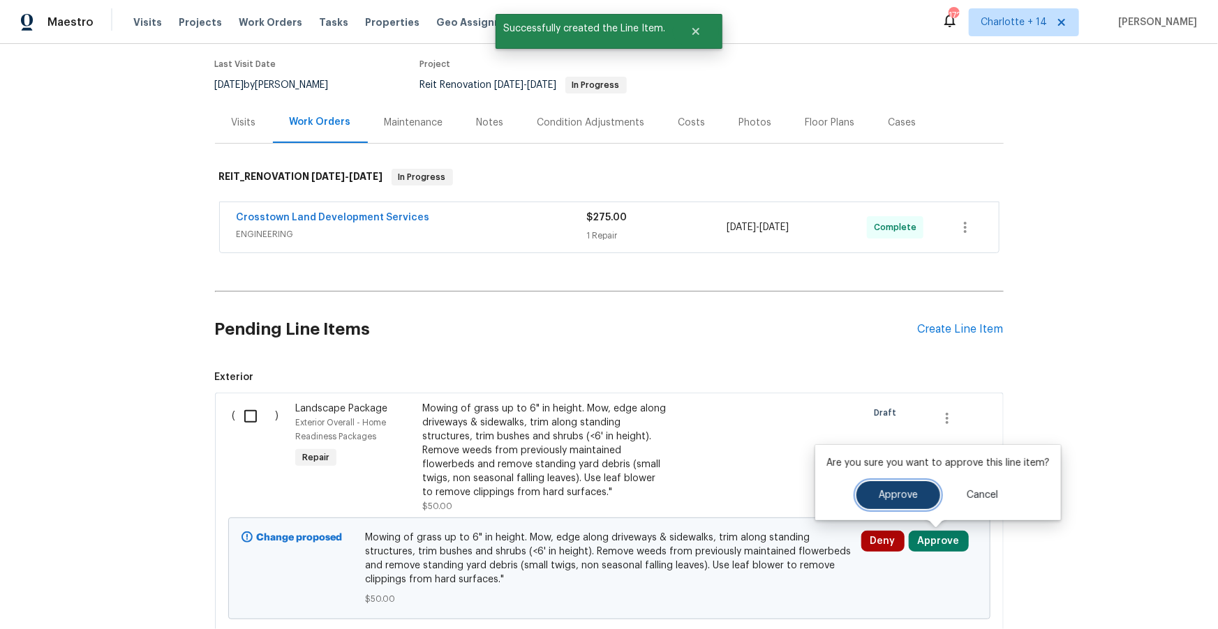
click at [915, 493] on button "Approve" at bounding box center [898, 495] width 84 height 28
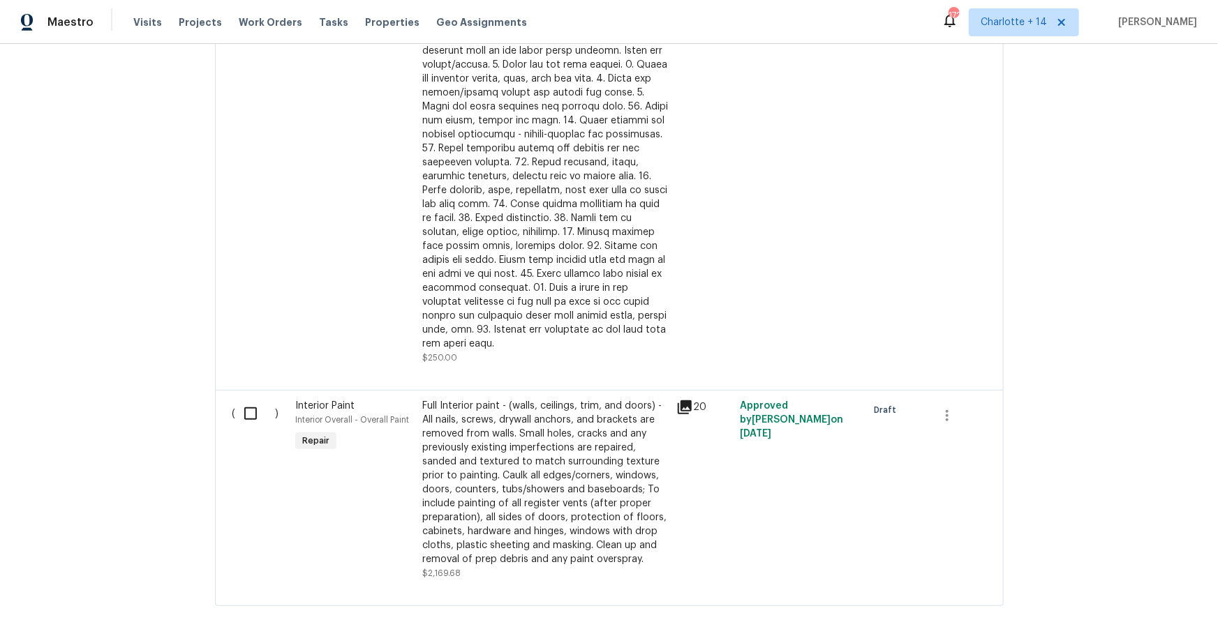
scroll to position [1957, 0]
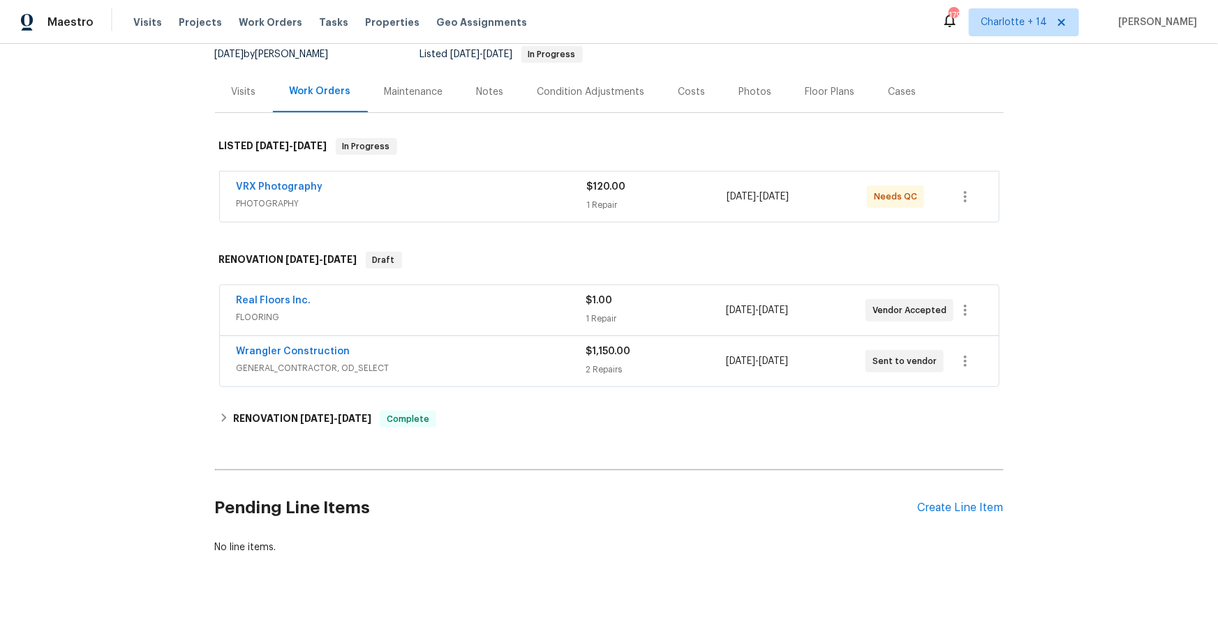
scroll to position [160, 0]
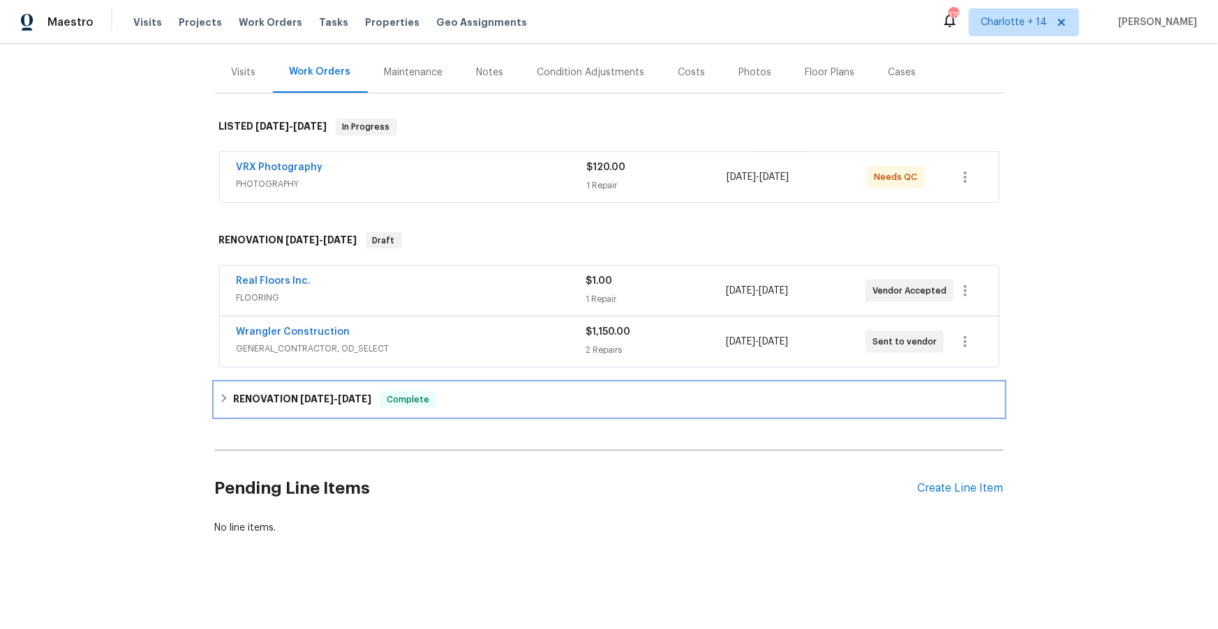
click at [297, 401] on h6 "RENOVATION [DATE] - [DATE]" at bounding box center [302, 399] width 138 height 17
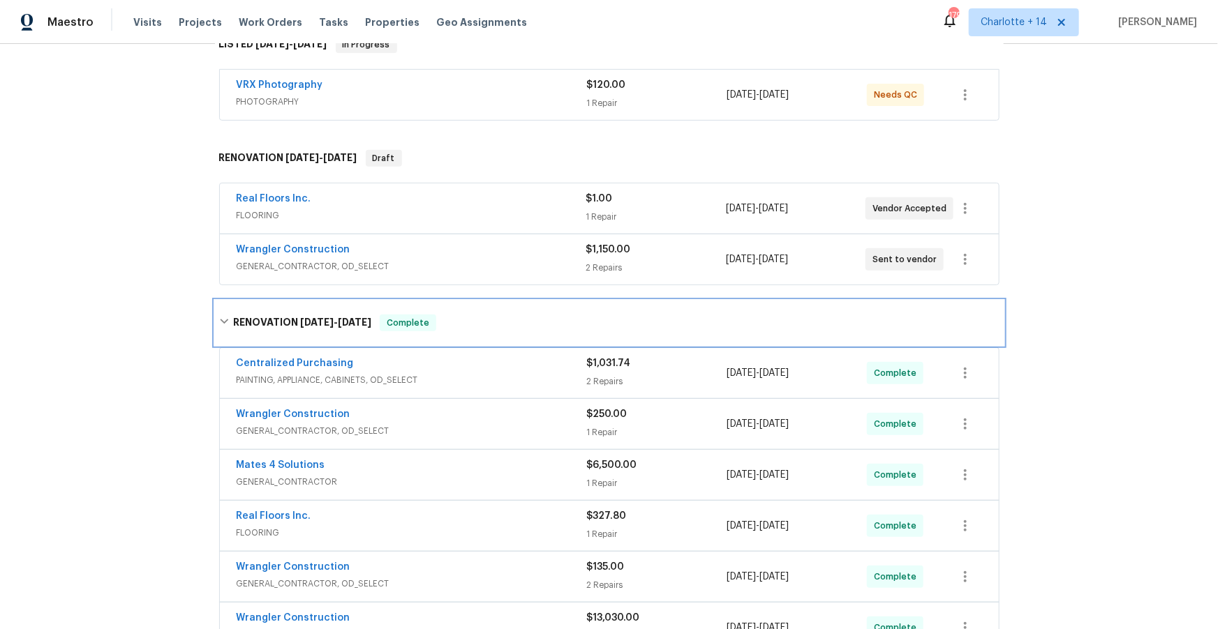
scroll to position [228, 0]
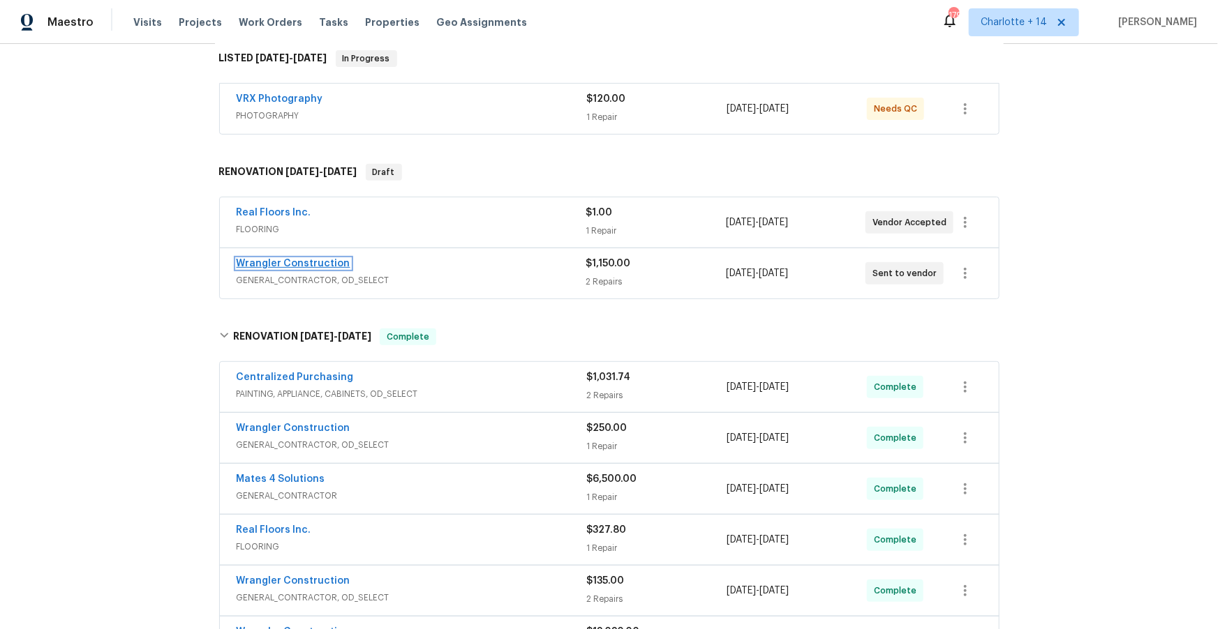
click at [302, 262] on link "Wrangler Construction" at bounding box center [294, 264] width 114 height 10
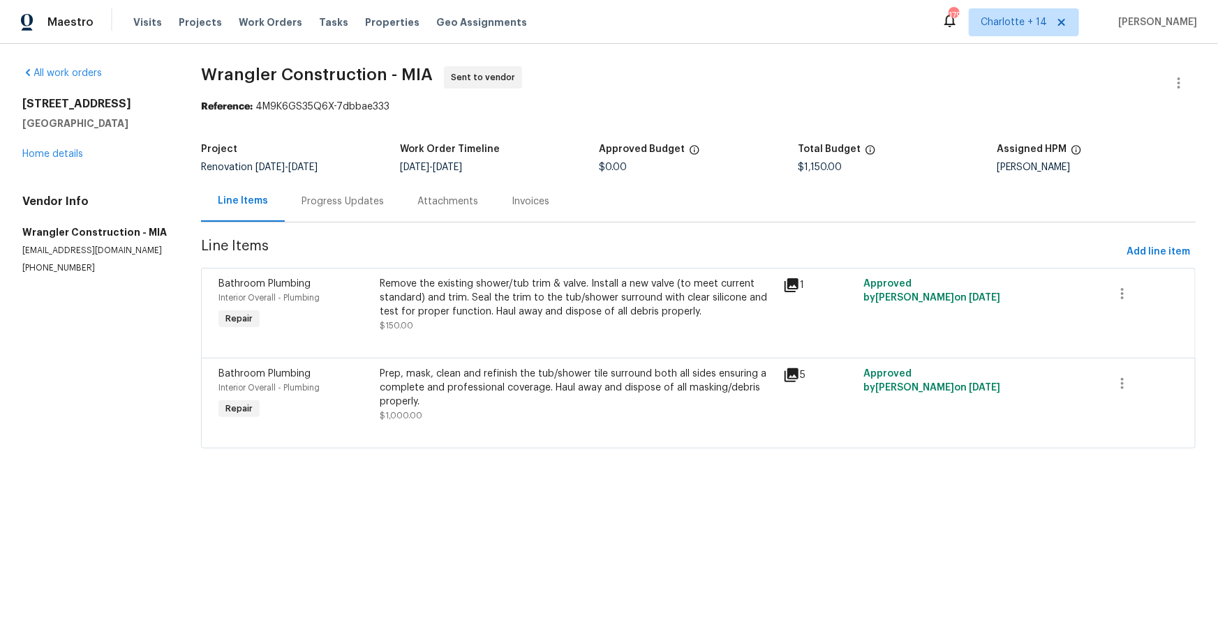
click at [436, 312] on div "Remove the existing shower/tub trim & valve. Install a new valve (to meet curre…" at bounding box center [577, 298] width 395 height 42
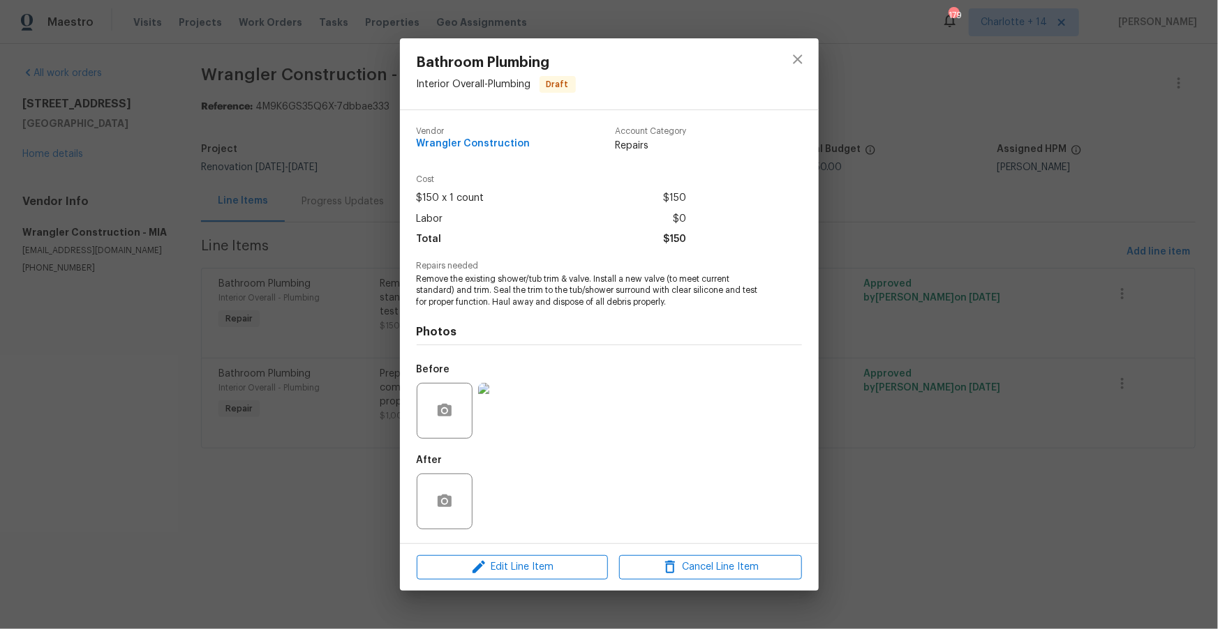
click at [501, 424] on img at bounding box center [506, 411] width 56 height 56
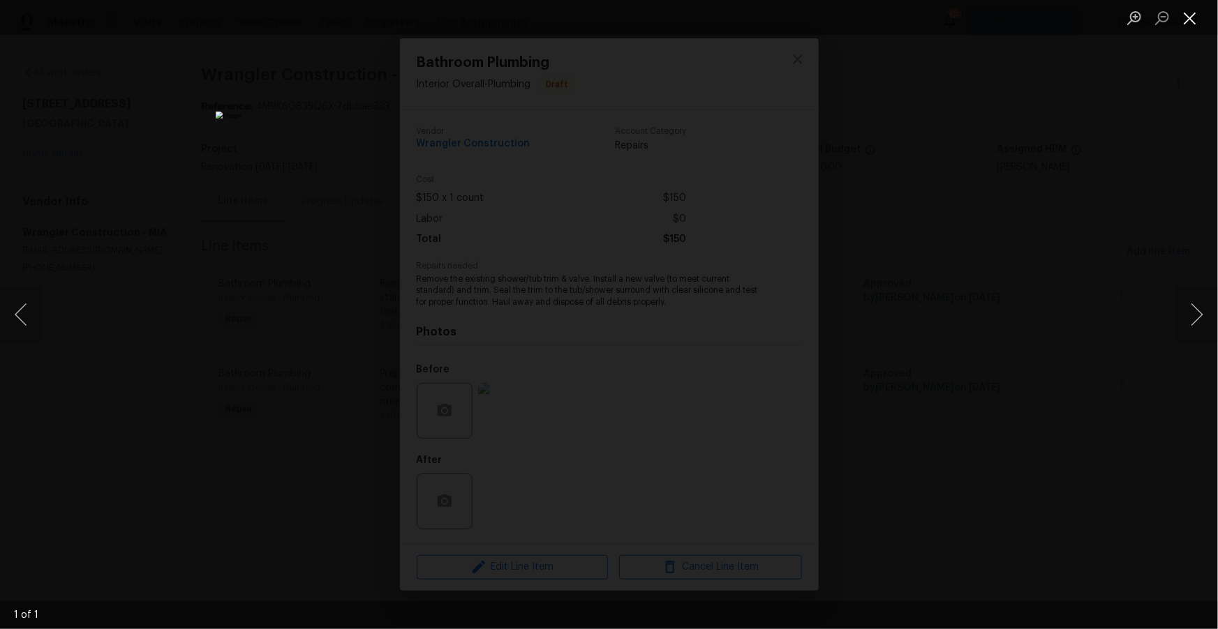
click at [1185, 21] on button "Close lightbox" at bounding box center [1190, 18] width 28 height 24
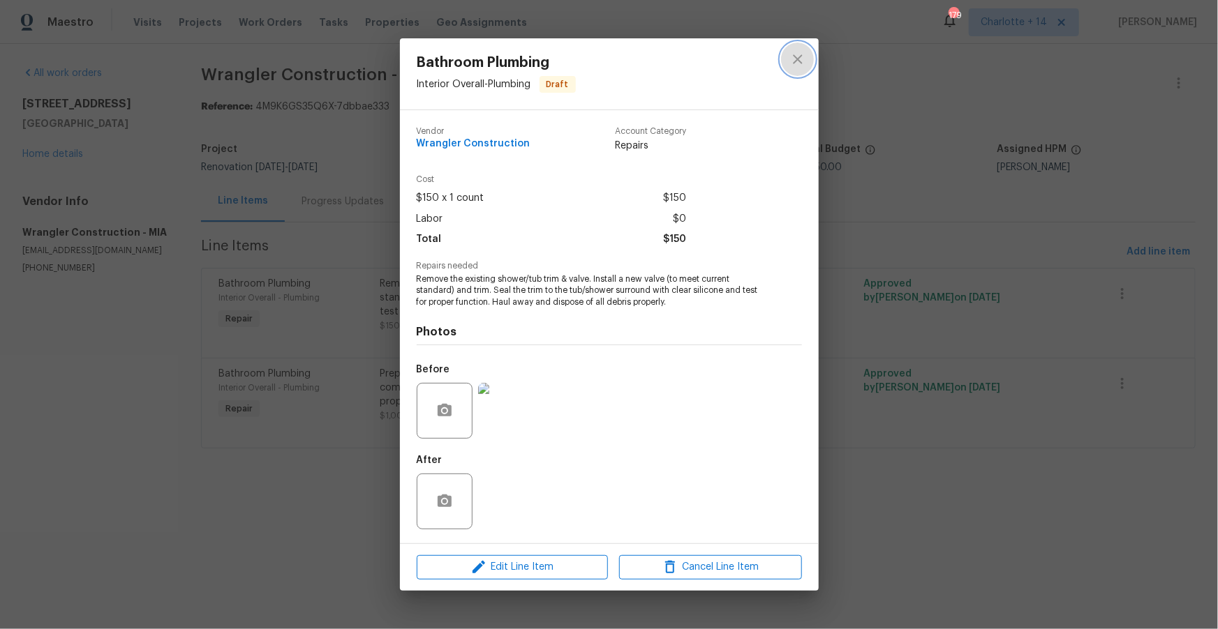
click at [792, 57] on icon "close" at bounding box center [797, 59] width 17 height 17
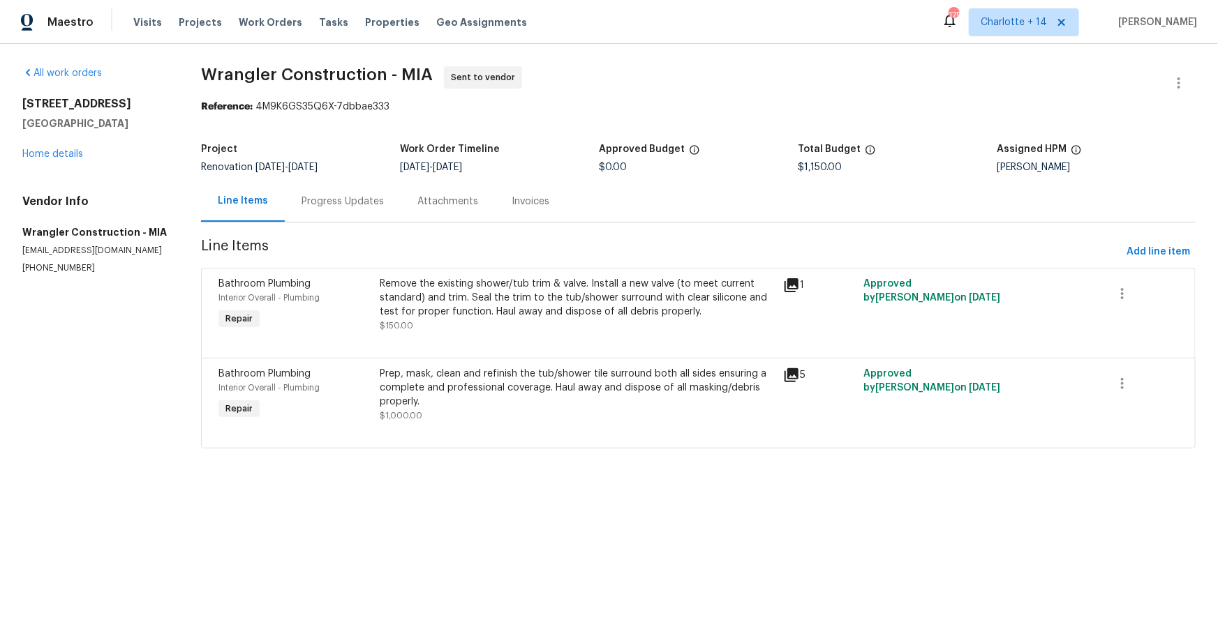
click at [787, 375] on icon at bounding box center [791, 375] width 17 height 17
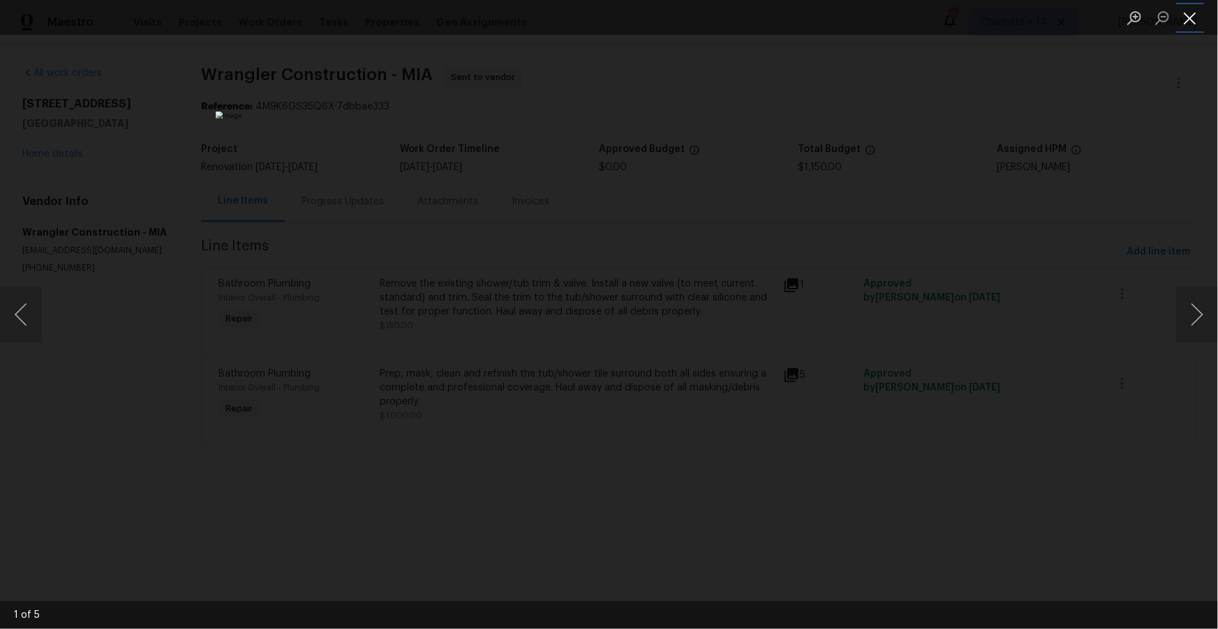
click at [1193, 17] on button "Close lightbox" at bounding box center [1190, 18] width 28 height 24
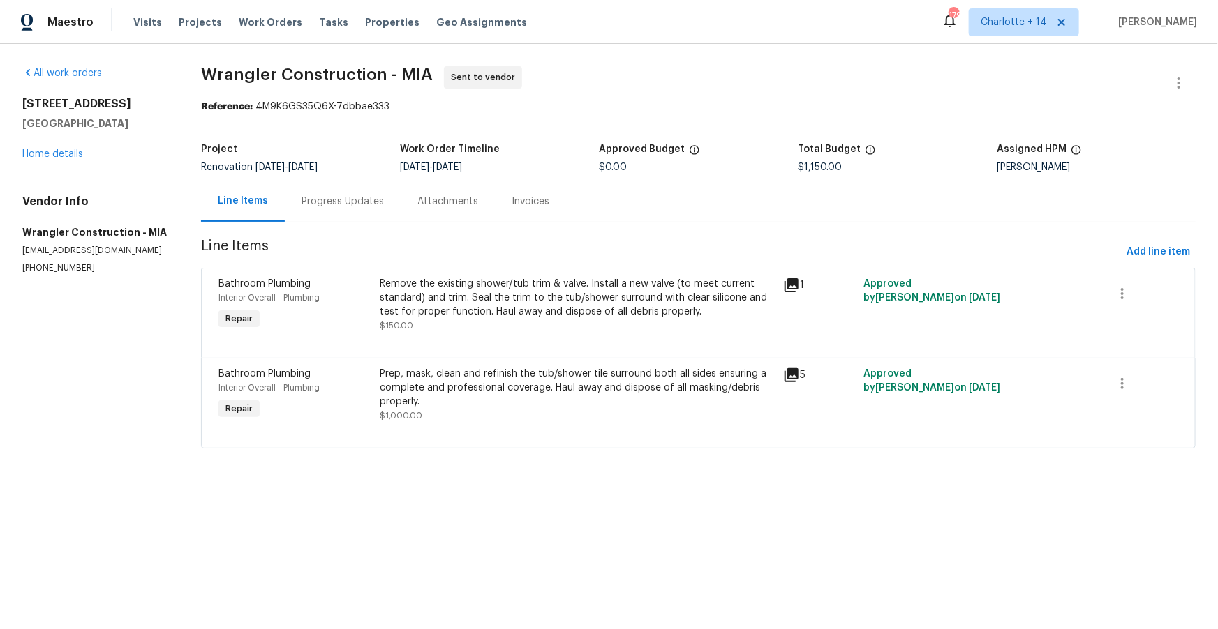
click at [510, 306] on div "Remove the existing shower/tub trim & valve. Install a new valve (to meet curre…" at bounding box center [577, 298] width 395 height 42
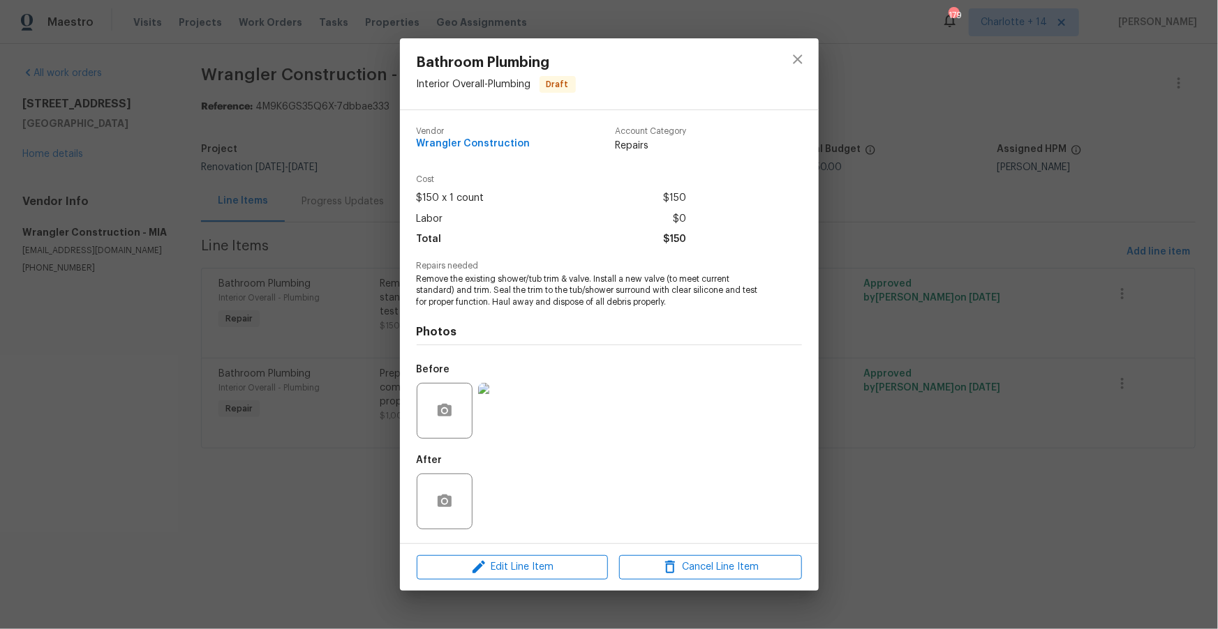
click at [514, 398] on img at bounding box center [506, 411] width 56 height 56
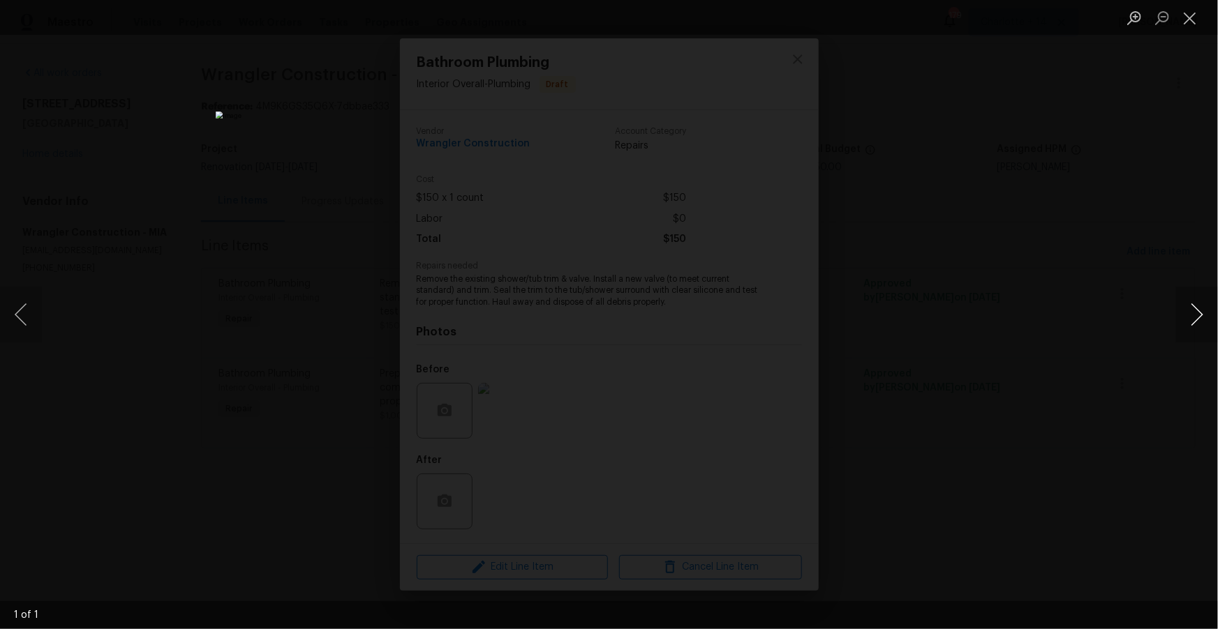
click at [1189, 322] on button "Next image" at bounding box center [1197, 315] width 42 height 56
click at [1193, 21] on button "Close lightbox" at bounding box center [1190, 18] width 28 height 24
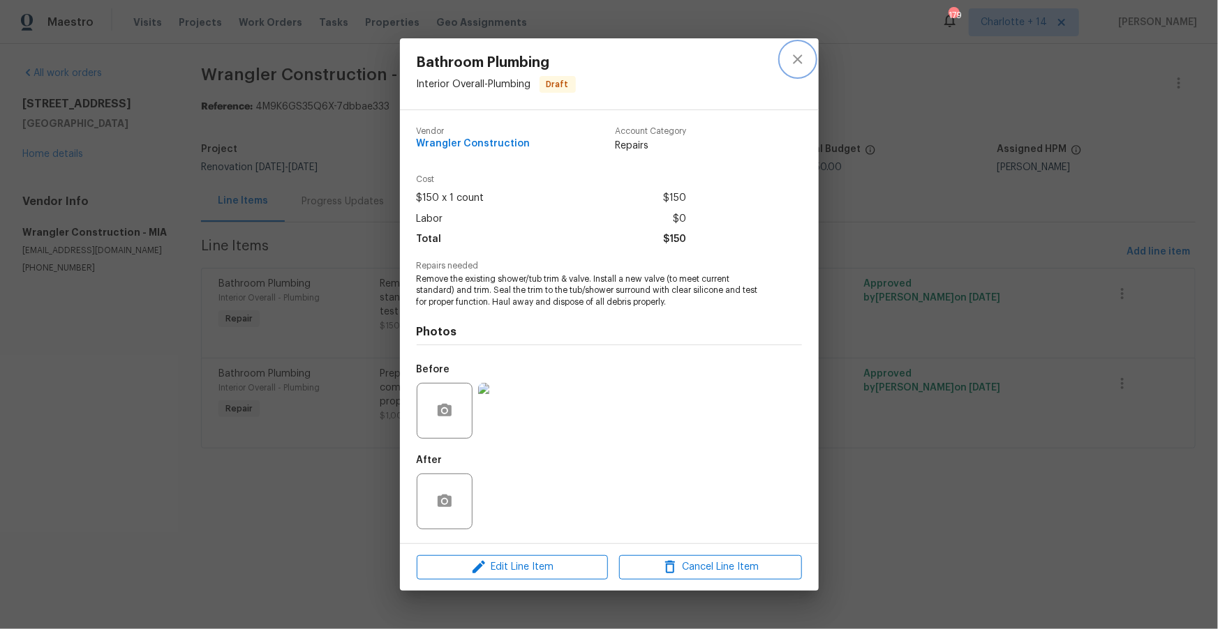
click at [793, 67] on icon "close" at bounding box center [797, 59] width 17 height 17
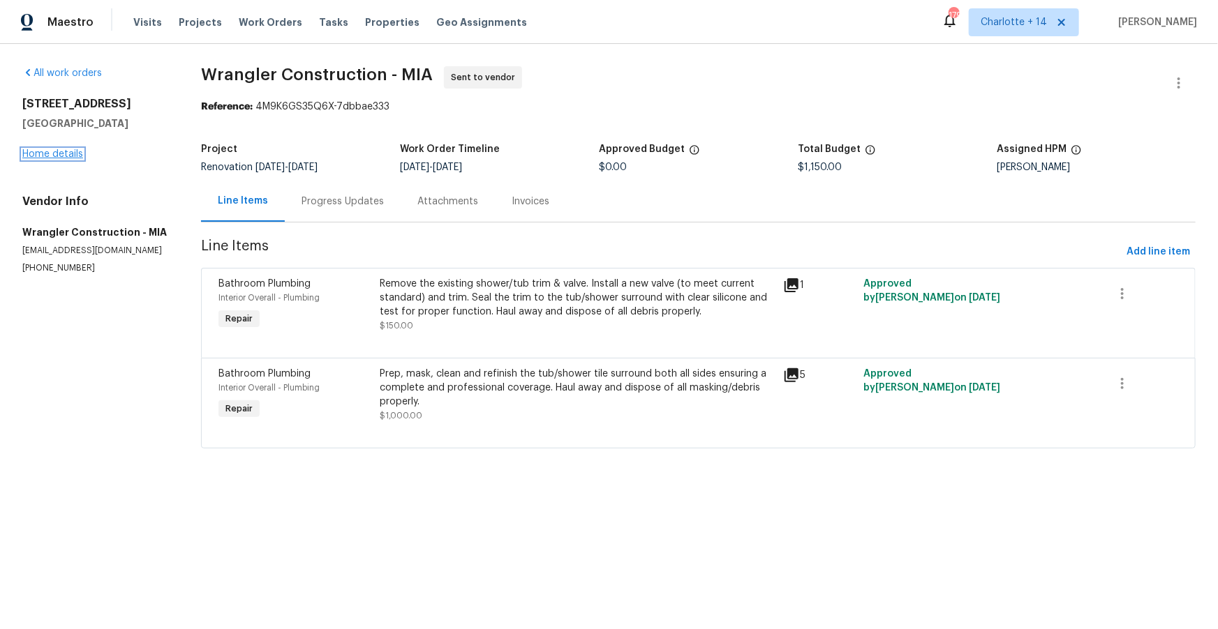
click at [69, 154] on link "Home details" at bounding box center [52, 154] width 61 height 10
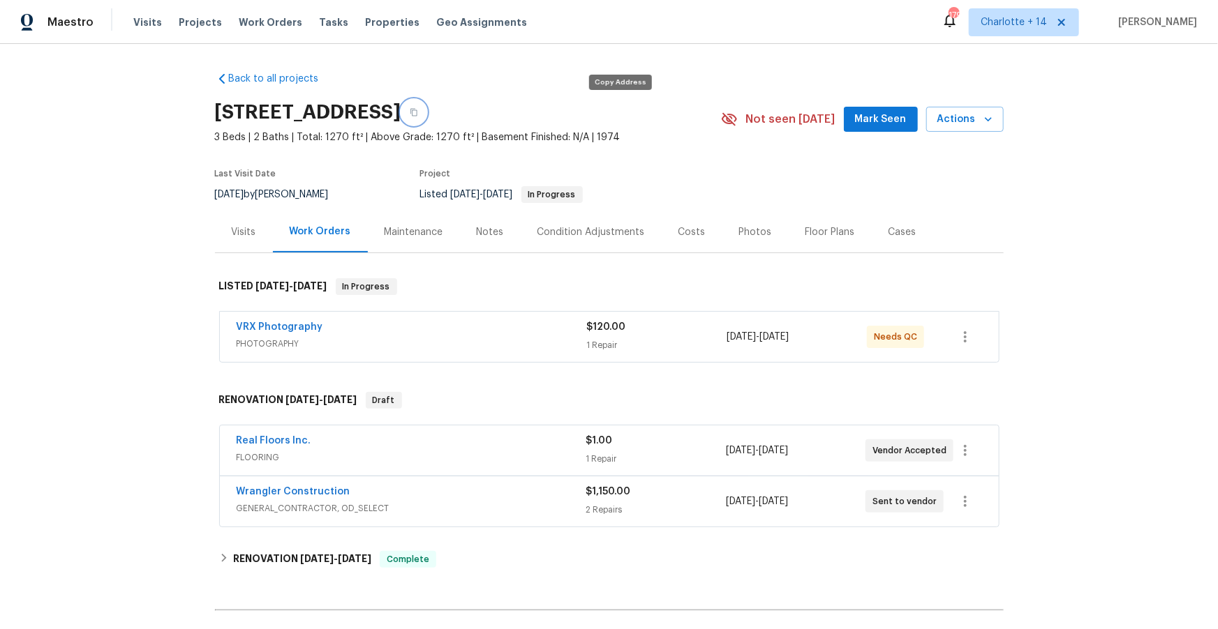
click at [418, 114] on icon "button" at bounding box center [414, 112] width 8 height 8
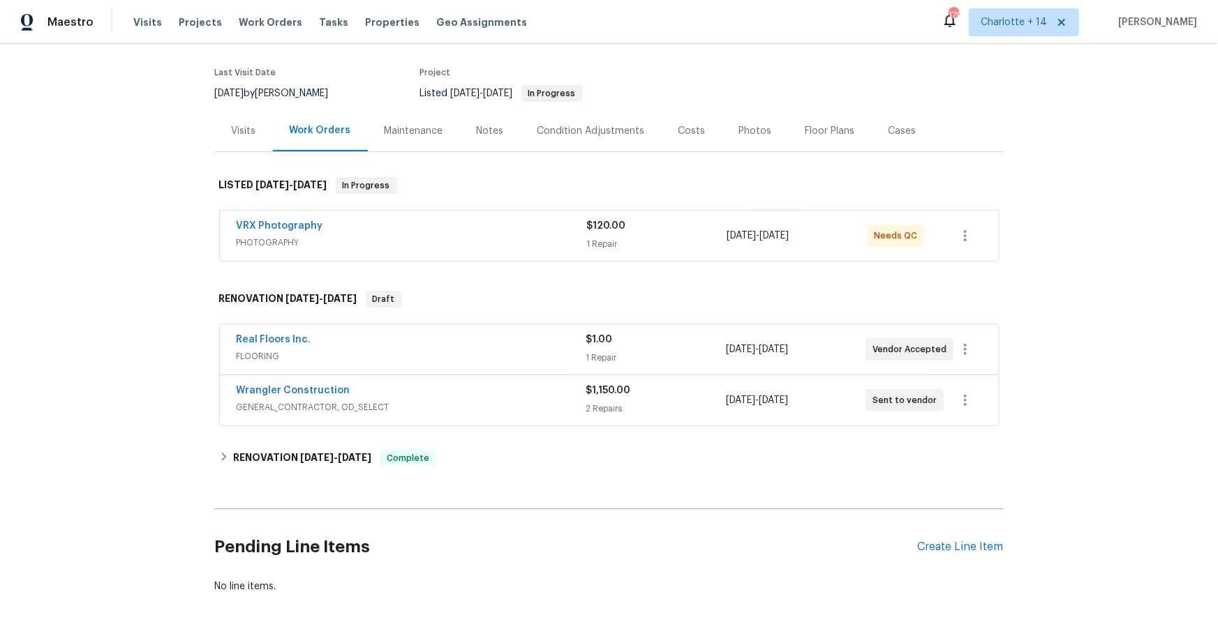
scroll to position [113, 0]
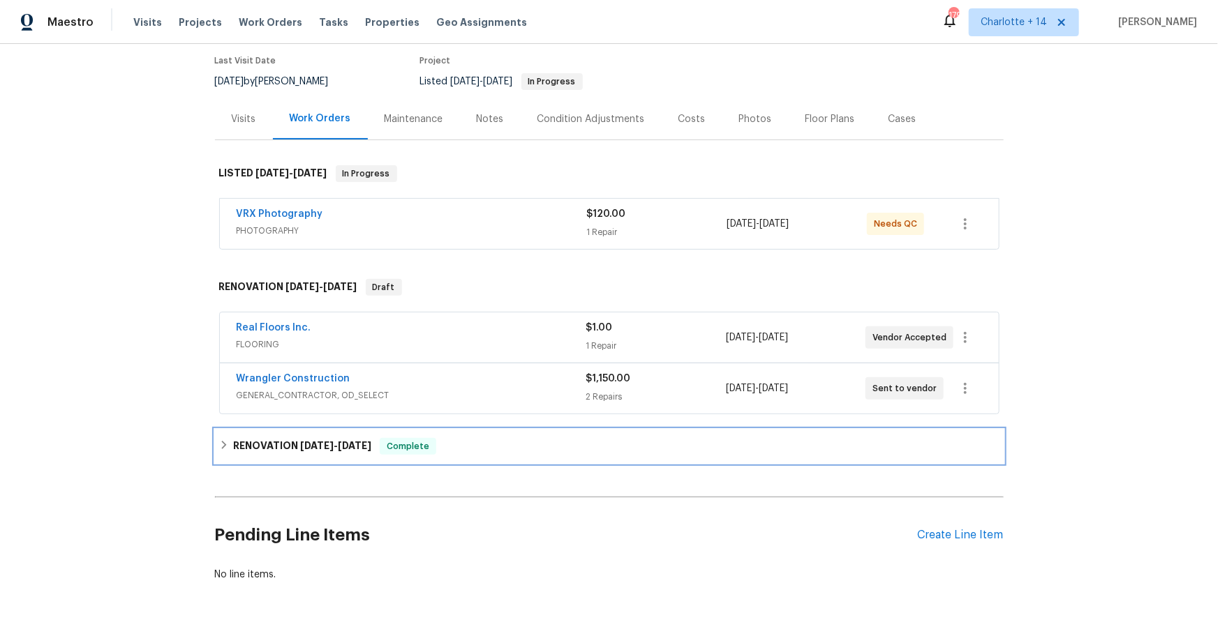
click at [307, 441] on span "8/27/25" at bounding box center [316, 446] width 33 height 10
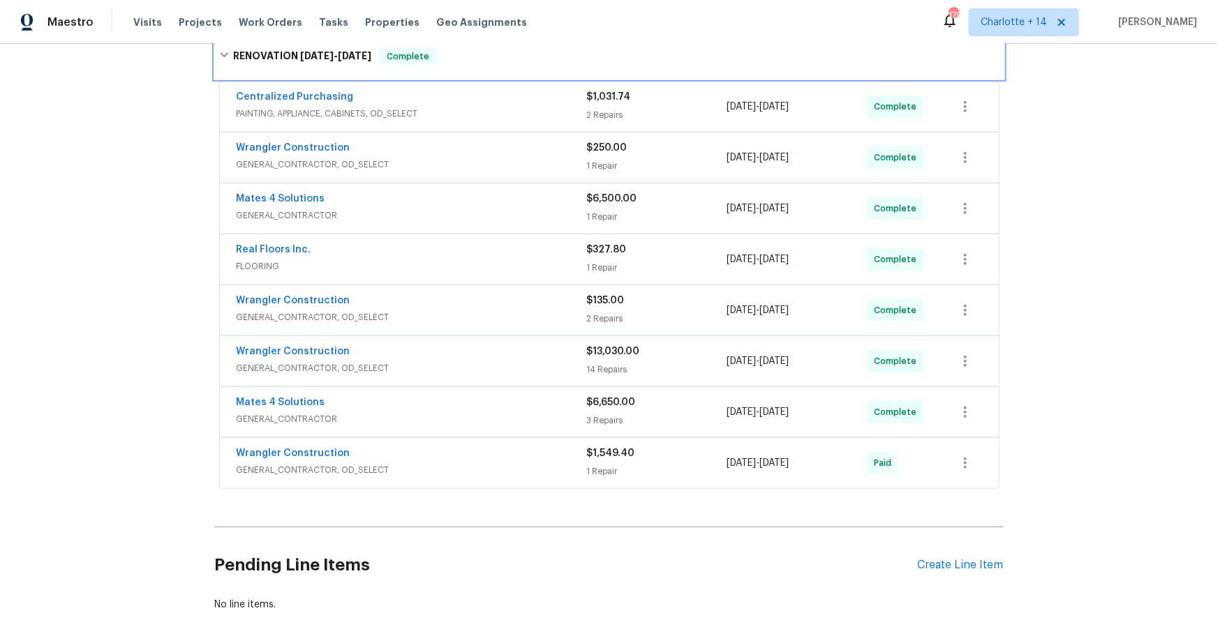
scroll to position [506, 0]
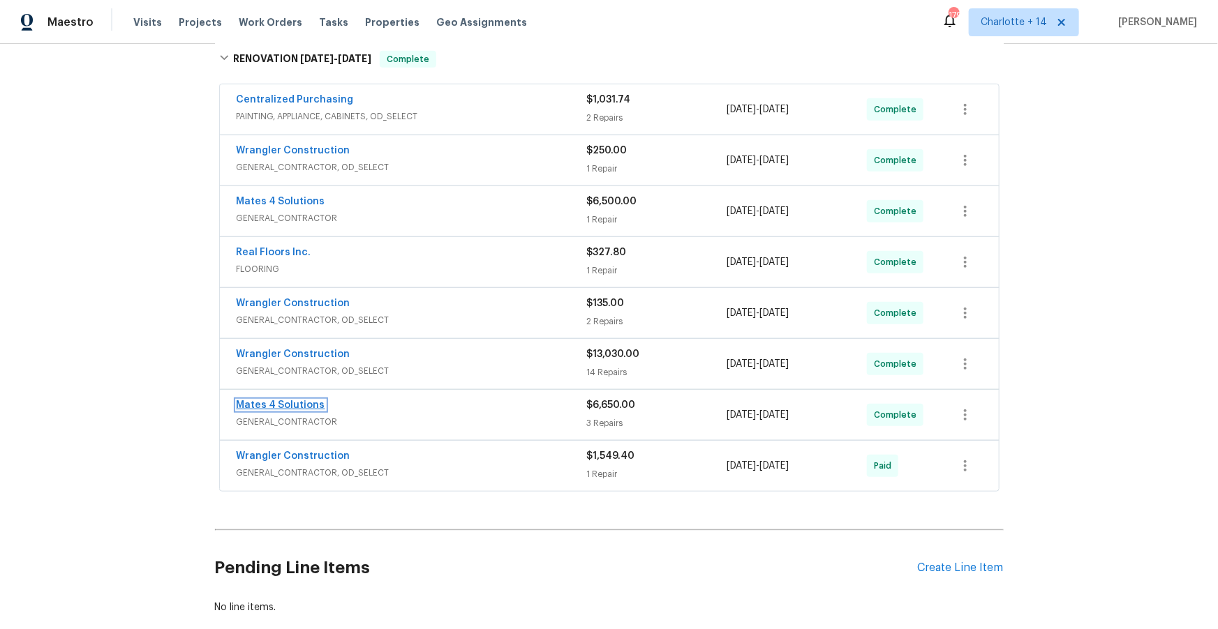
click at [277, 406] on link "Mates 4 Solutions" at bounding box center [281, 406] width 89 height 10
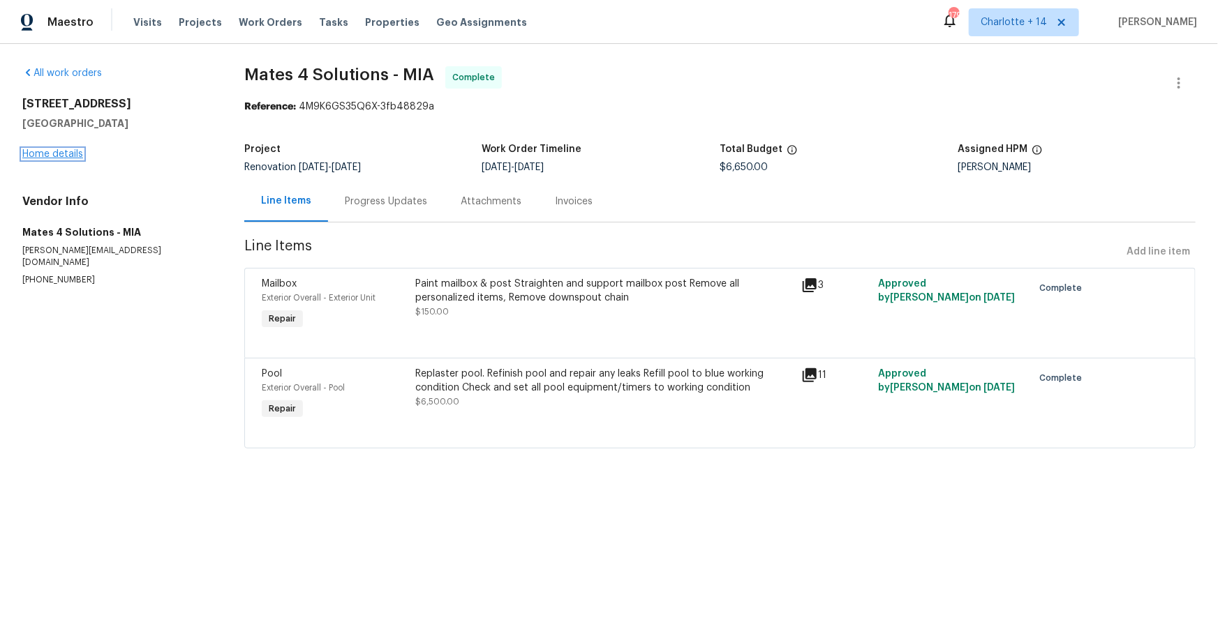
click at [56, 156] on link "Home details" at bounding box center [52, 154] width 61 height 10
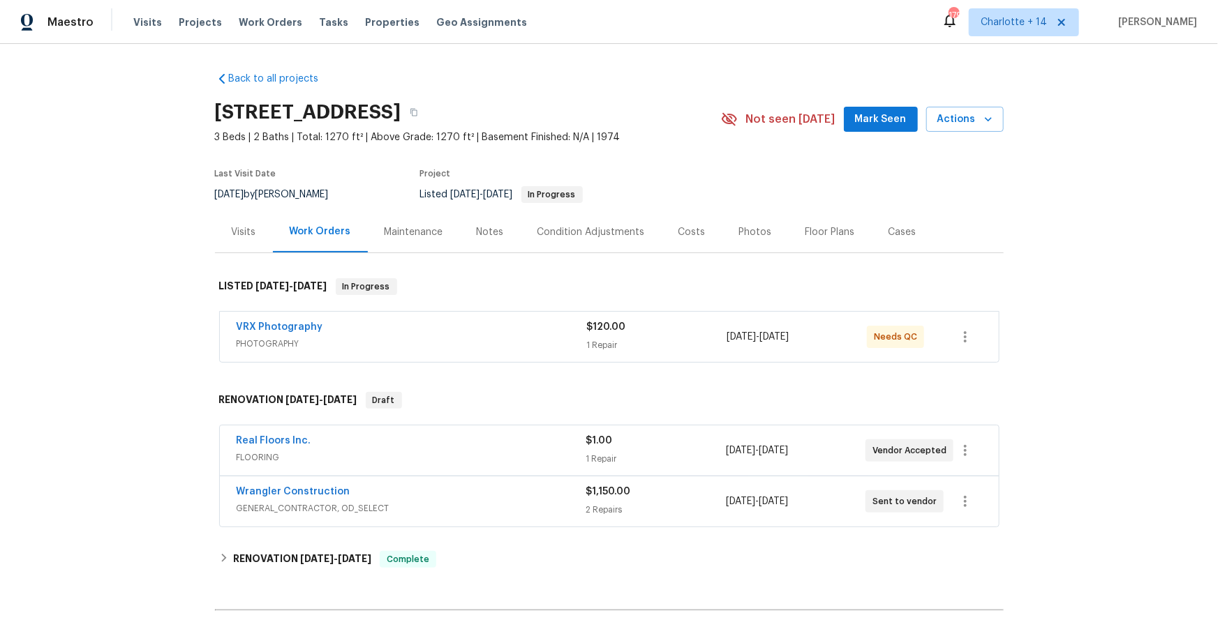
scroll to position [48, 0]
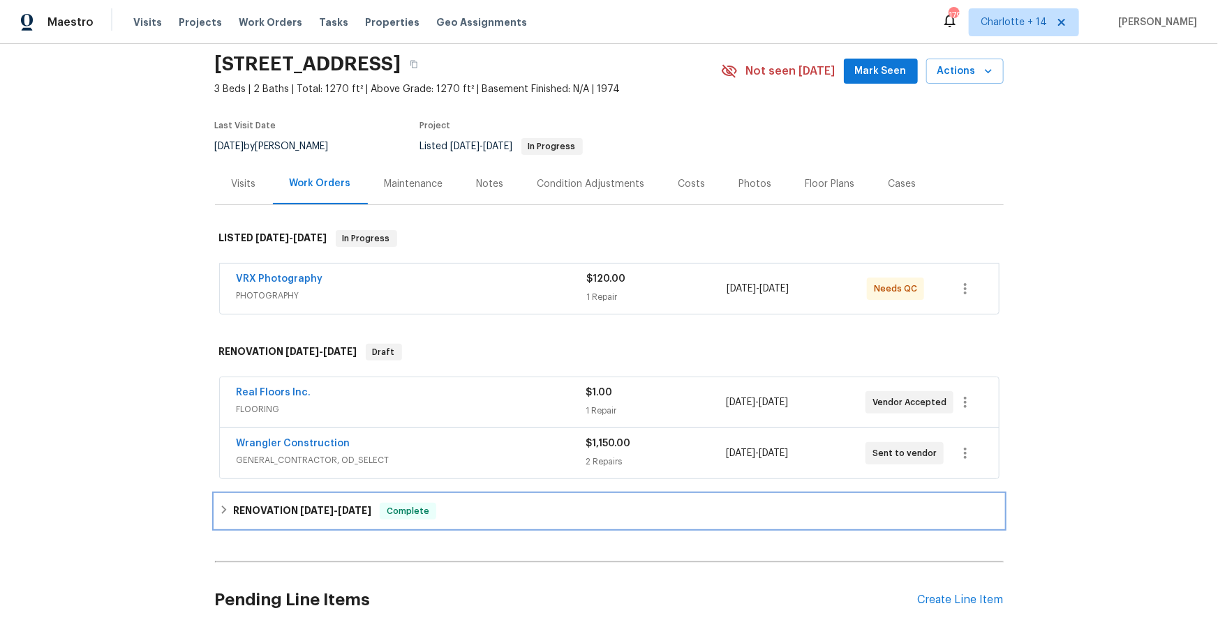
click at [296, 509] on h6 "RENOVATION 8/27/25 - 9/9/25" at bounding box center [302, 511] width 138 height 17
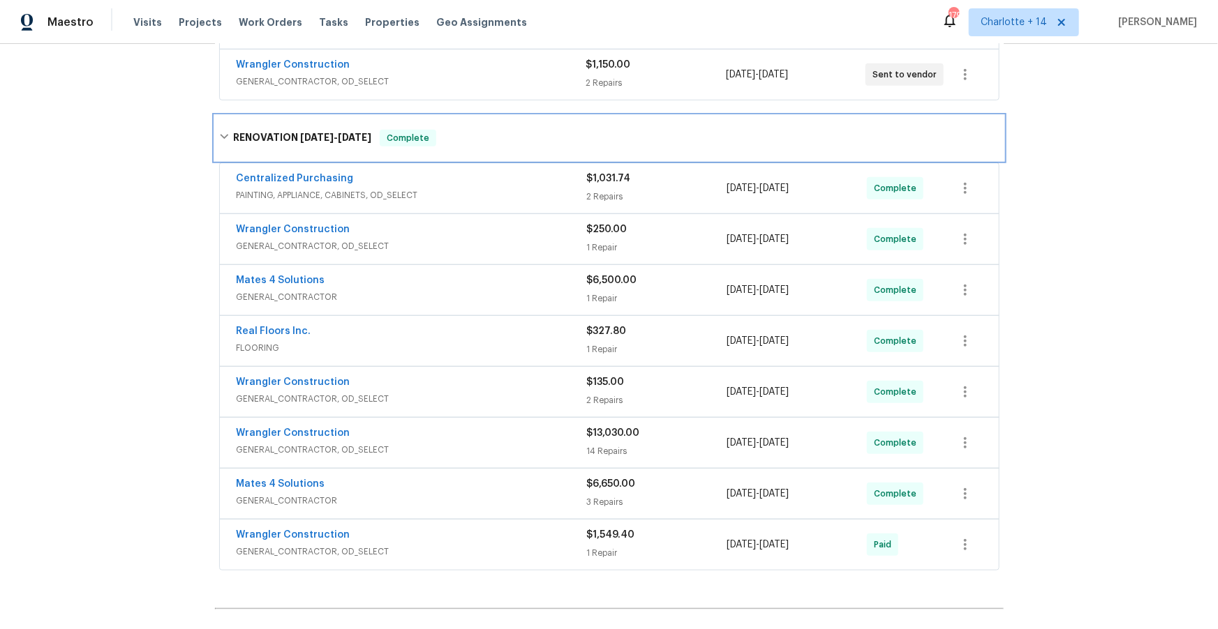
scroll to position [430, 0]
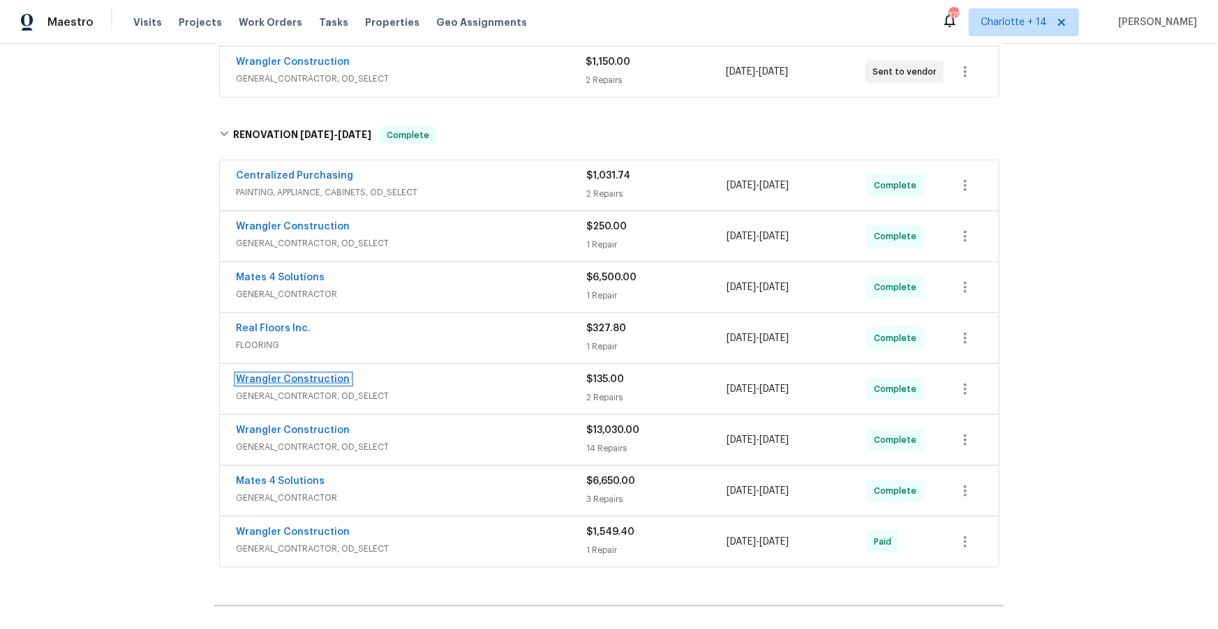
click at [315, 375] on link "Wrangler Construction" at bounding box center [294, 380] width 114 height 10
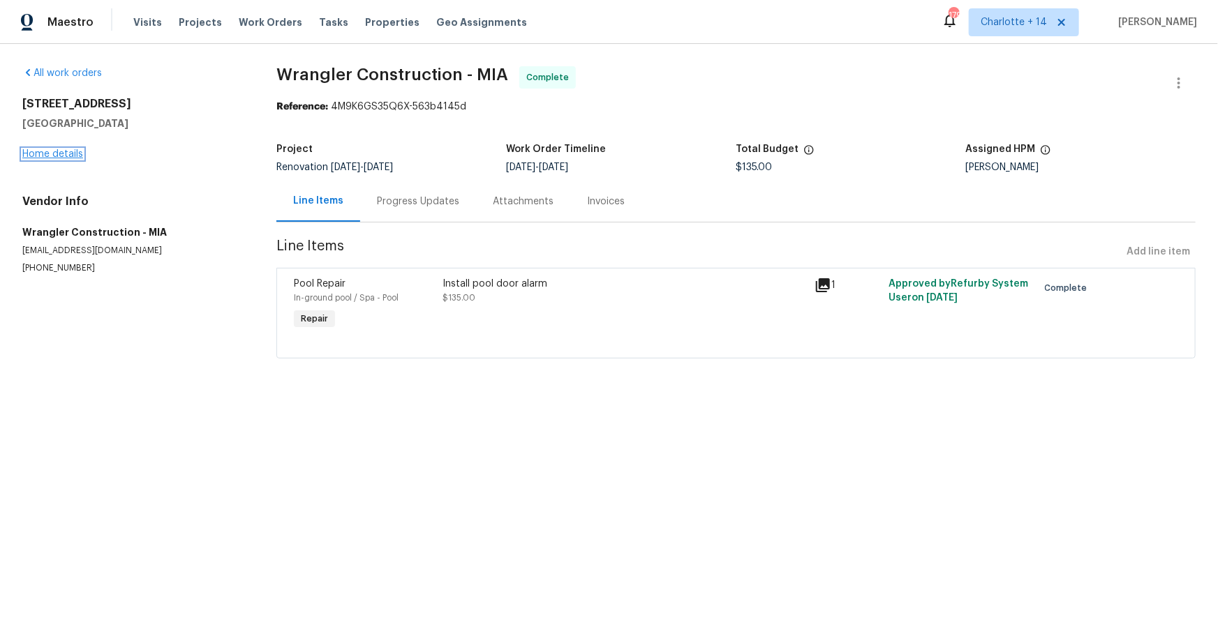
click at [67, 151] on link "Home details" at bounding box center [52, 154] width 61 height 10
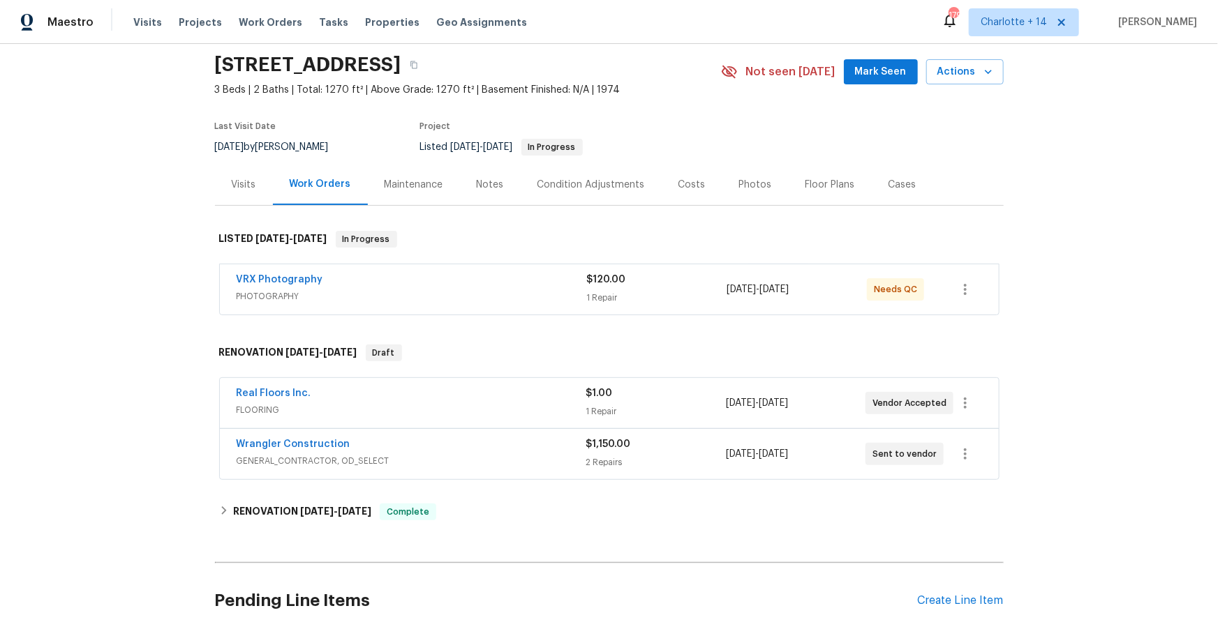
scroll to position [49, 0]
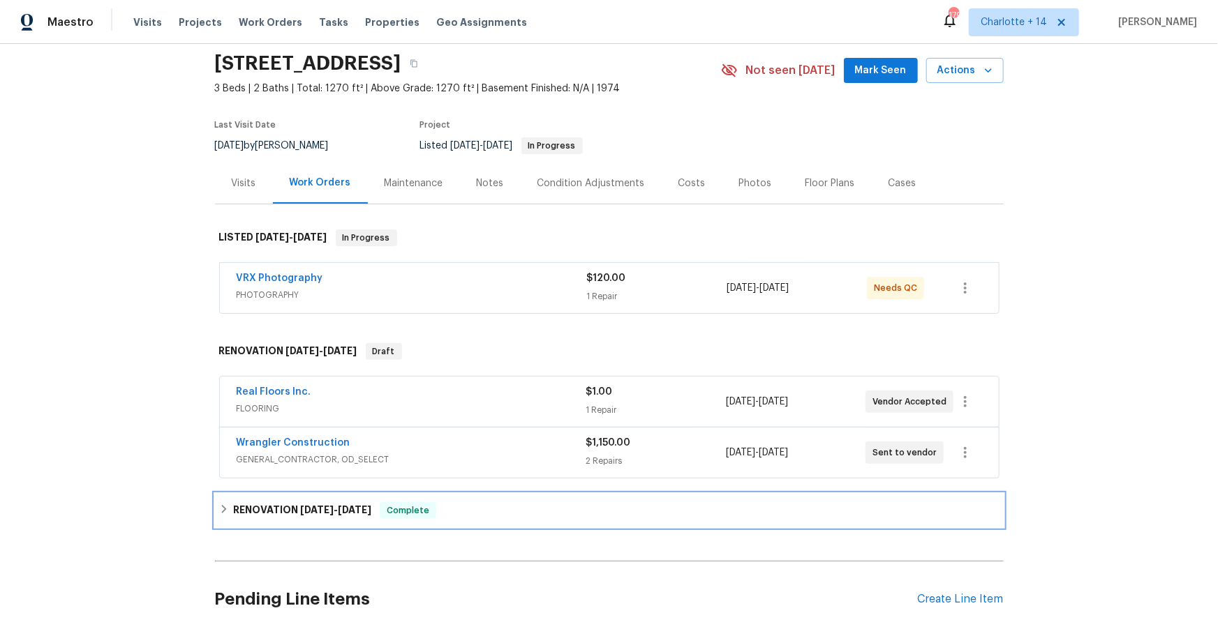
click at [330, 505] on span "8/27/25" at bounding box center [316, 510] width 33 height 10
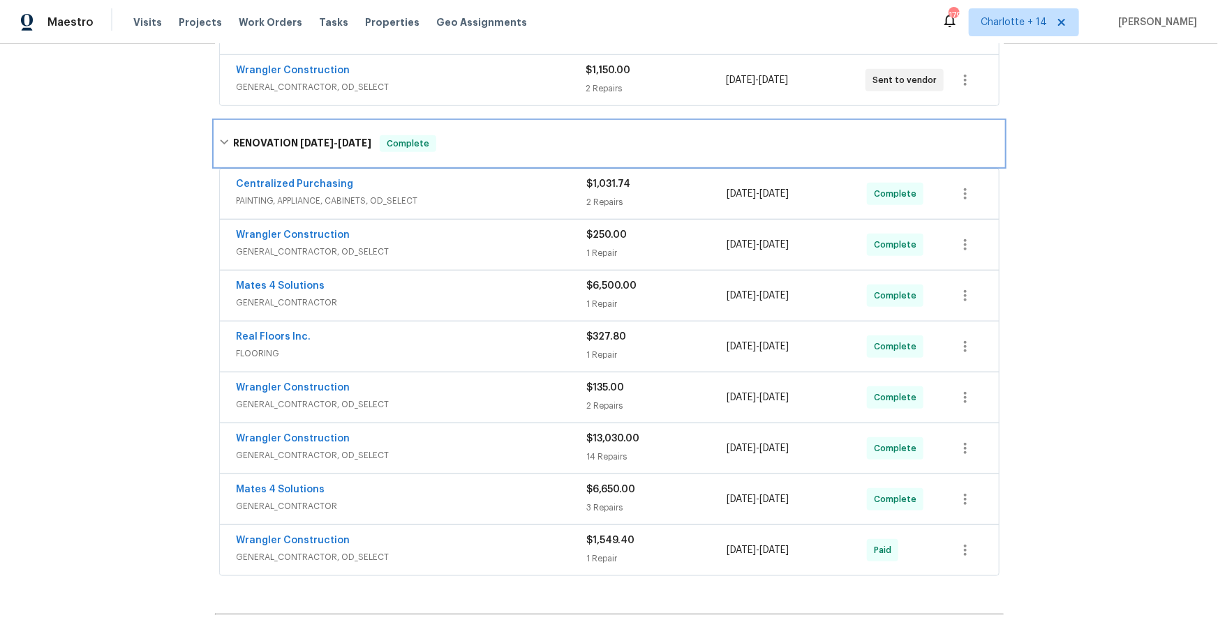
scroll to position [441, 0]
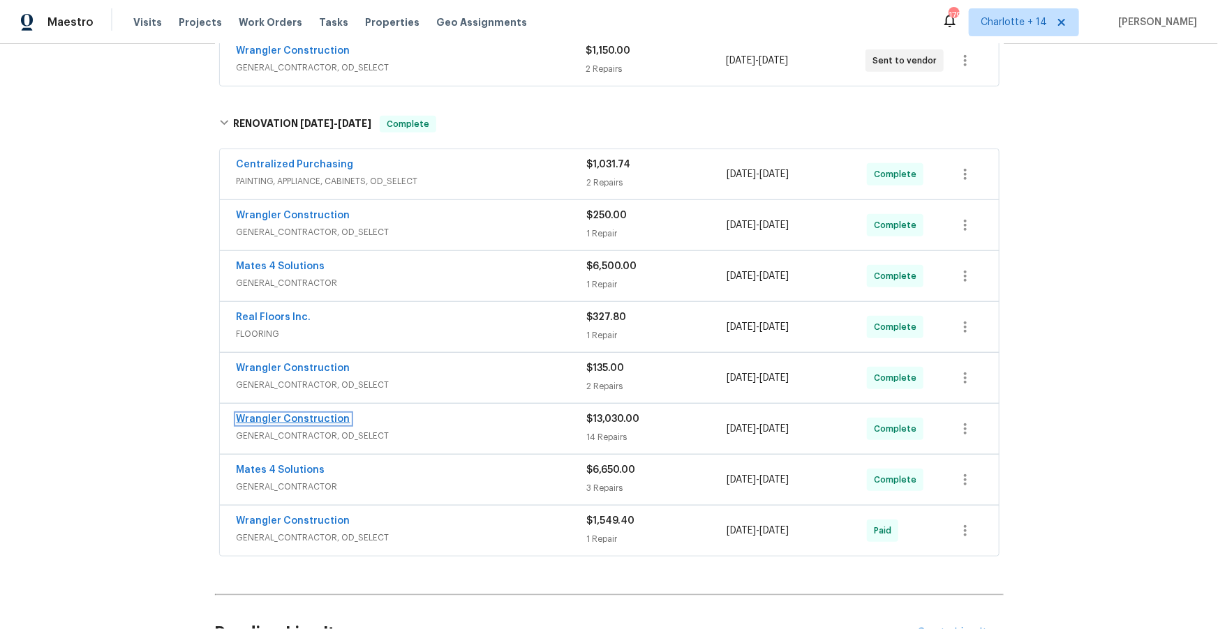
click at [317, 419] on link "Wrangler Construction" at bounding box center [294, 419] width 114 height 10
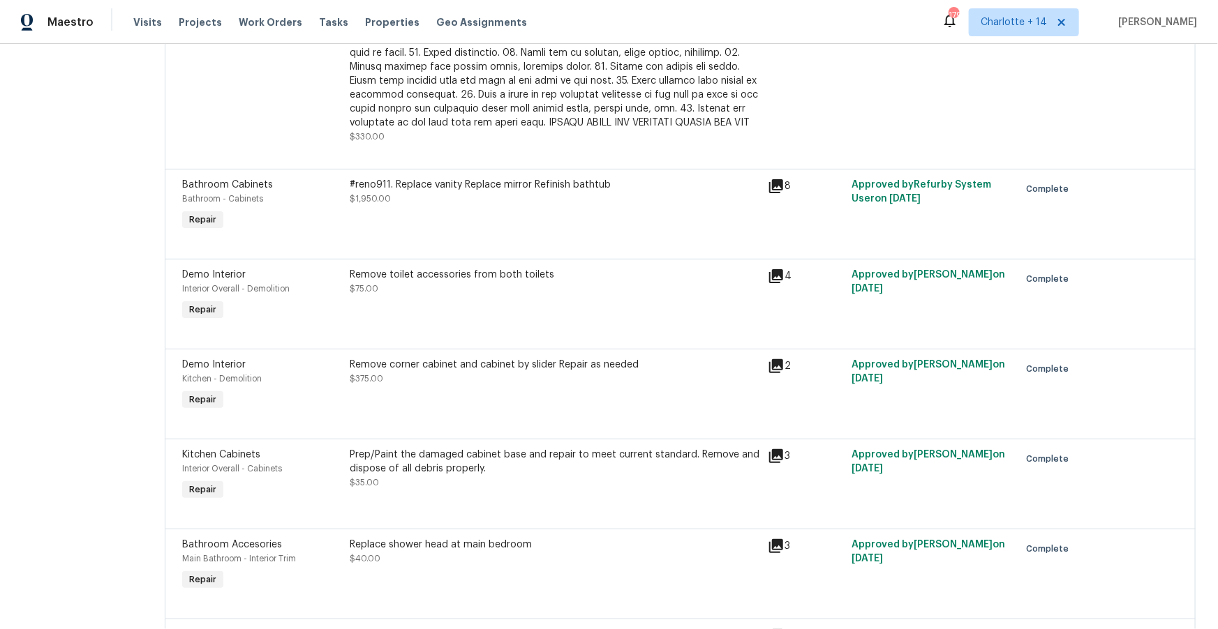
scroll to position [1054, 0]
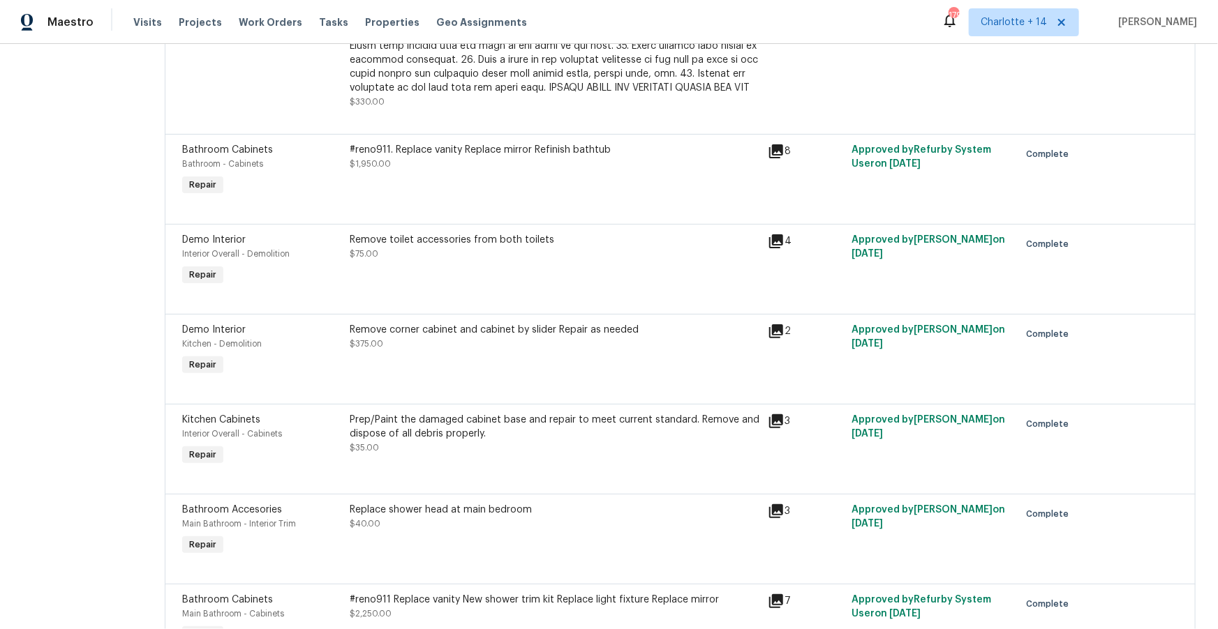
click at [639, 519] on div "Replace shower head at main bedroom $40.00" at bounding box center [555, 517] width 410 height 28
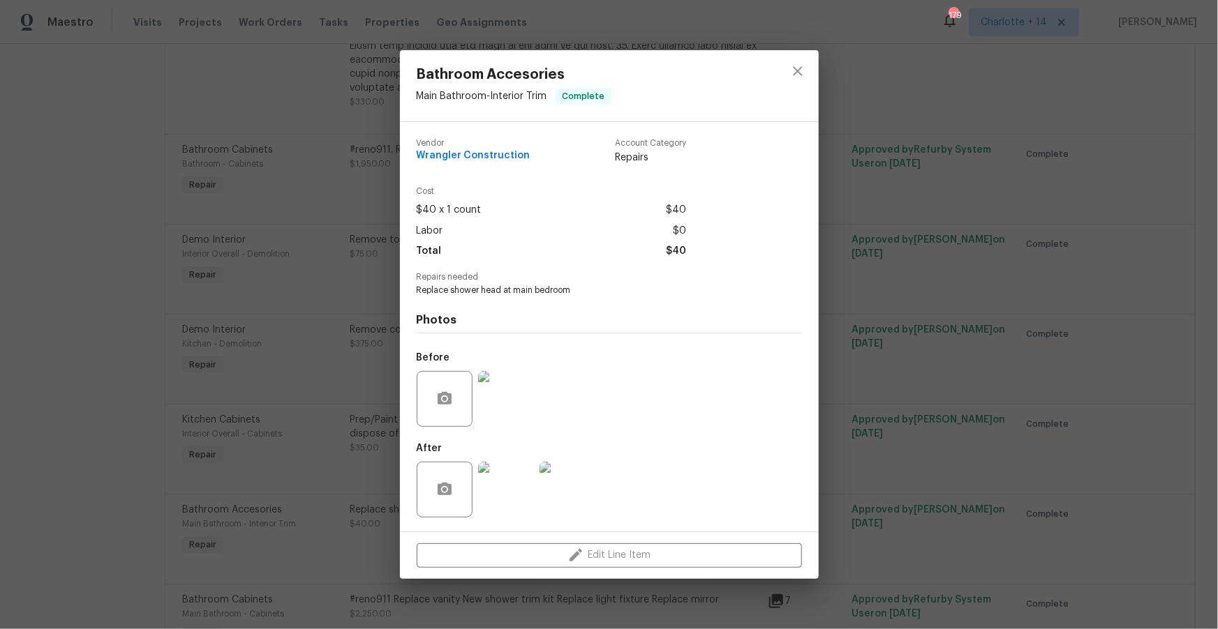
click at [506, 383] on img at bounding box center [506, 399] width 56 height 56
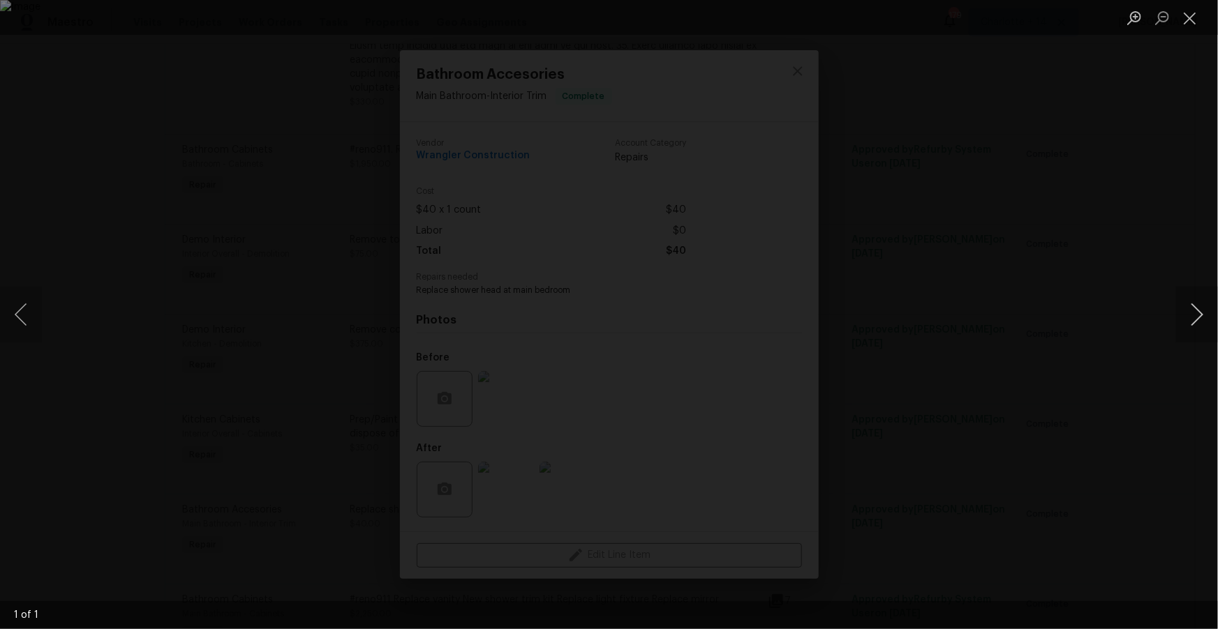
click at [1195, 323] on button "Next image" at bounding box center [1197, 315] width 42 height 56
click at [1197, 320] on button "Next image" at bounding box center [1197, 315] width 42 height 56
click at [1180, 27] on button "Close lightbox" at bounding box center [1190, 18] width 28 height 24
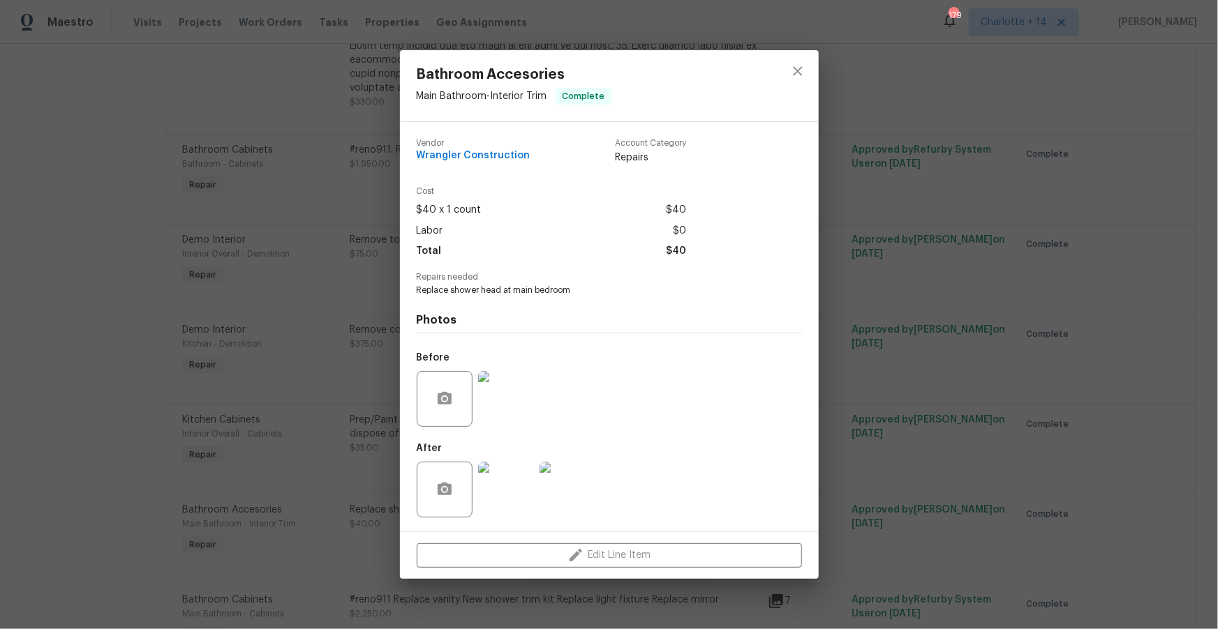
click at [500, 488] on img at bounding box center [506, 490] width 56 height 56
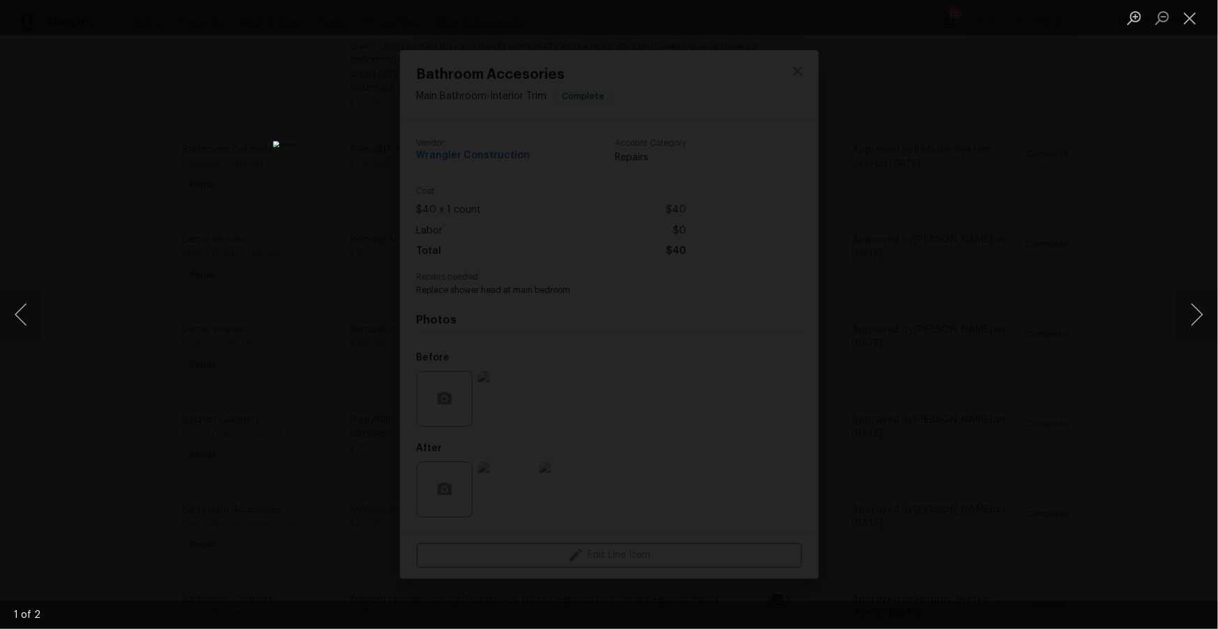
click at [971, 407] on div "Lightbox" at bounding box center [609, 314] width 1218 height 629
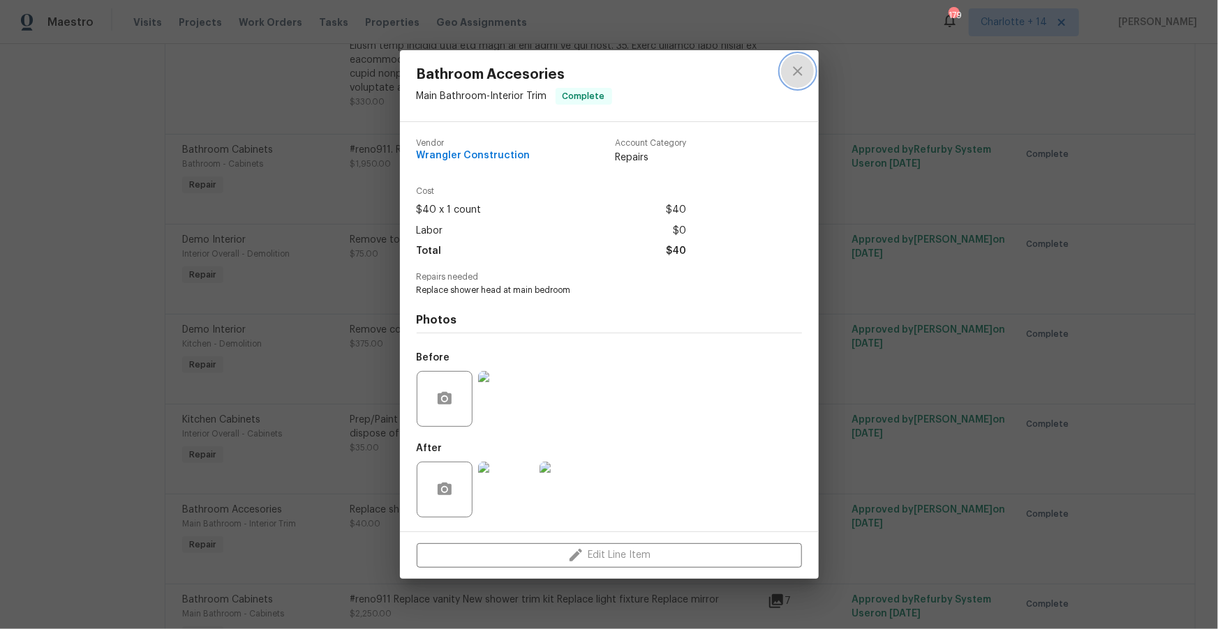
drag, startPoint x: 792, startPoint y: 70, endPoint x: 760, endPoint y: 98, distance: 42.5
click at [793, 72] on icon "close" at bounding box center [797, 71] width 17 height 17
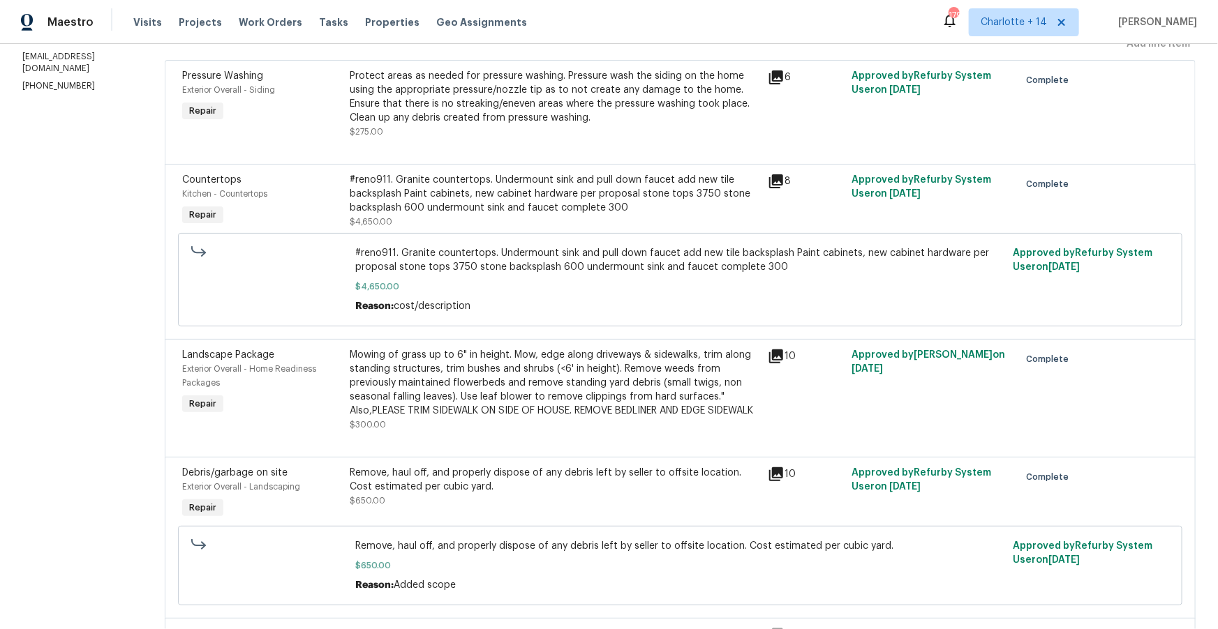
scroll to position [0, 0]
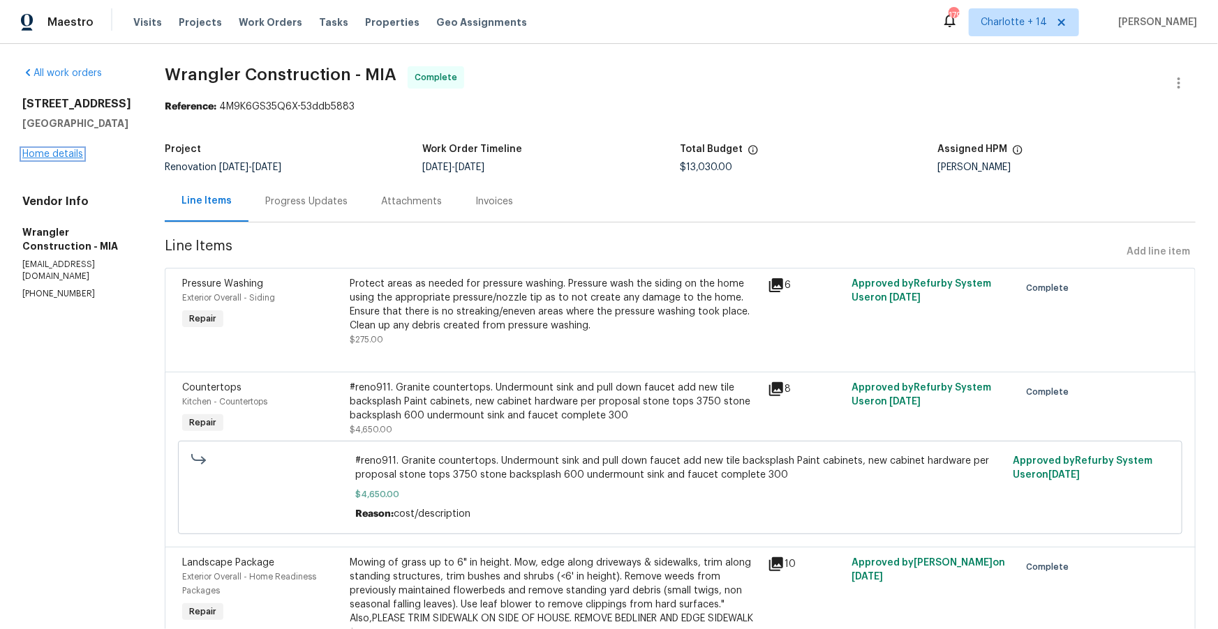
click at [71, 159] on link "Home details" at bounding box center [52, 154] width 61 height 10
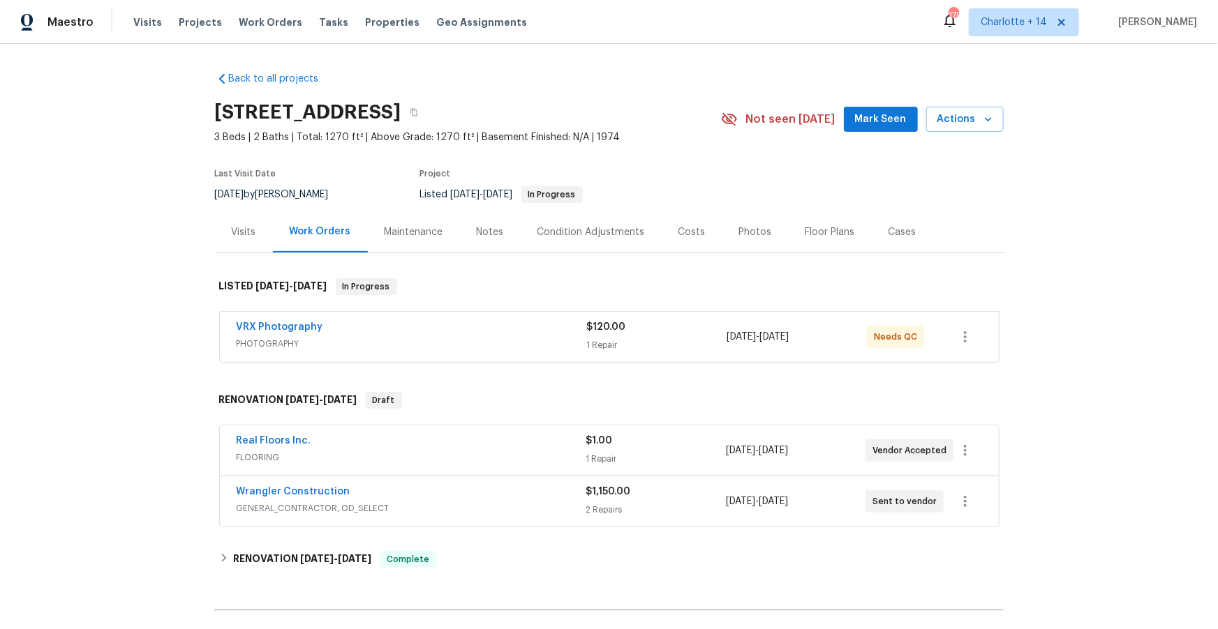
click at [331, 500] on div "Wrangler Construction" at bounding box center [412, 493] width 350 height 17
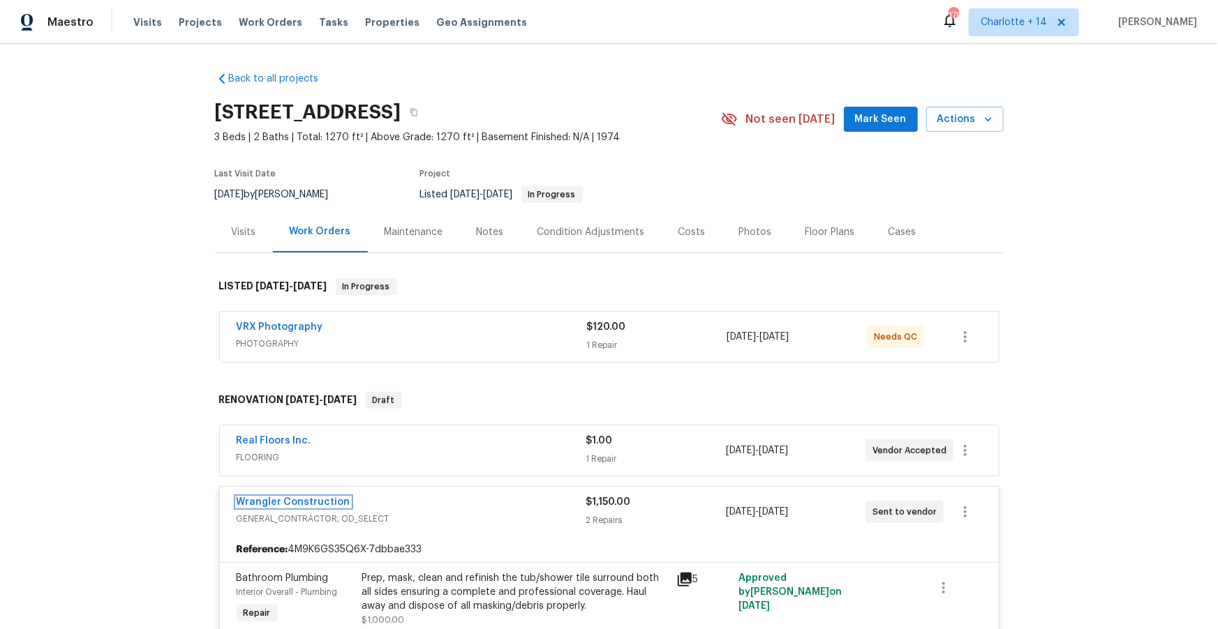
click at [332, 498] on link "Wrangler Construction" at bounding box center [294, 503] width 114 height 10
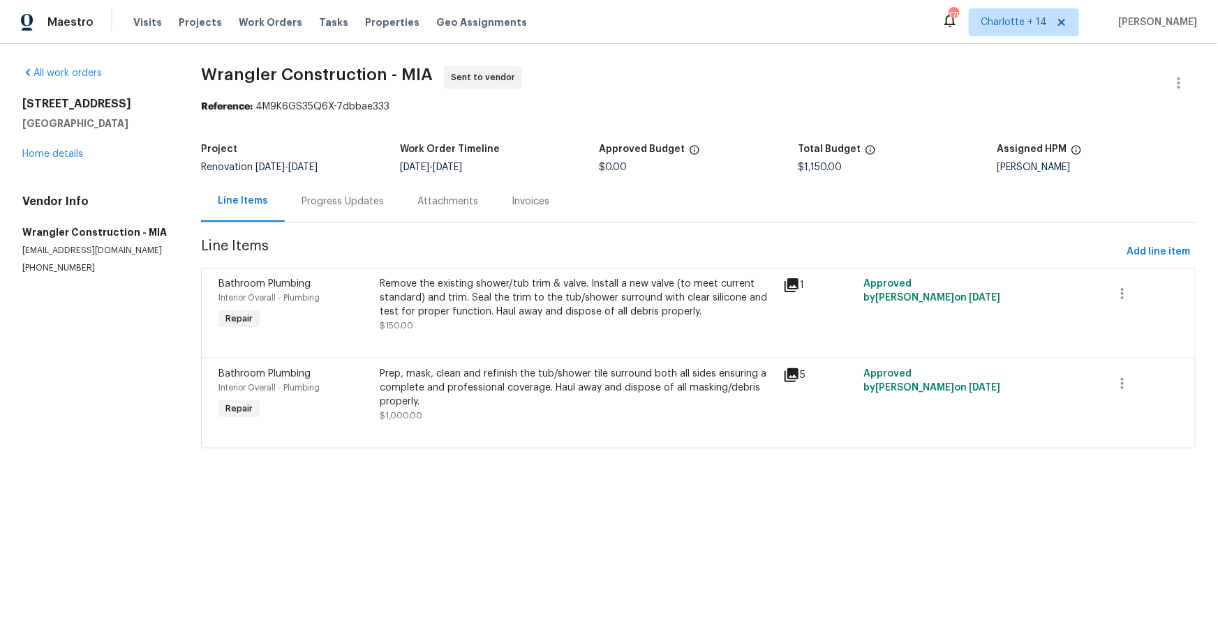
click at [578, 390] on div "Prep, mask, clean and refinish the tub/shower tile surround both all sides ensu…" at bounding box center [577, 388] width 395 height 42
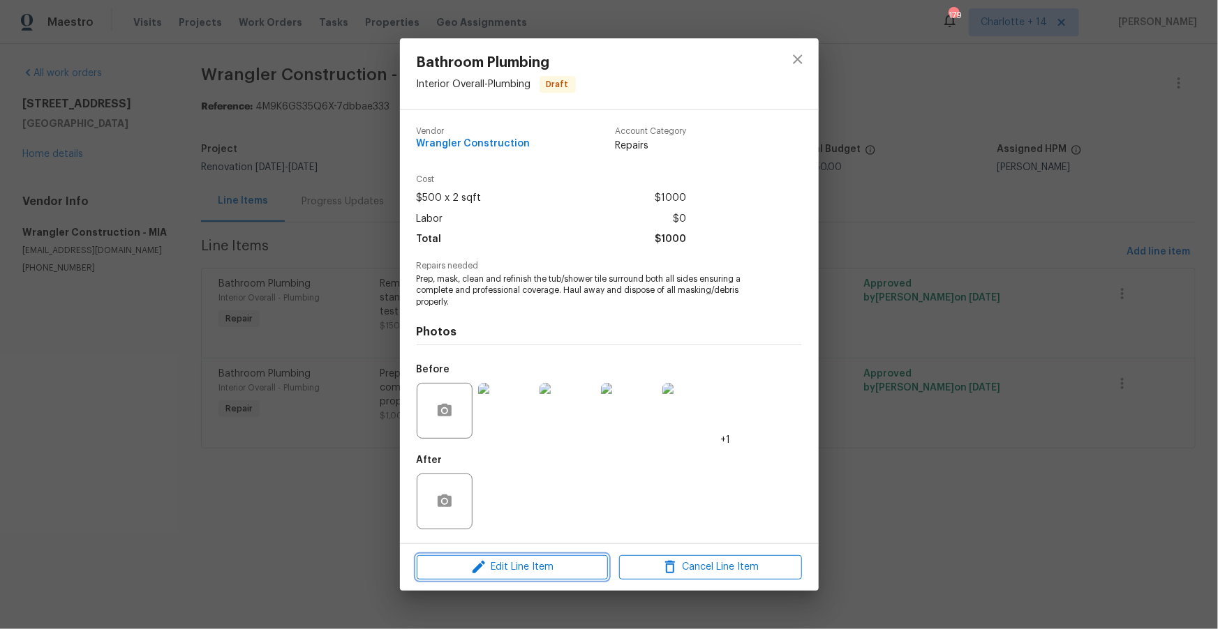
click at [567, 571] on span "Edit Line Item" at bounding box center [512, 567] width 183 height 17
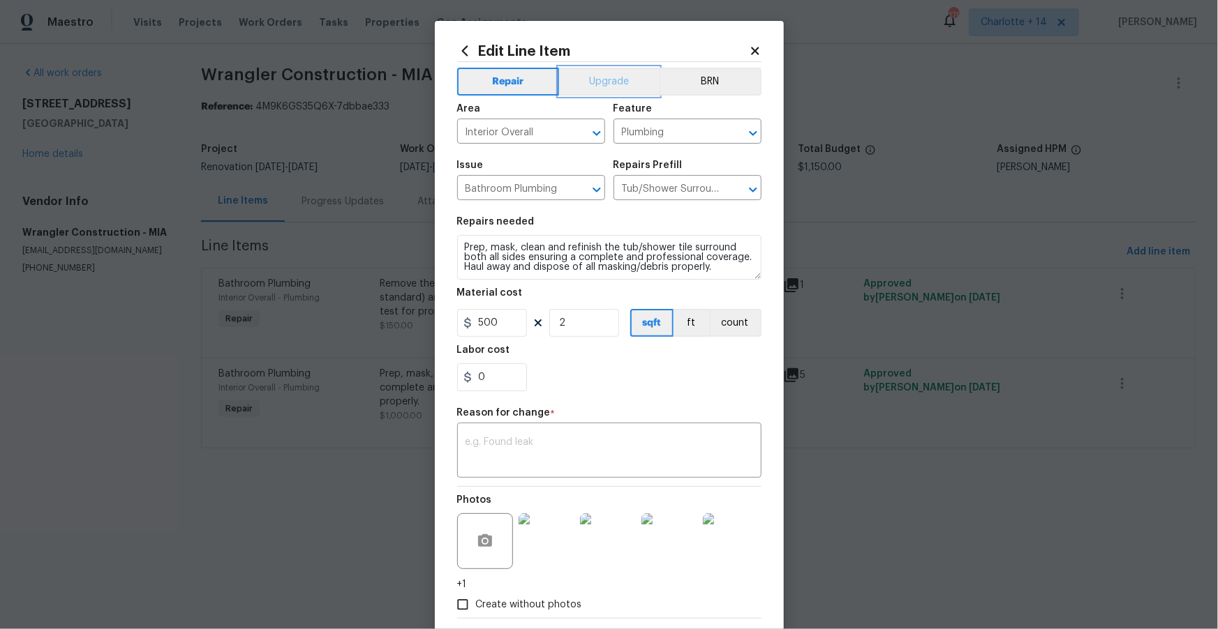
click at [621, 84] on button "Upgrade" at bounding box center [609, 82] width 100 height 28
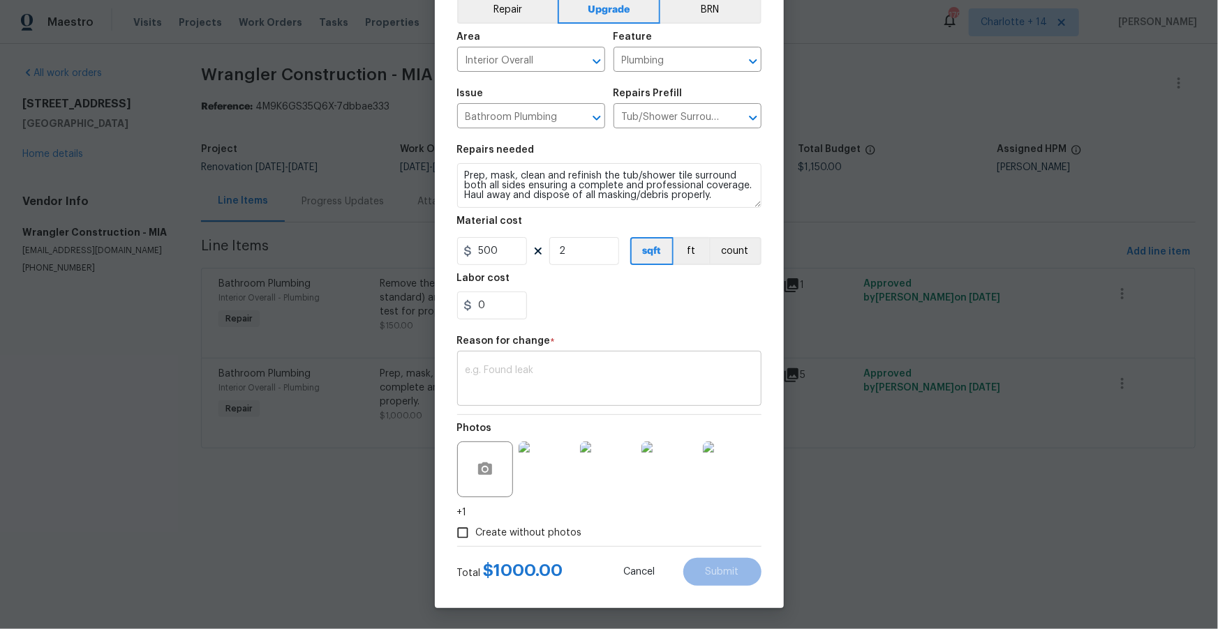
click at [613, 366] on textarea at bounding box center [608, 380] width 287 height 29
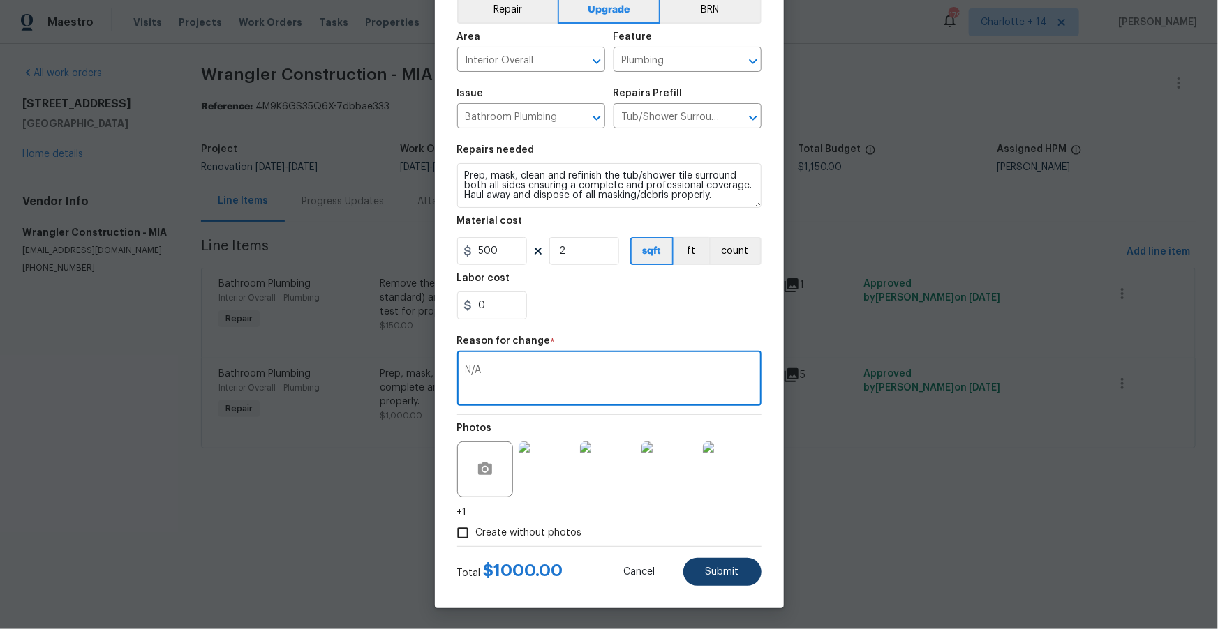
type textarea "N/A"
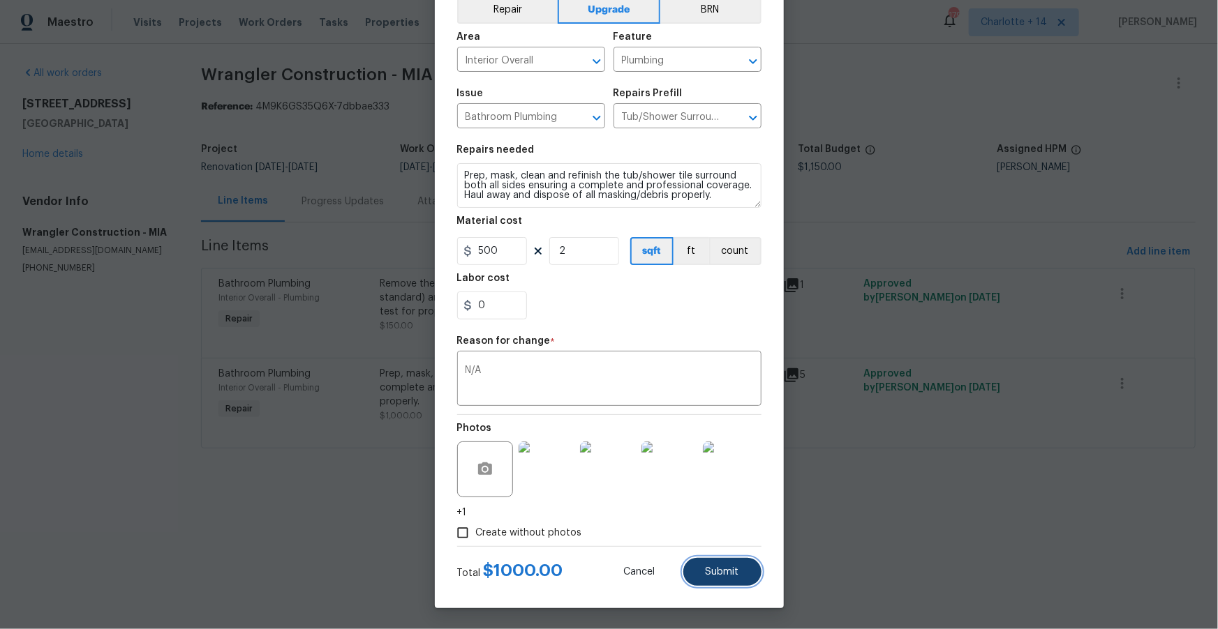
click at [727, 564] on button "Submit" at bounding box center [722, 572] width 78 height 28
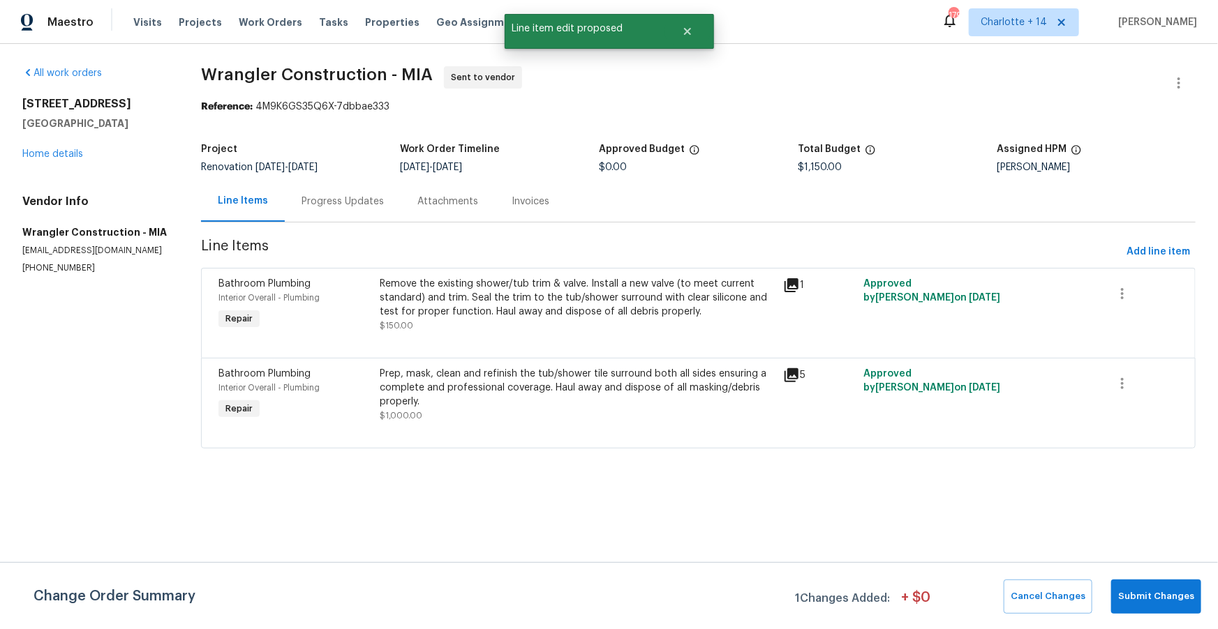
scroll to position [0, 0]
click at [1151, 586] on button "Submit Changes" at bounding box center [1156, 597] width 90 height 34
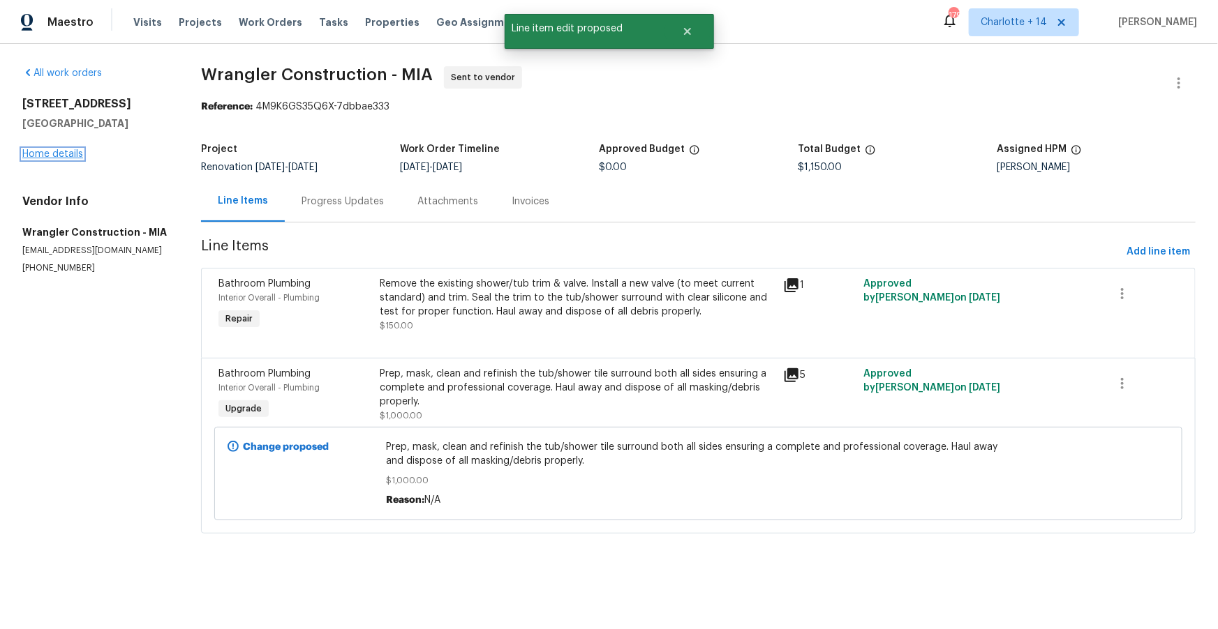
click at [68, 158] on link "Home details" at bounding box center [52, 154] width 61 height 10
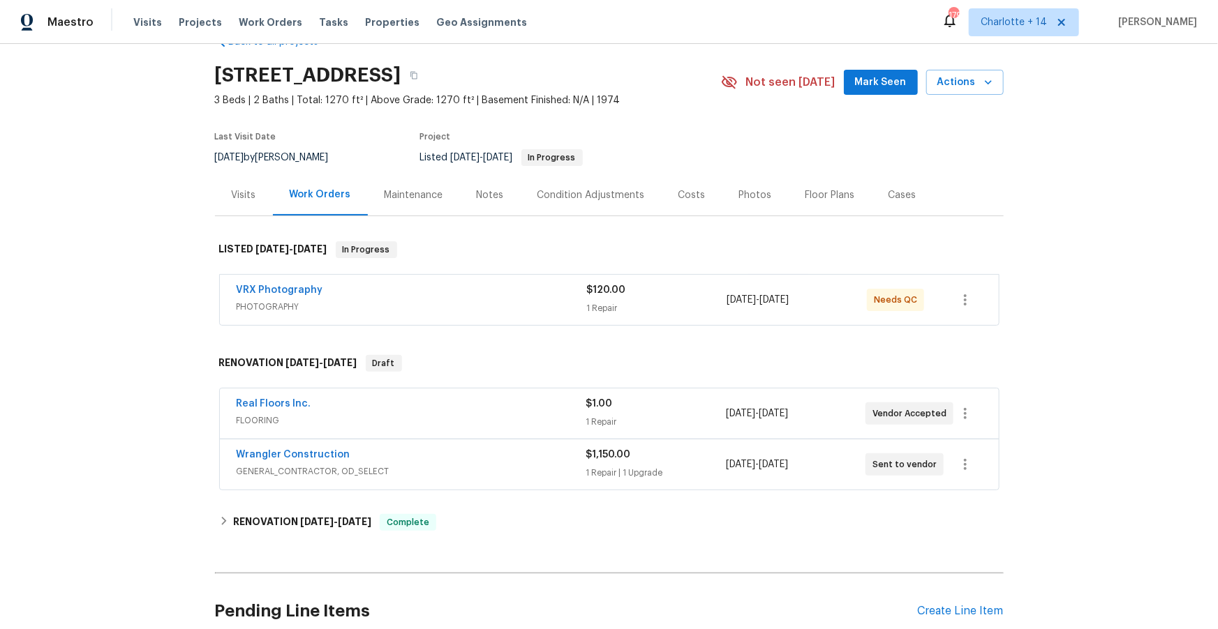
scroll to position [77, 0]
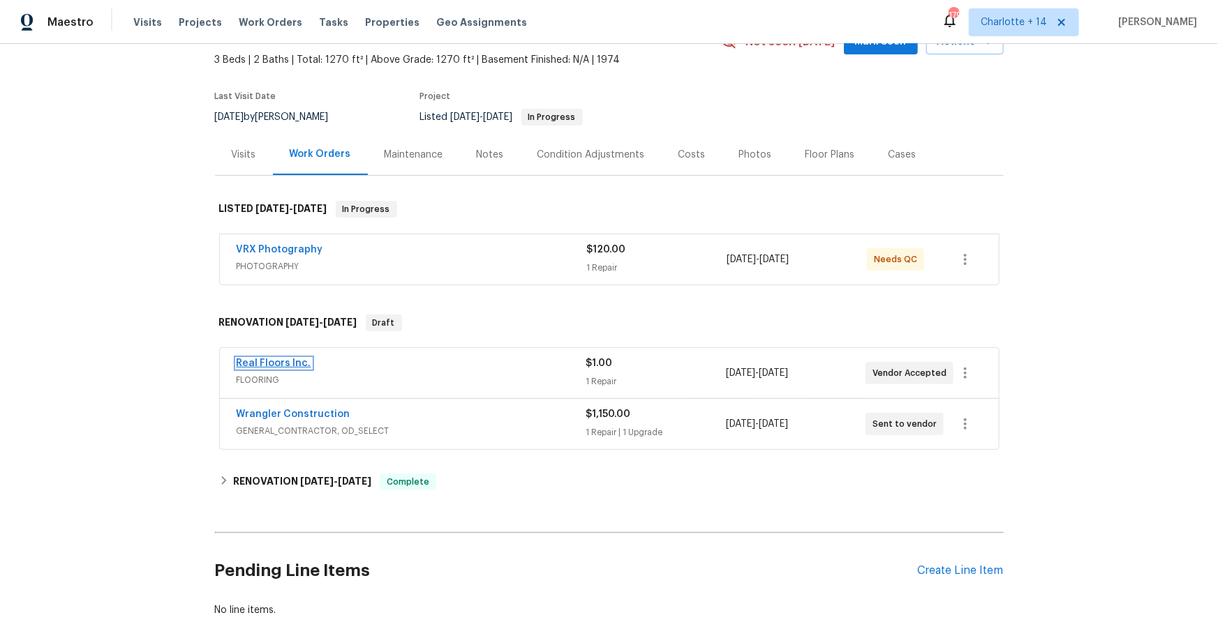
click at [284, 364] on link "Real Floors Inc." at bounding box center [274, 364] width 75 height 10
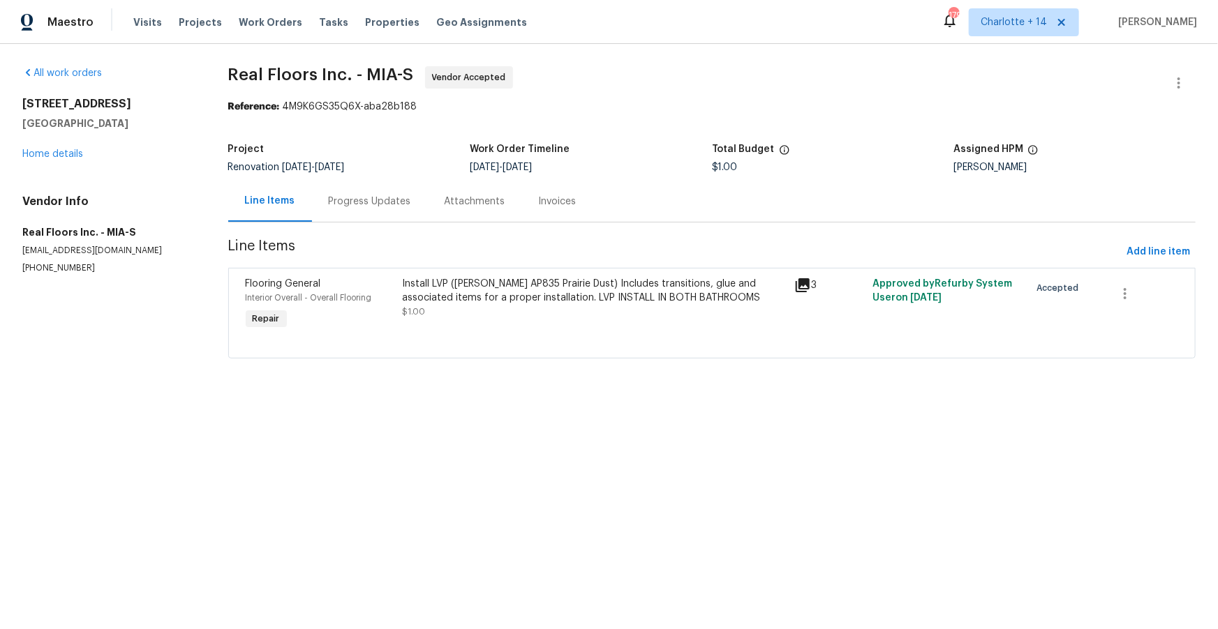
click at [380, 198] on div "Progress Updates" at bounding box center [370, 202] width 82 height 14
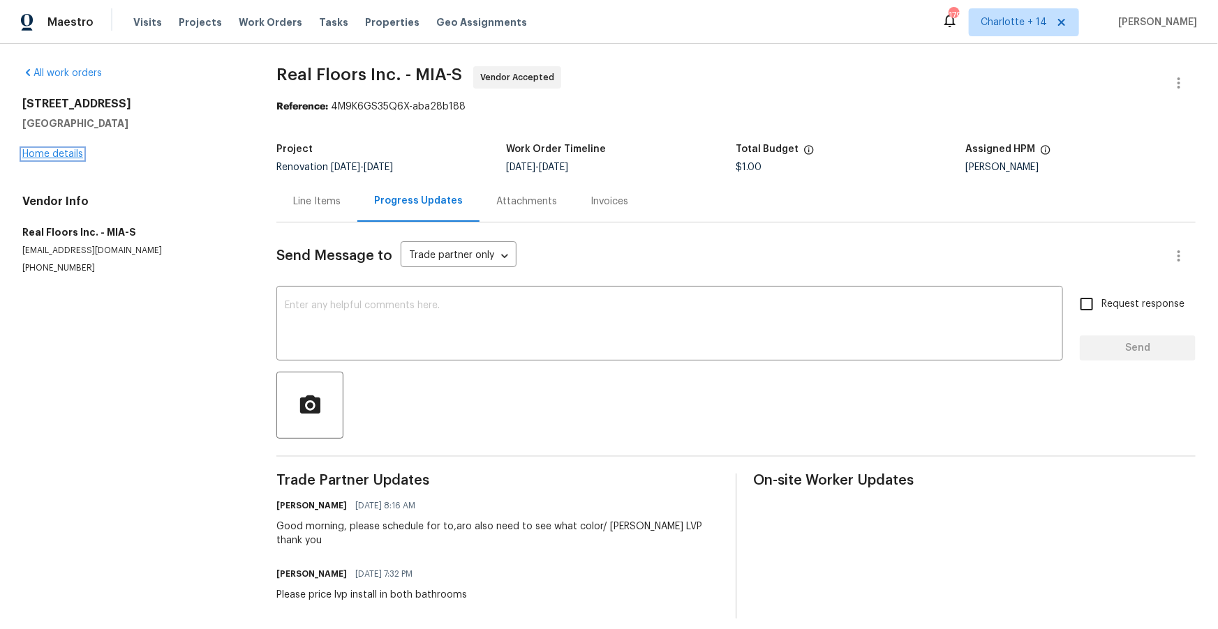
click at [41, 156] on link "Home details" at bounding box center [52, 154] width 61 height 10
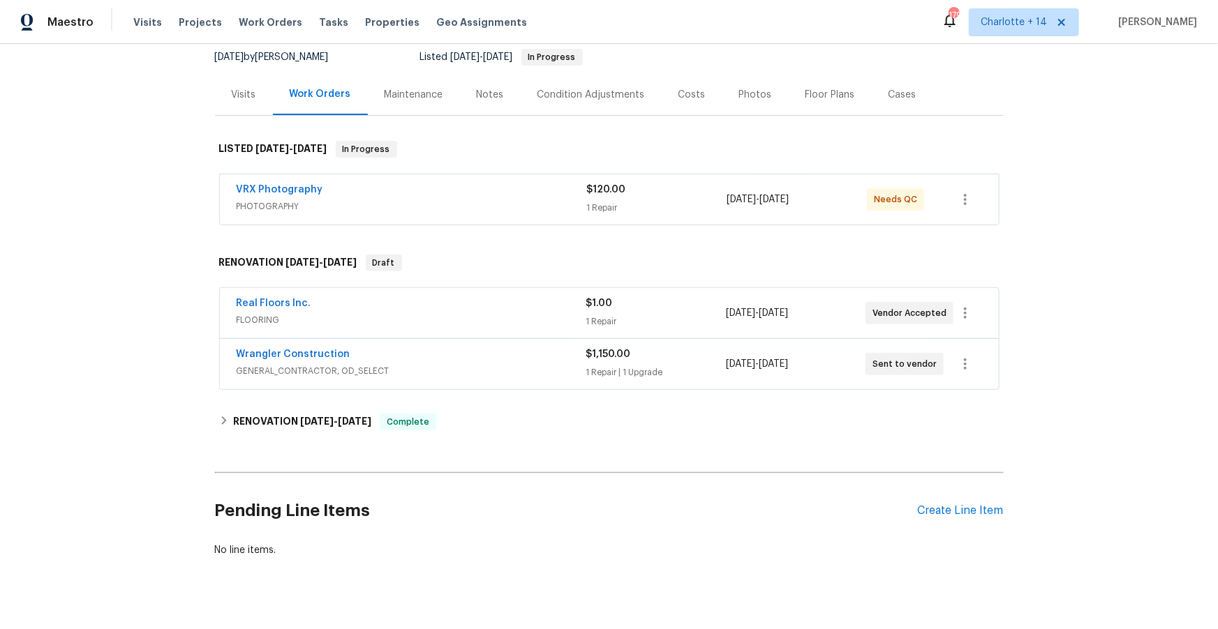
scroll to position [160, 0]
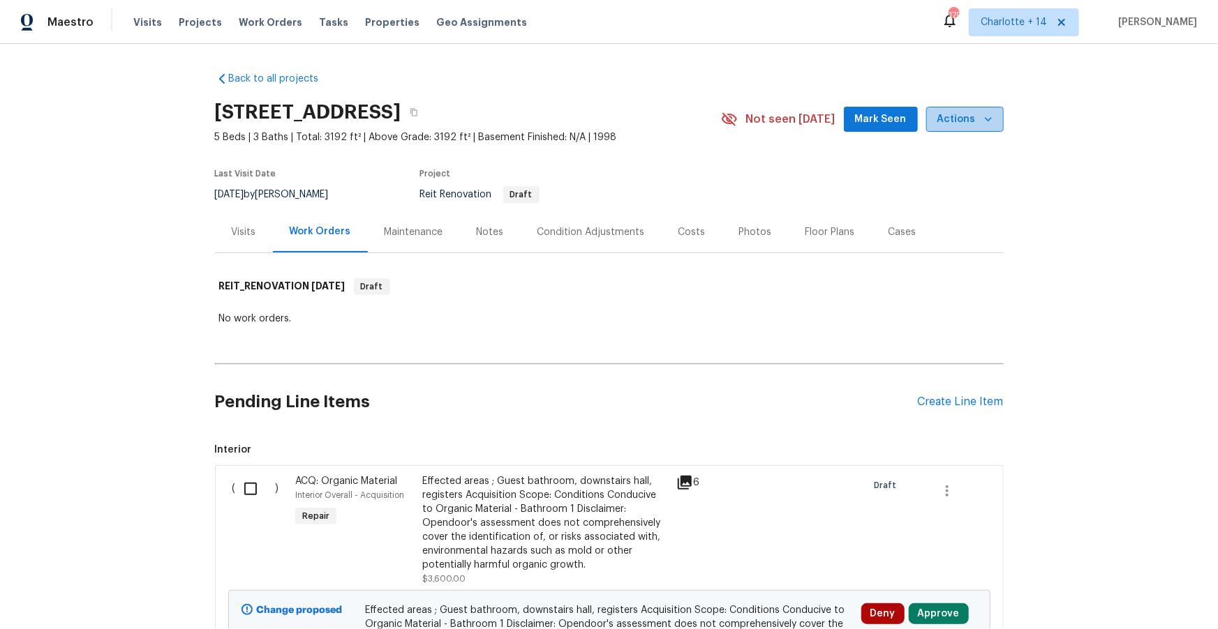
click at [987, 117] on icon "button" at bounding box center [988, 119] width 14 height 14
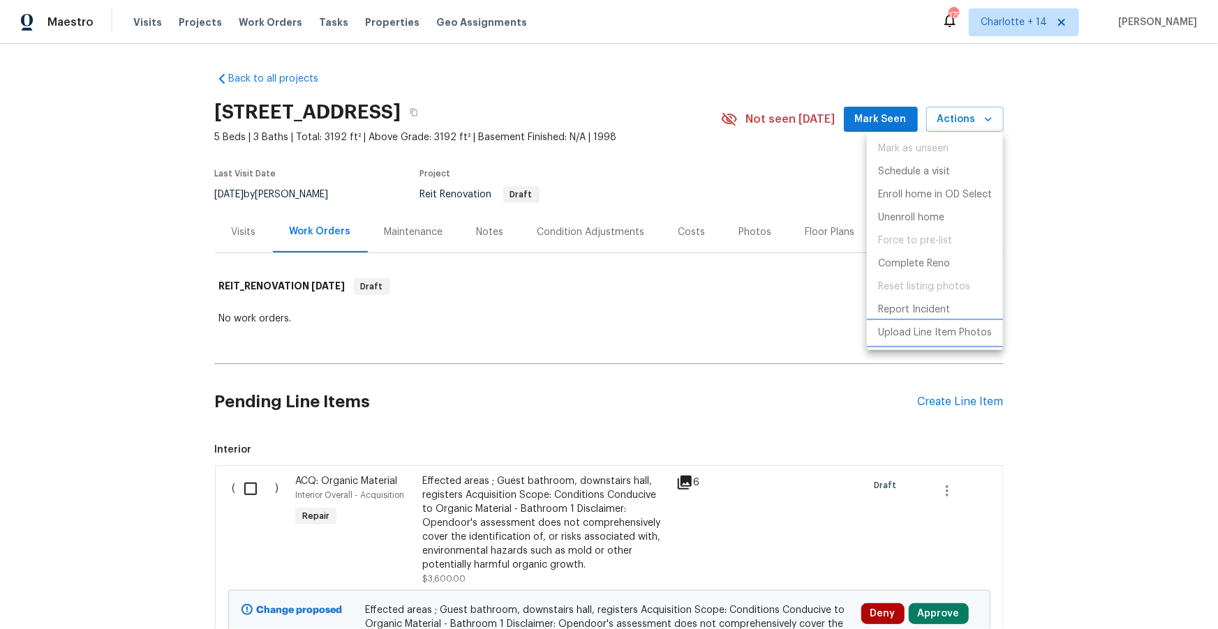
click at [932, 331] on p "Upload Line Item Photos" at bounding box center [935, 333] width 114 height 15
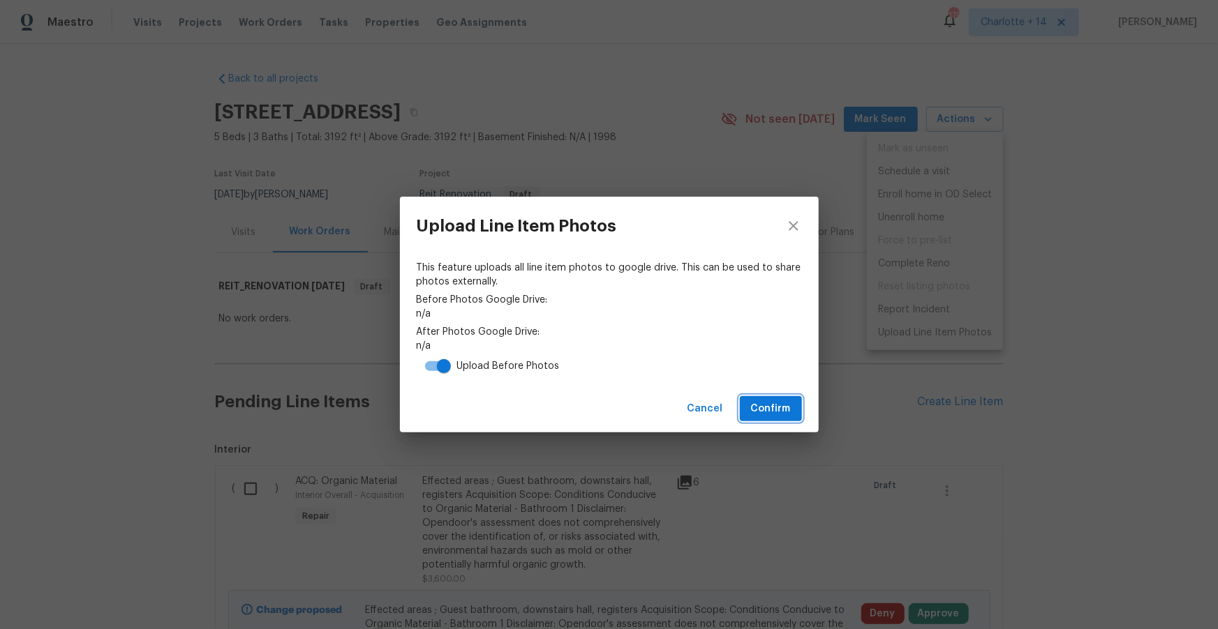
click at [772, 414] on span "Confirm" at bounding box center [771, 409] width 40 height 17
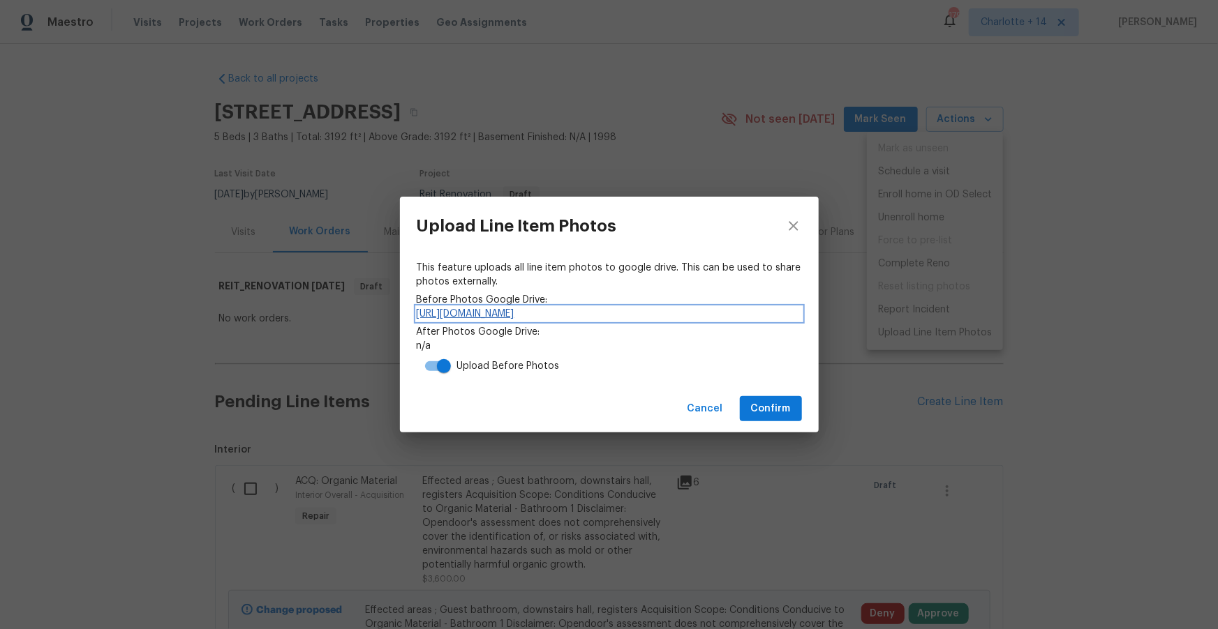
click at [726, 314] on link "https://drive.google.com/drive/folders/1zjctvUNKB309qajlf3ihtvS88dfPz0nR" at bounding box center [609, 314] width 385 height 14
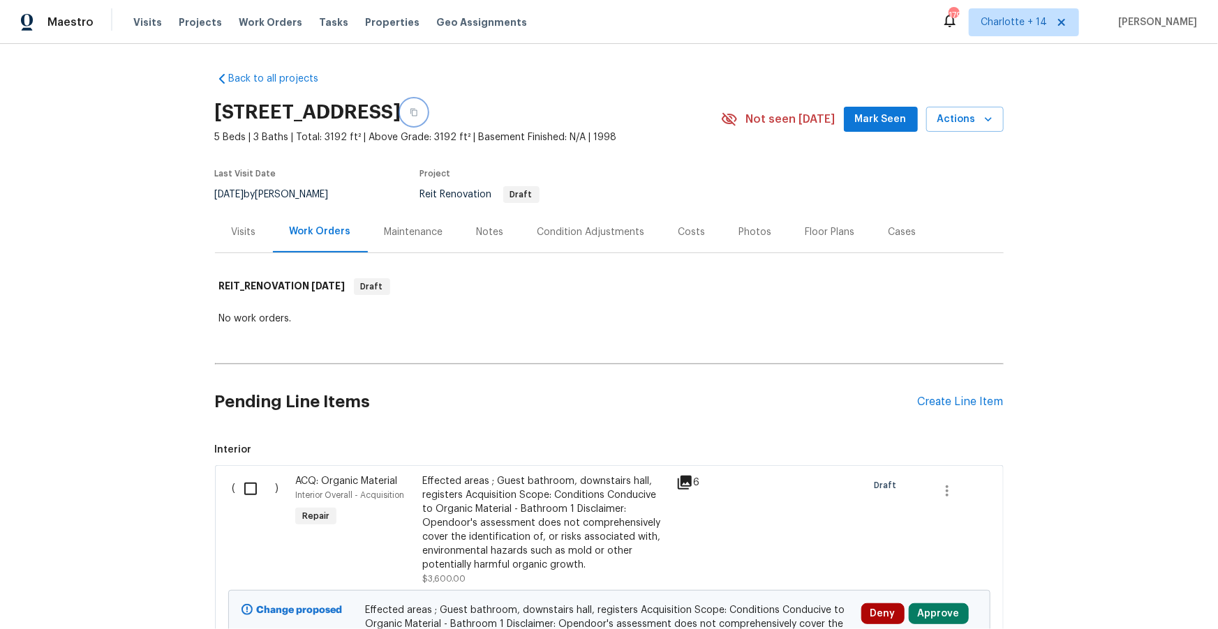
click at [417, 110] on icon "button" at bounding box center [413, 113] width 7 height 8
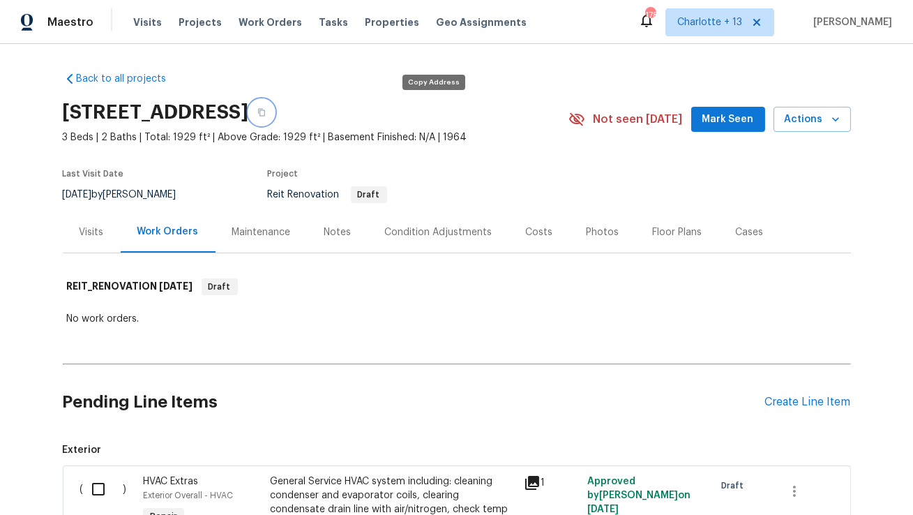
click at [266, 108] on icon "button" at bounding box center [261, 112] width 8 height 8
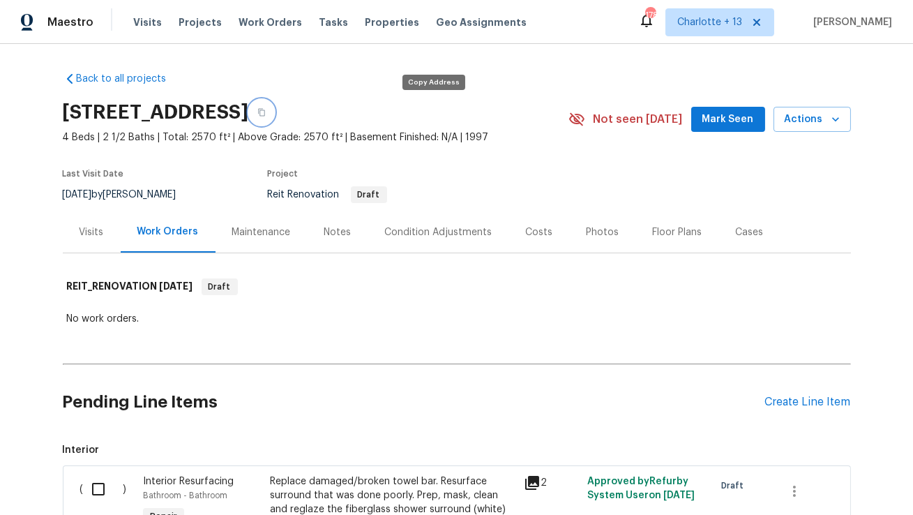
click at [266, 113] on icon "button" at bounding box center [261, 112] width 8 height 8
